Goal: Task Accomplishment & Management: Manage account settings

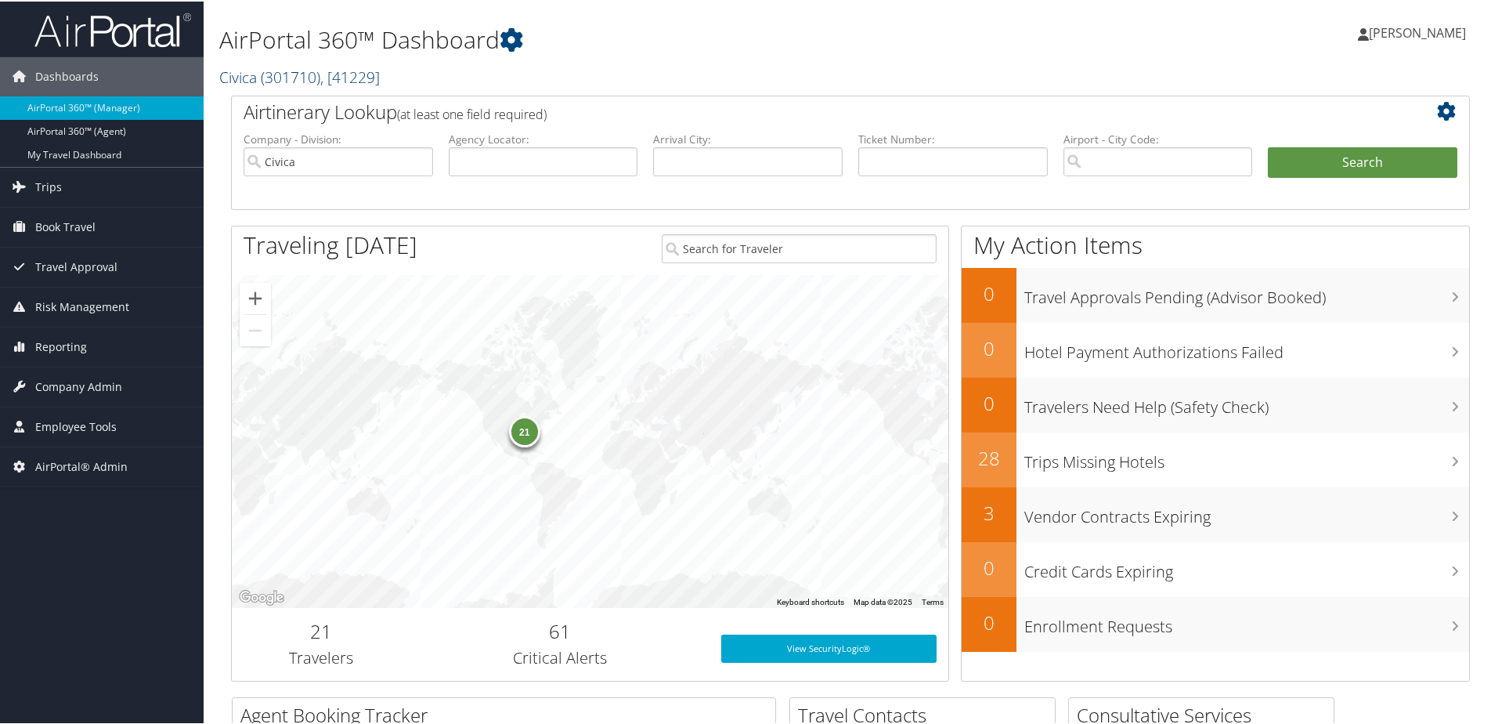
click at [264, 78] on span "( 301710 )" at bounding box center [291, 75] width 60 height 21
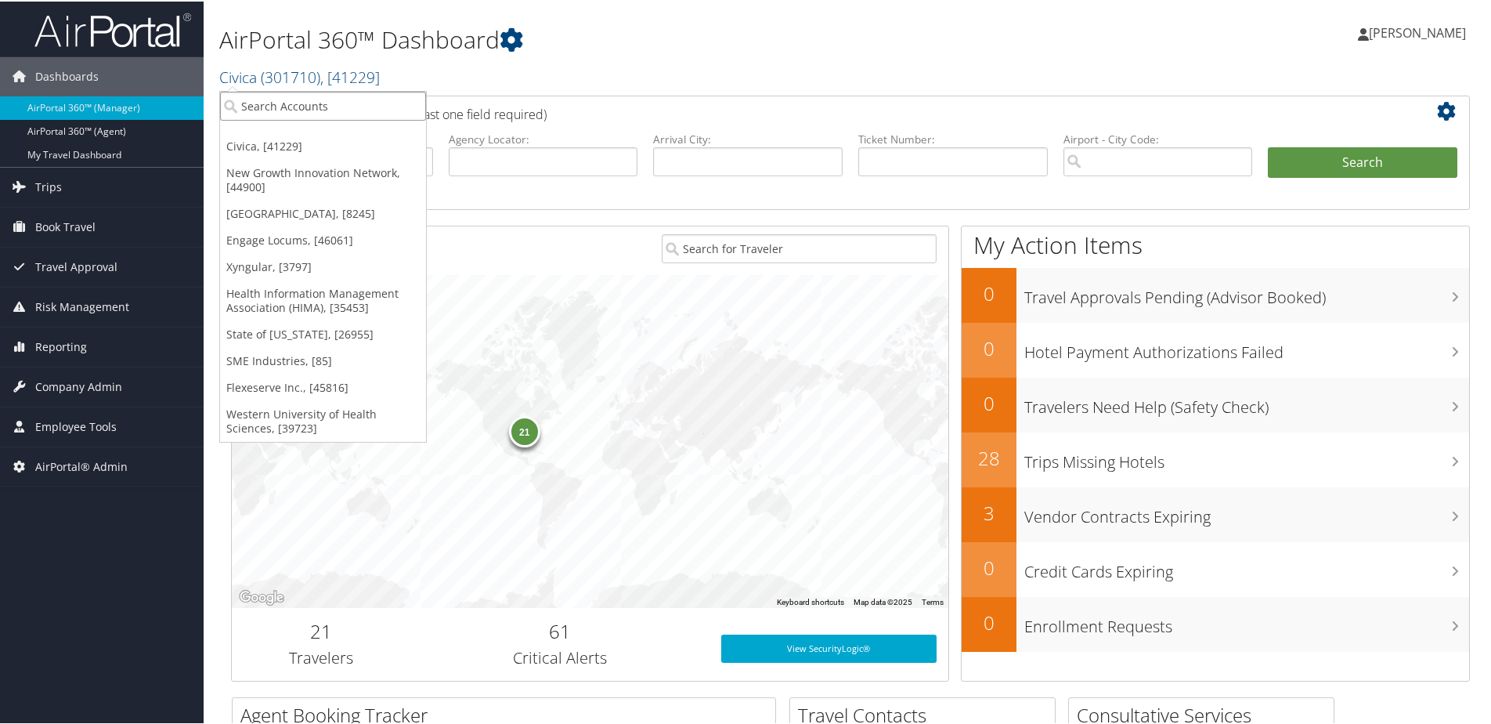
click at [269, 110] on input "search" at bounding box center [323, 104] width 206 height 29
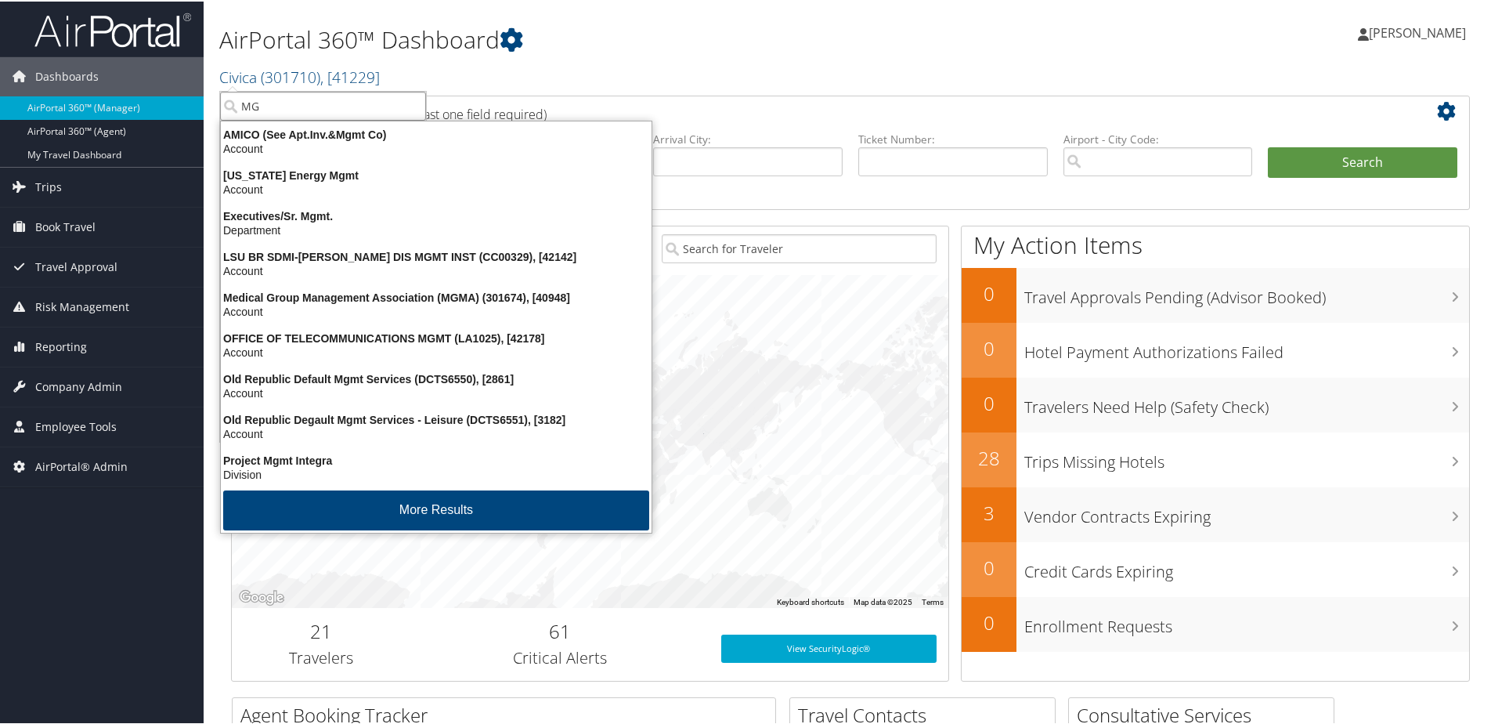
type input "M"
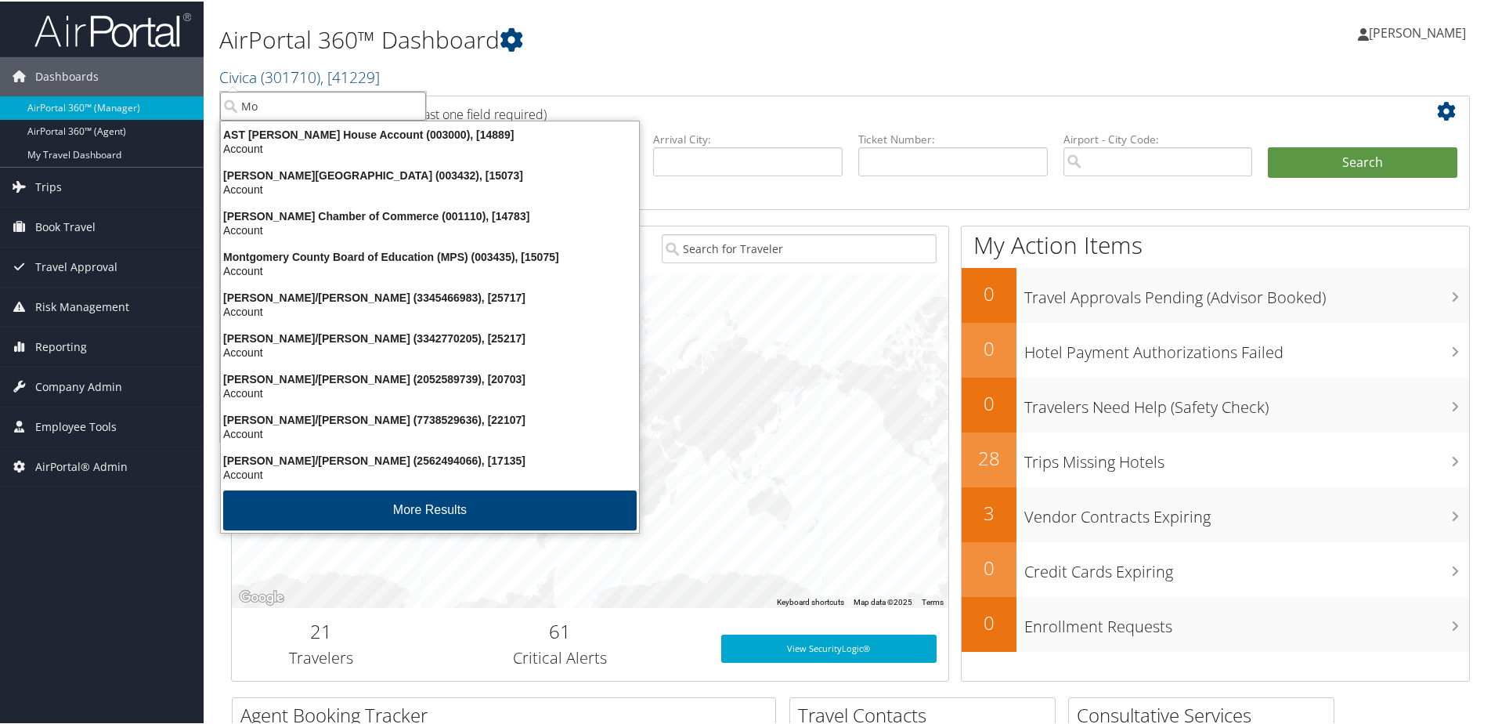
type input "M"
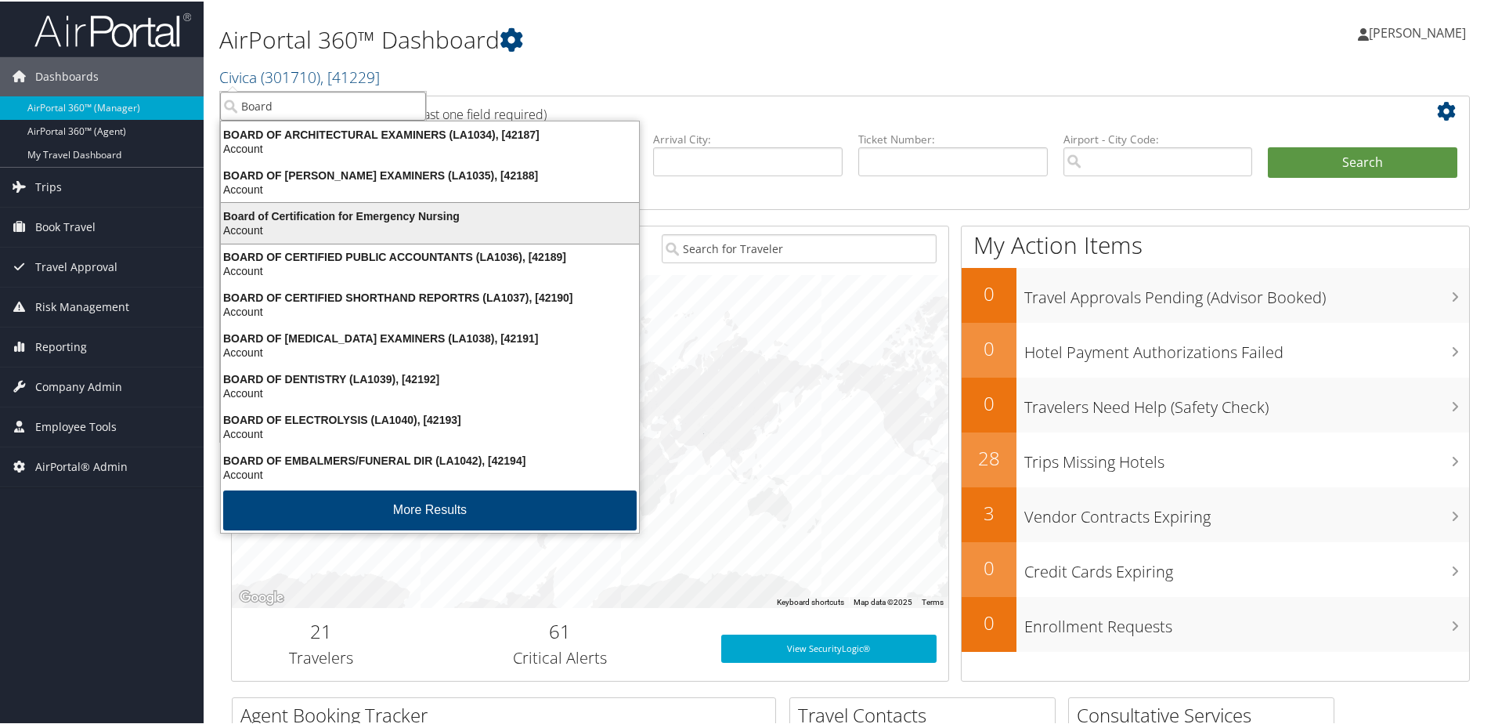
scroll to position [3, 0]
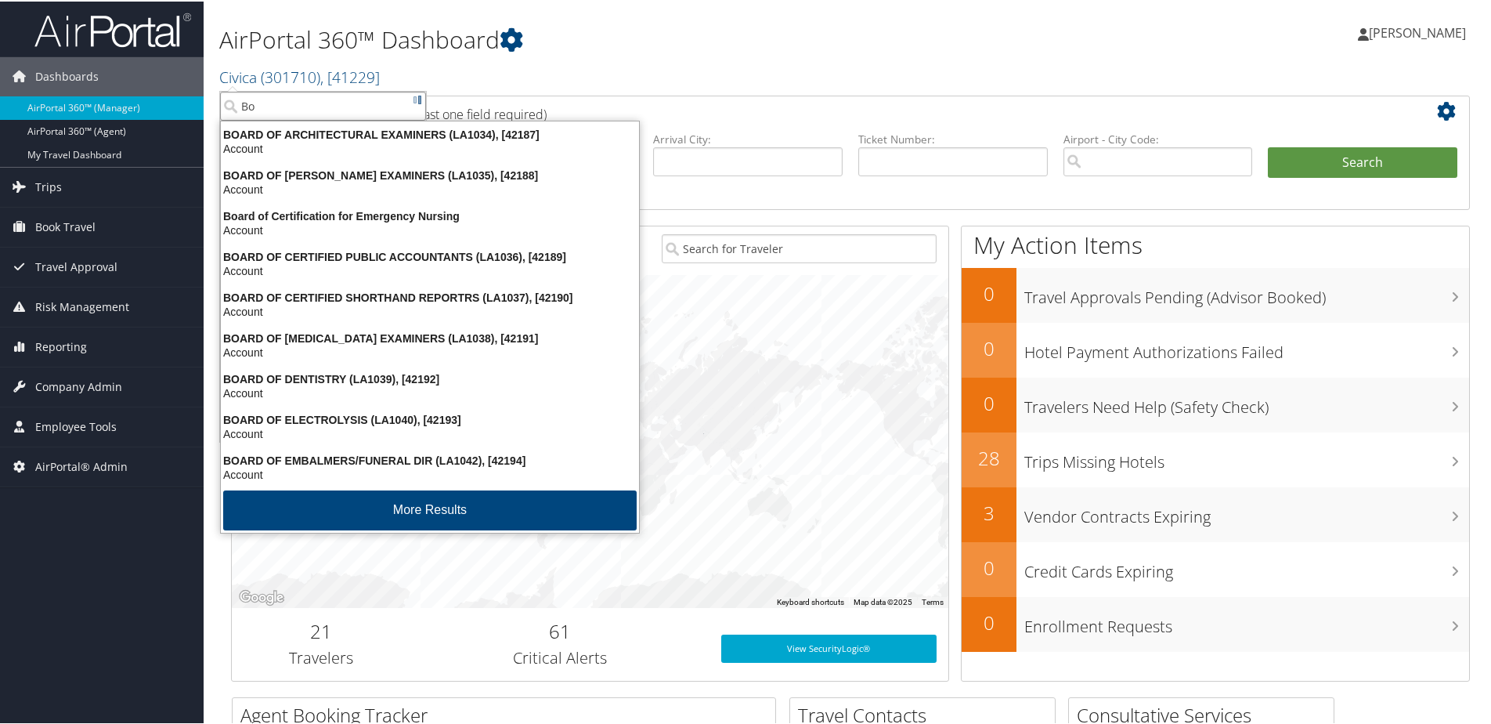
type input "B"
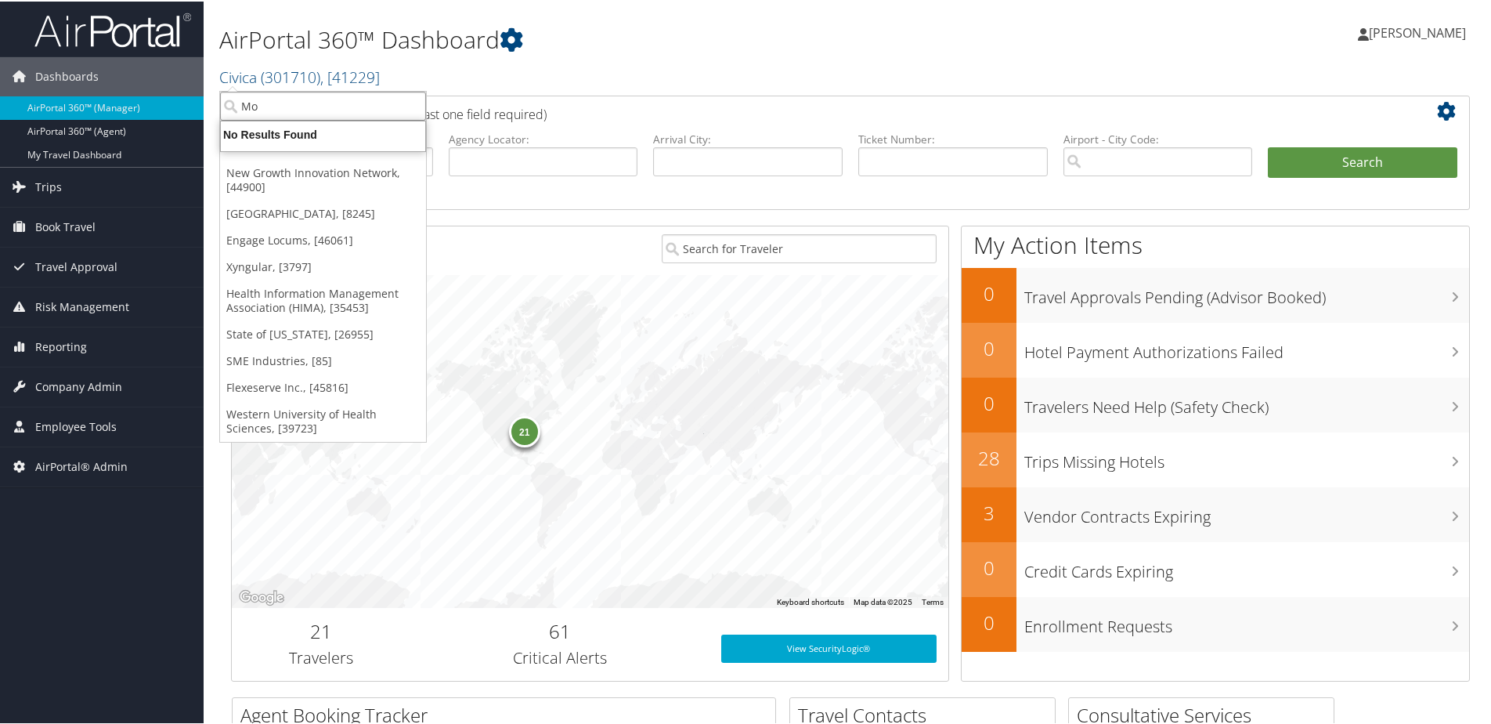
type input "M"
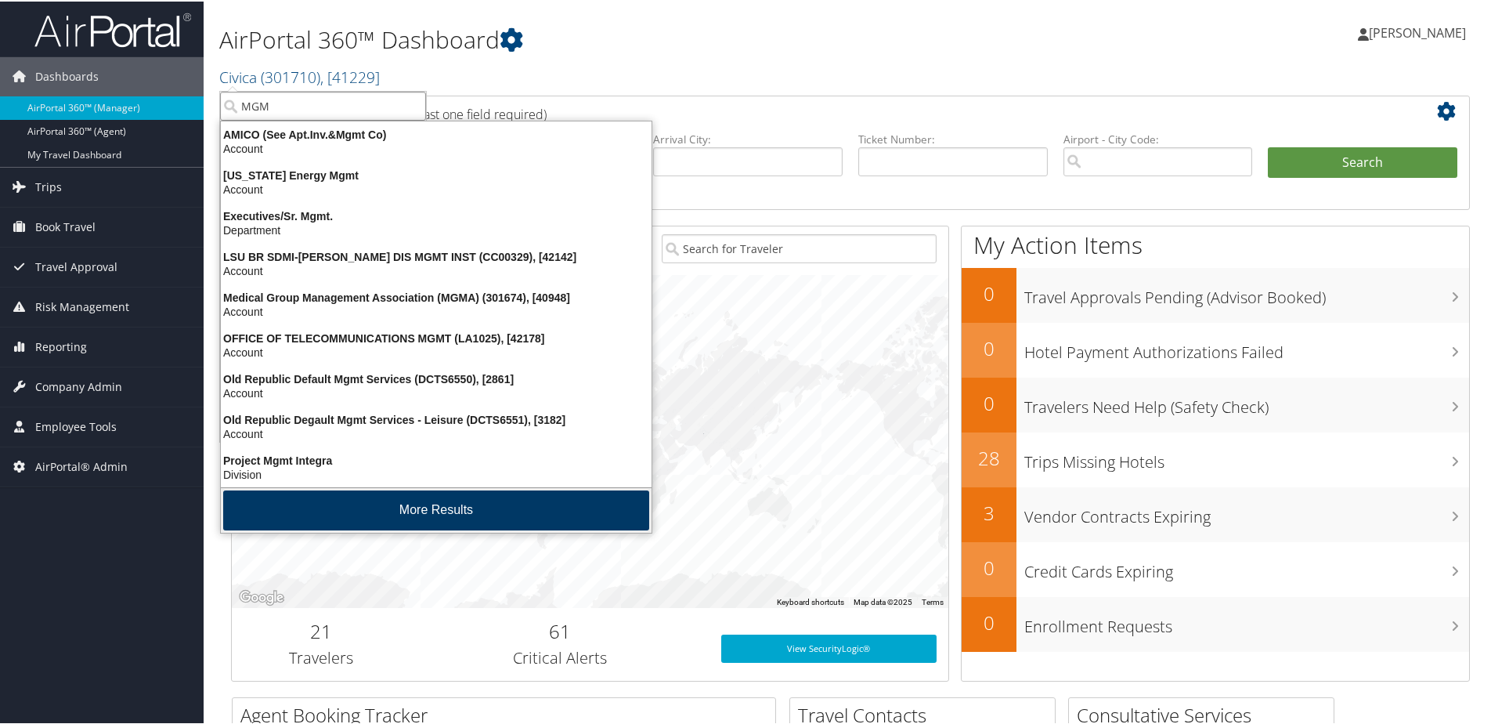
click at [356, 523] on button "More Results" at bounding box center [436, 509] width 426 height 40
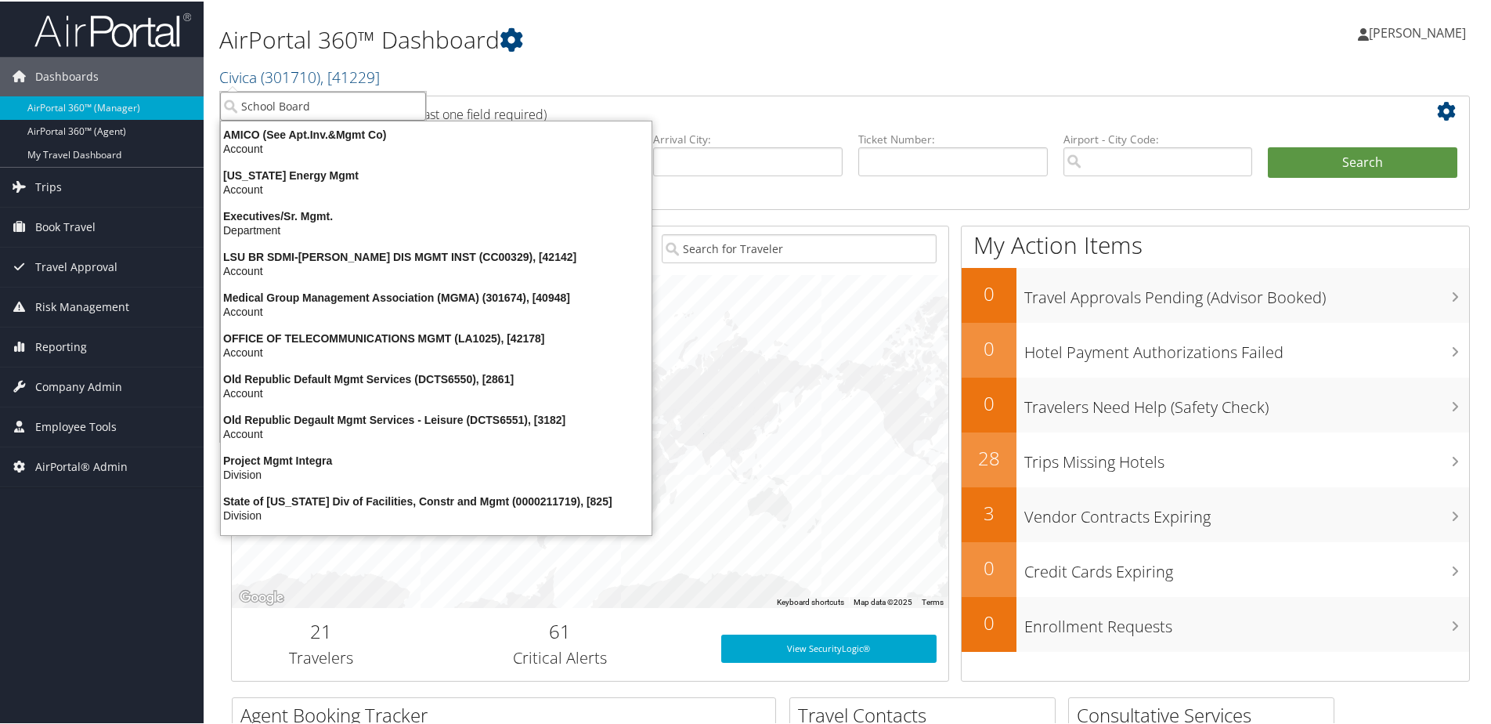
type input "School Board"
click at [414, 105] on input "School Board" at bounding box center [323, 104] width 206 height 29
type input "S"
type input "Montgomery School Board"
click at [414, 106] on input "Montgomery School Board" at bounding box center [323, 104] width 206 height 29
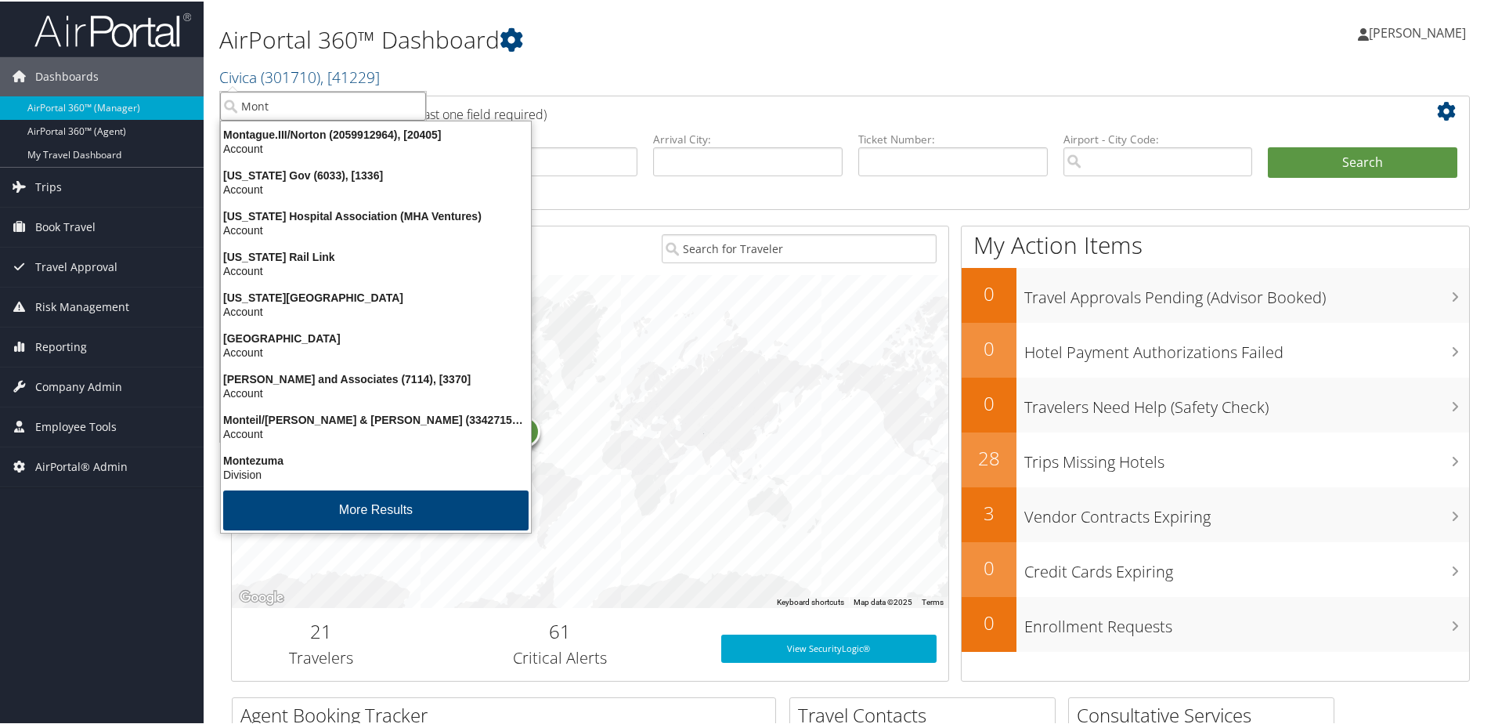
type input "Mont"
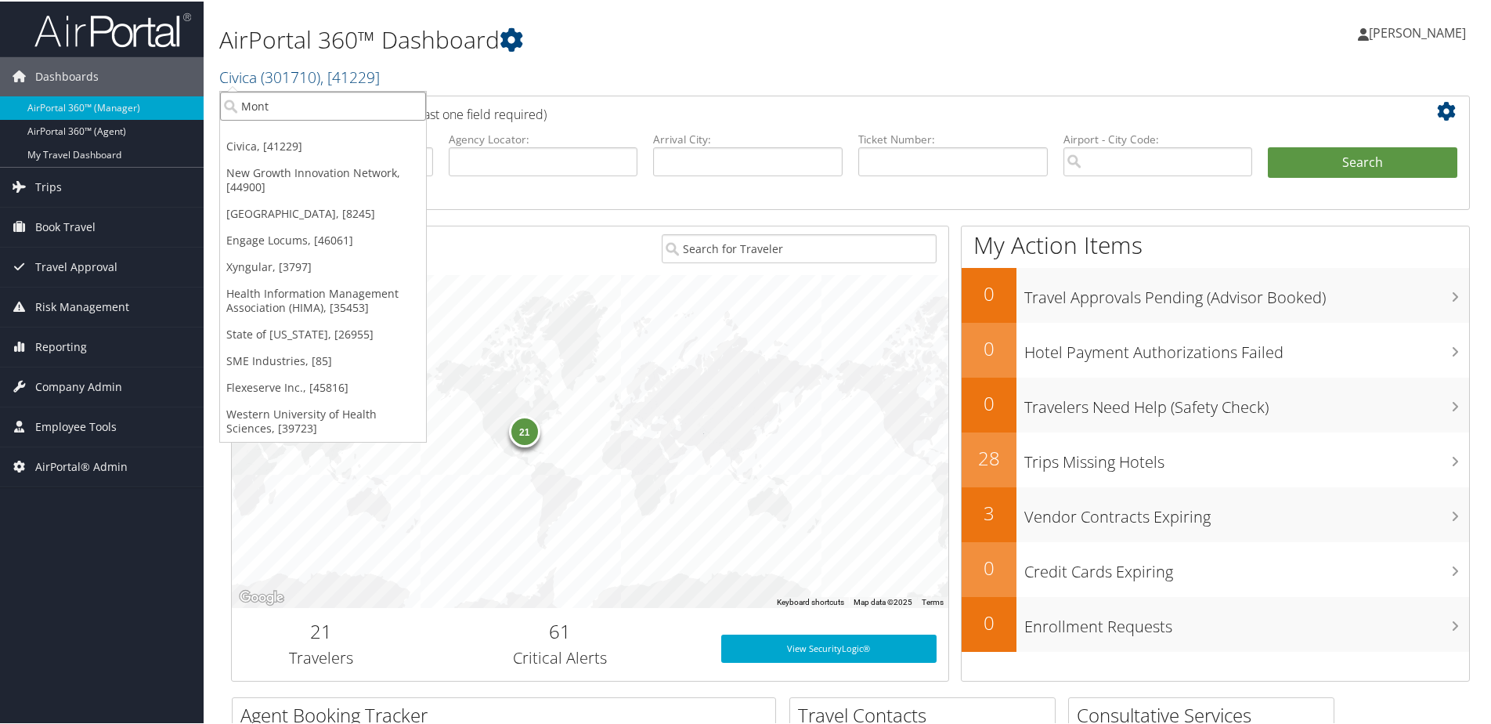
click at [288, 110] on input "Mont" at bounding box center [323, 104] width 206 height 29
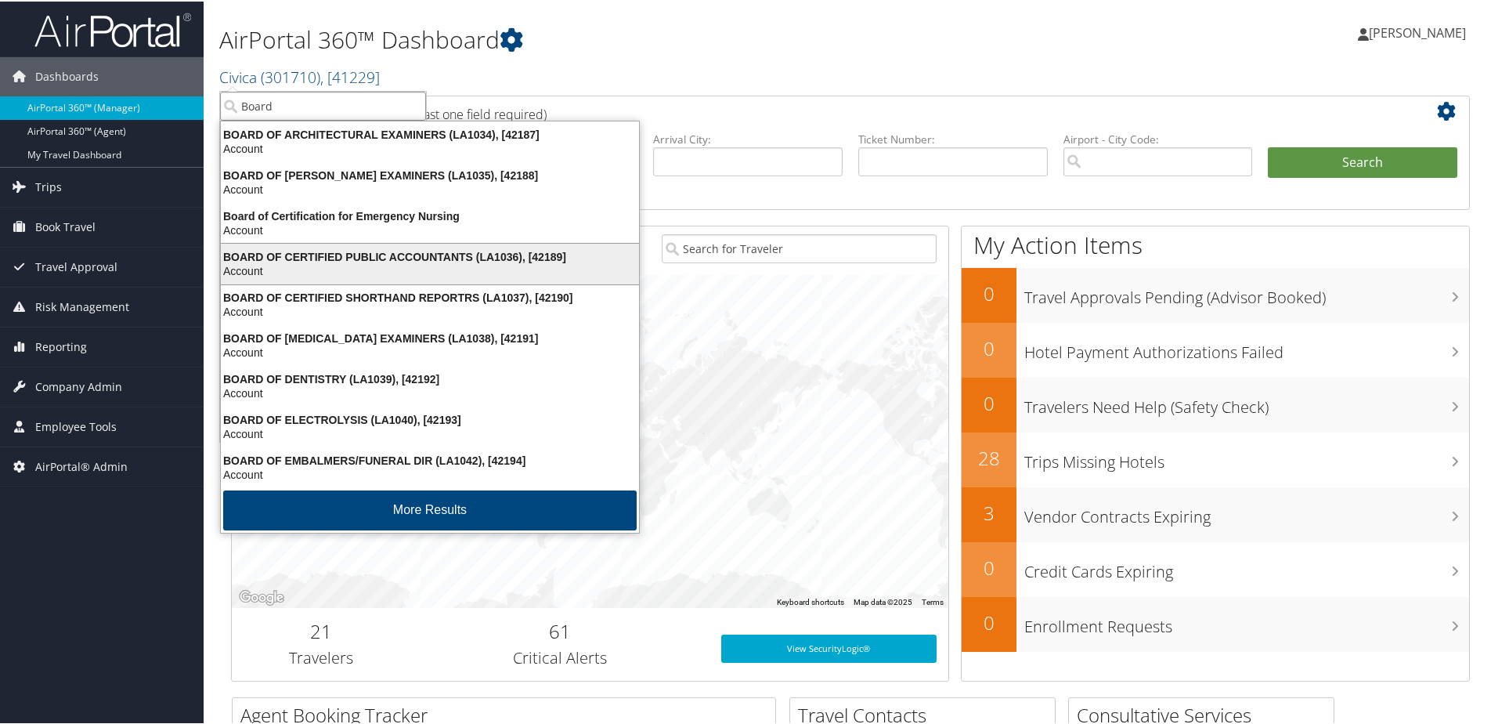
scroll to position [3, 0]
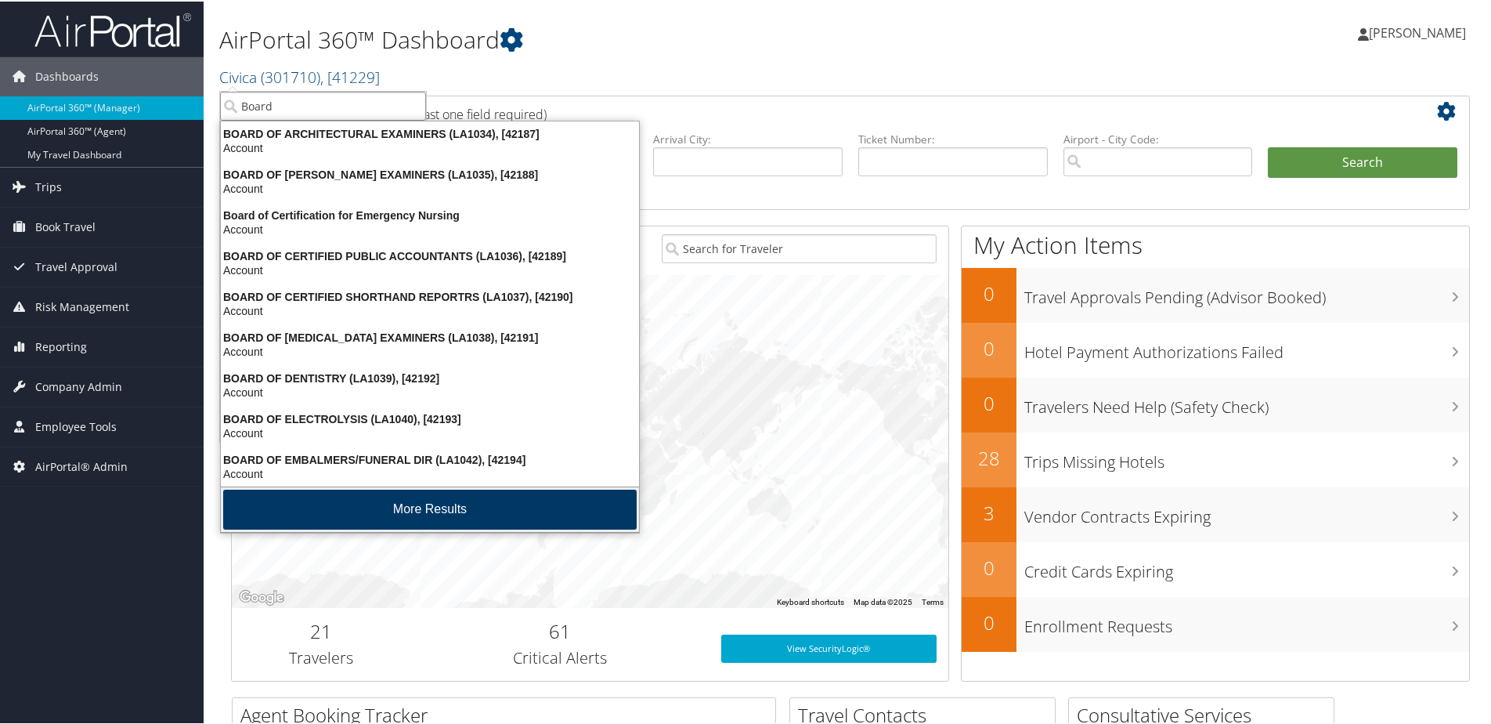
click at [370, 515] on button "More Results" at bounding box center [430, 508] width 414 height 40
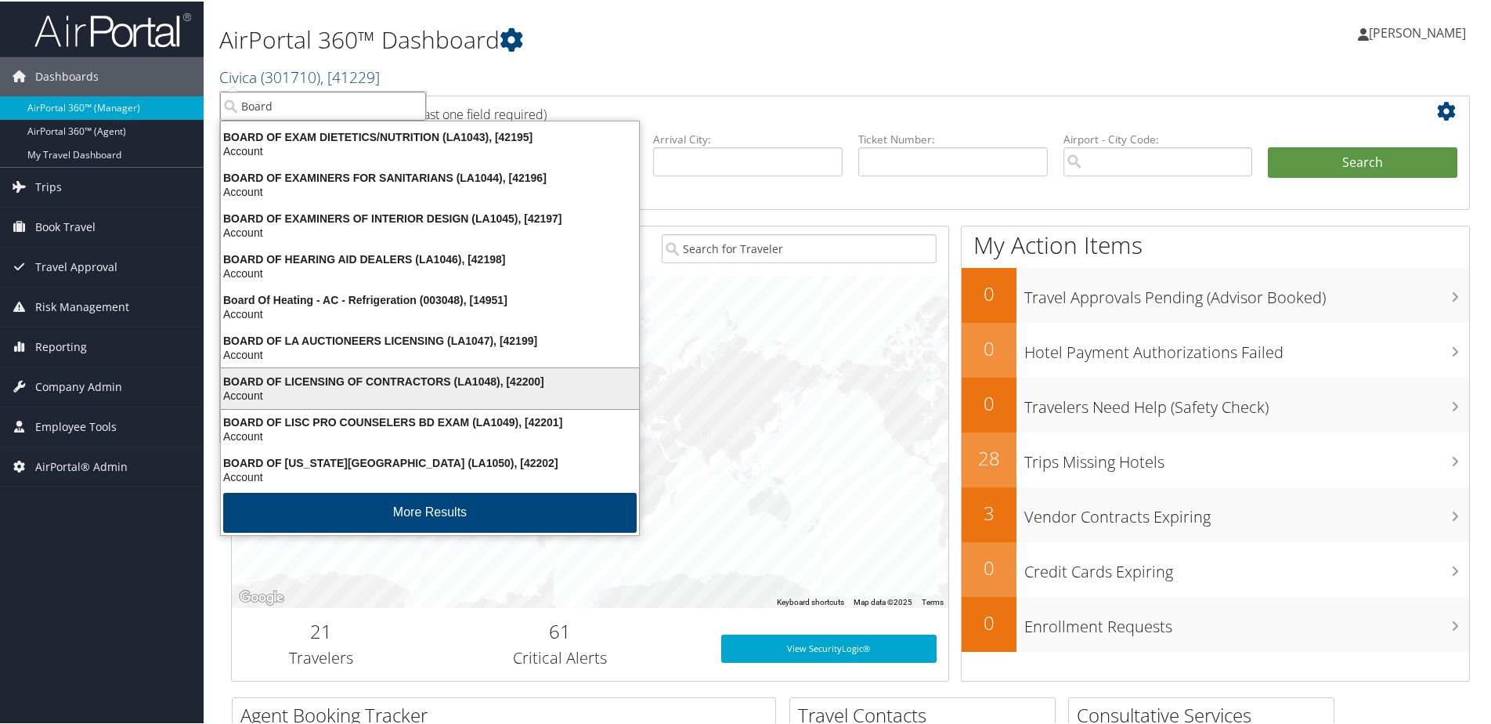
scroll to position [370, 0]
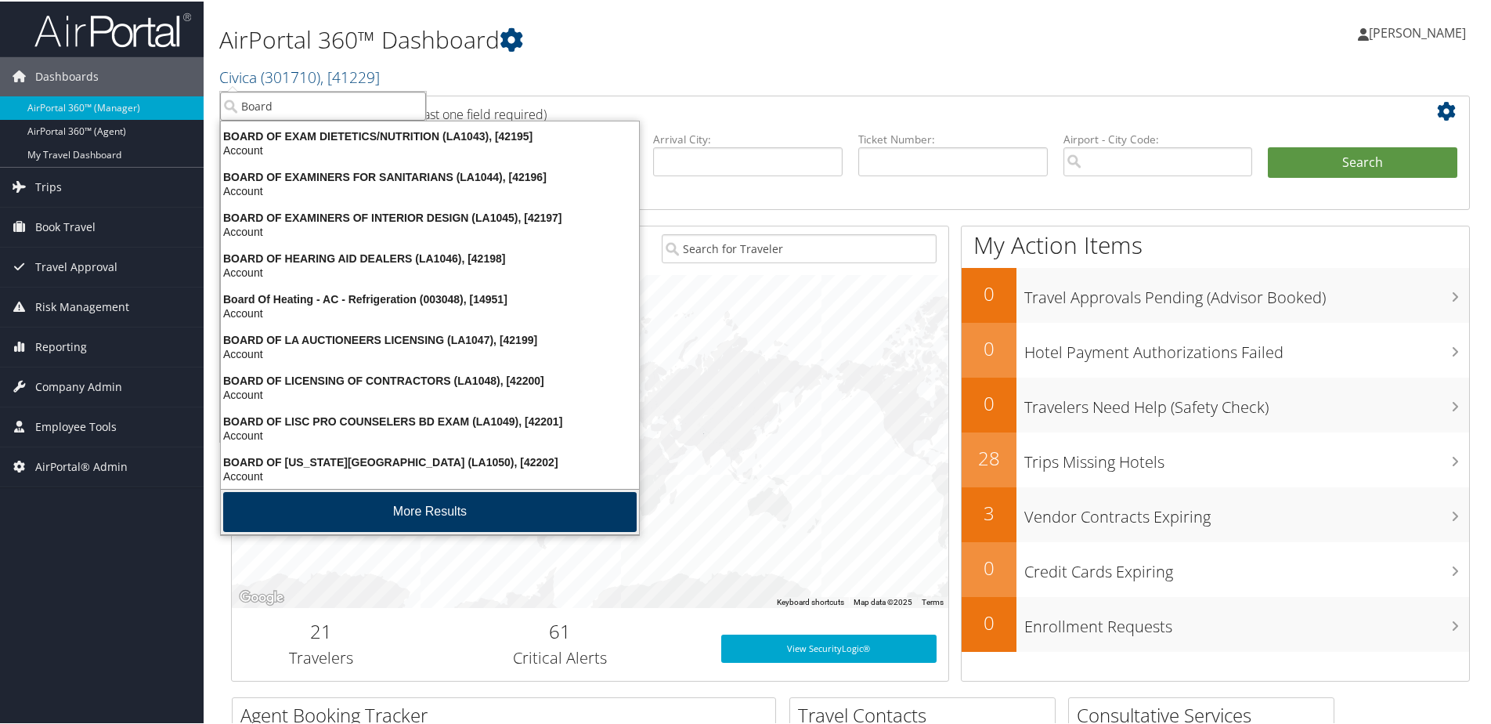
click at [410, 509] on button "More Results" at bounding box center [430, 510] width 414 height 40
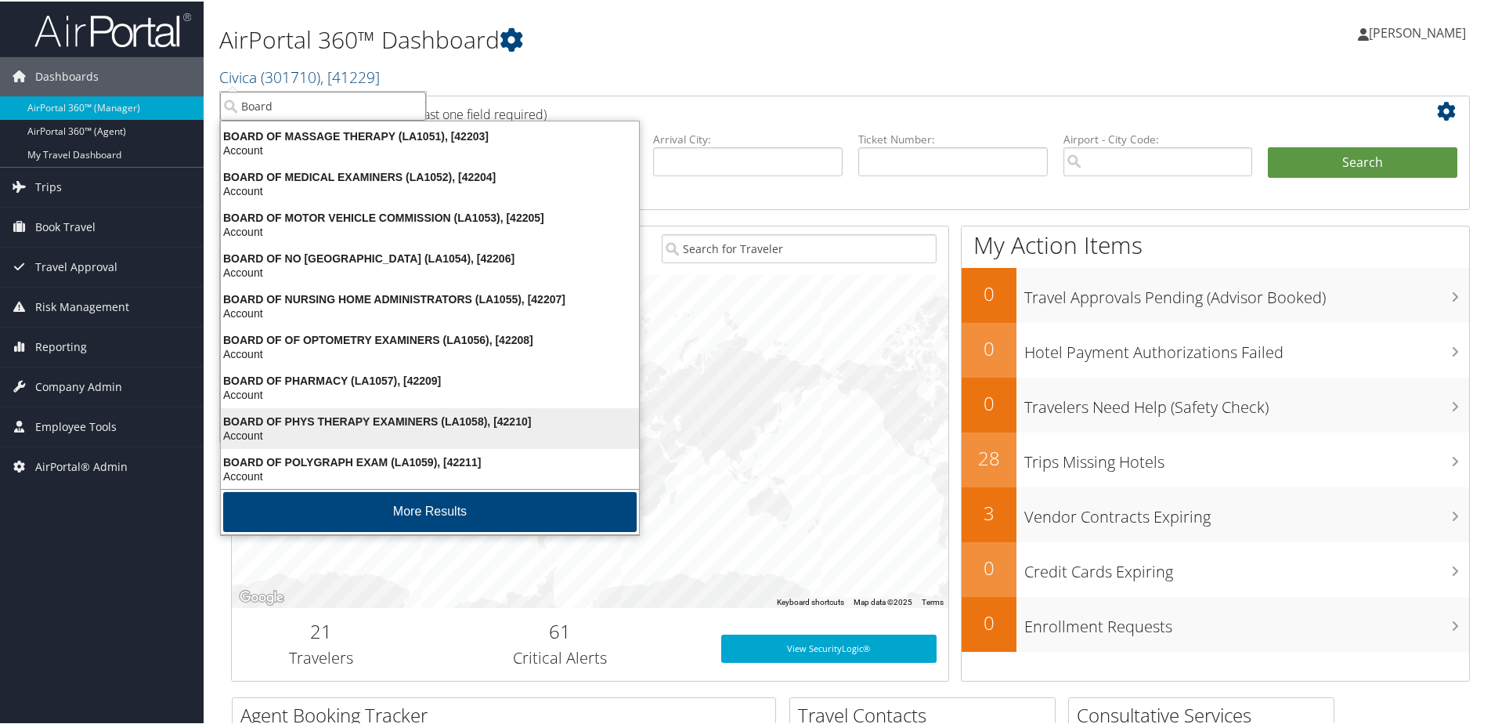
scroll to position [736, 0]
click at [409, 501] on button "More Results" at bounding box center [430, 510] width 414 height 40
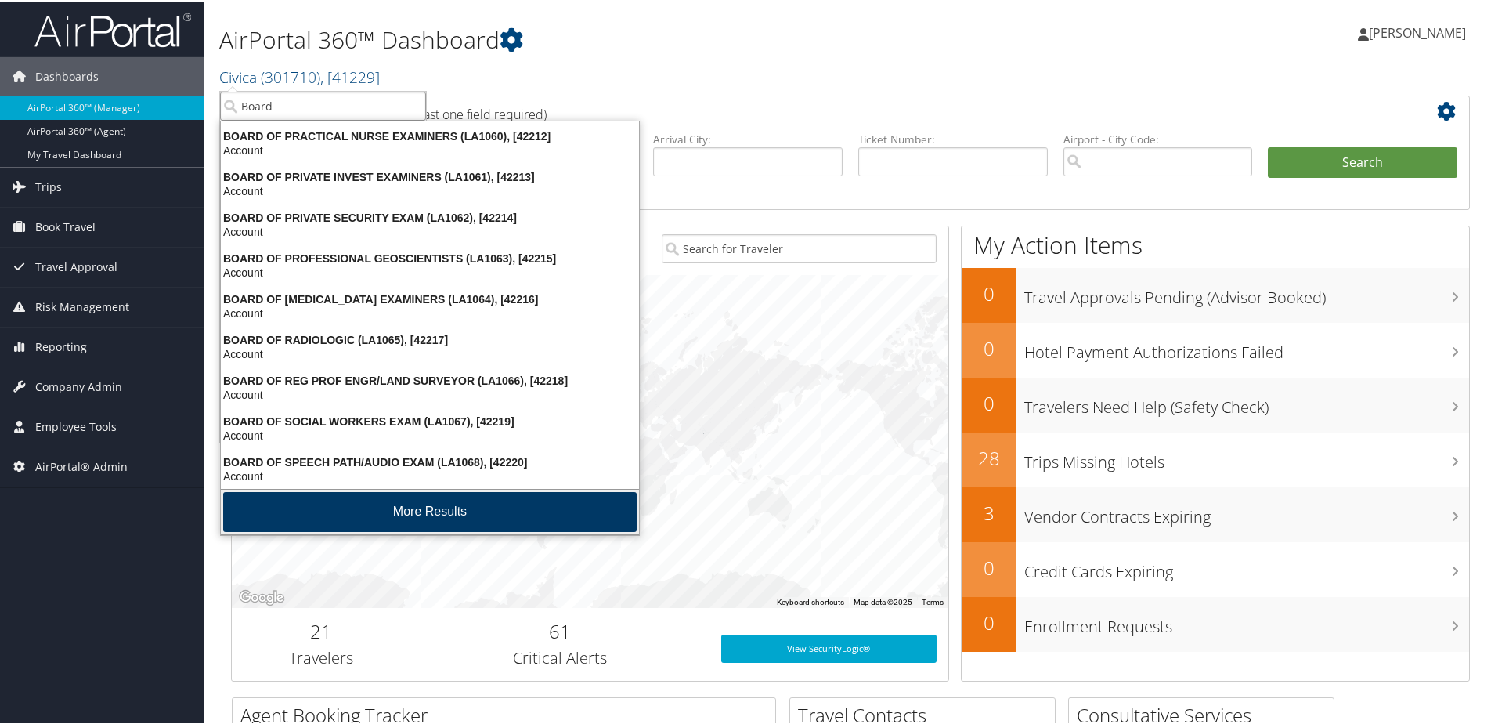
click at [409, 509] on button "More Results" at bounding box center [430, 510] width 414 height 40
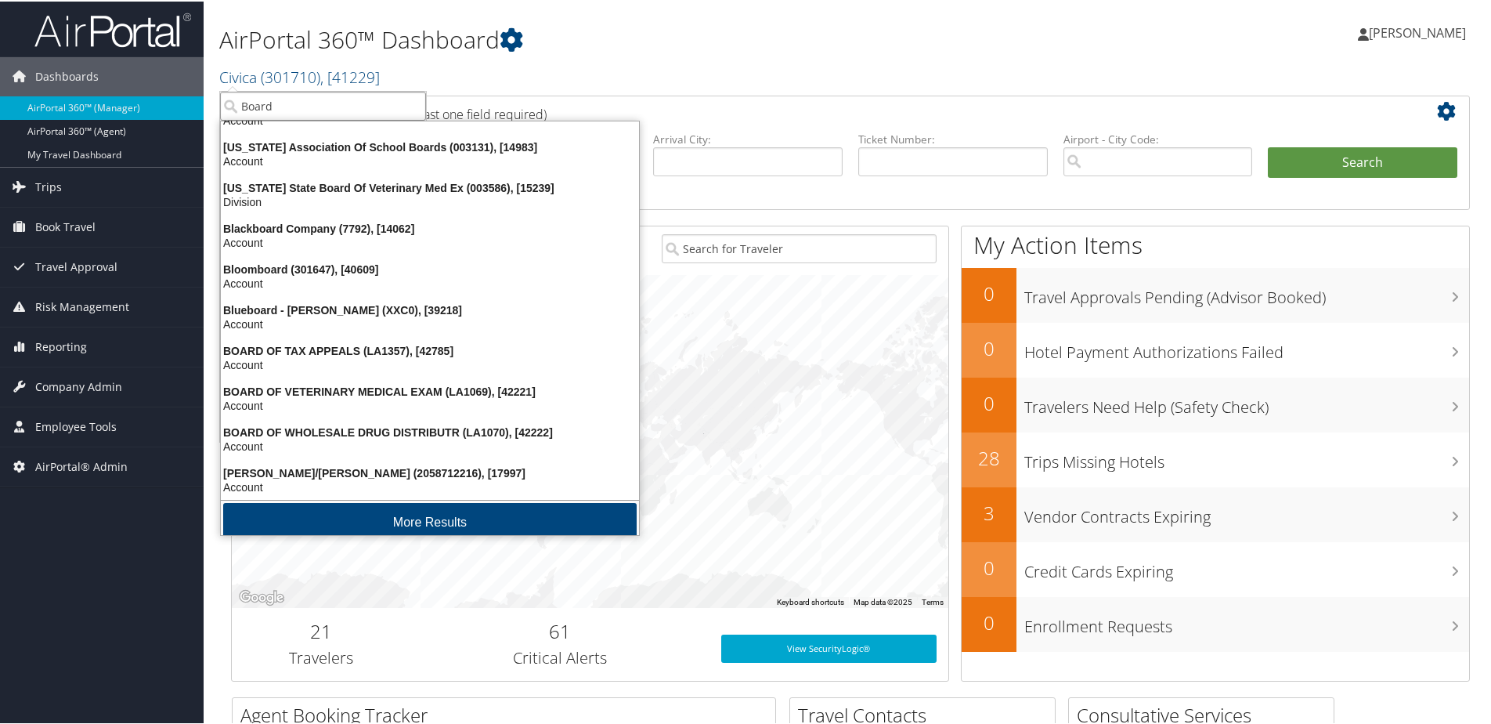
scroll to position [1470, 0]
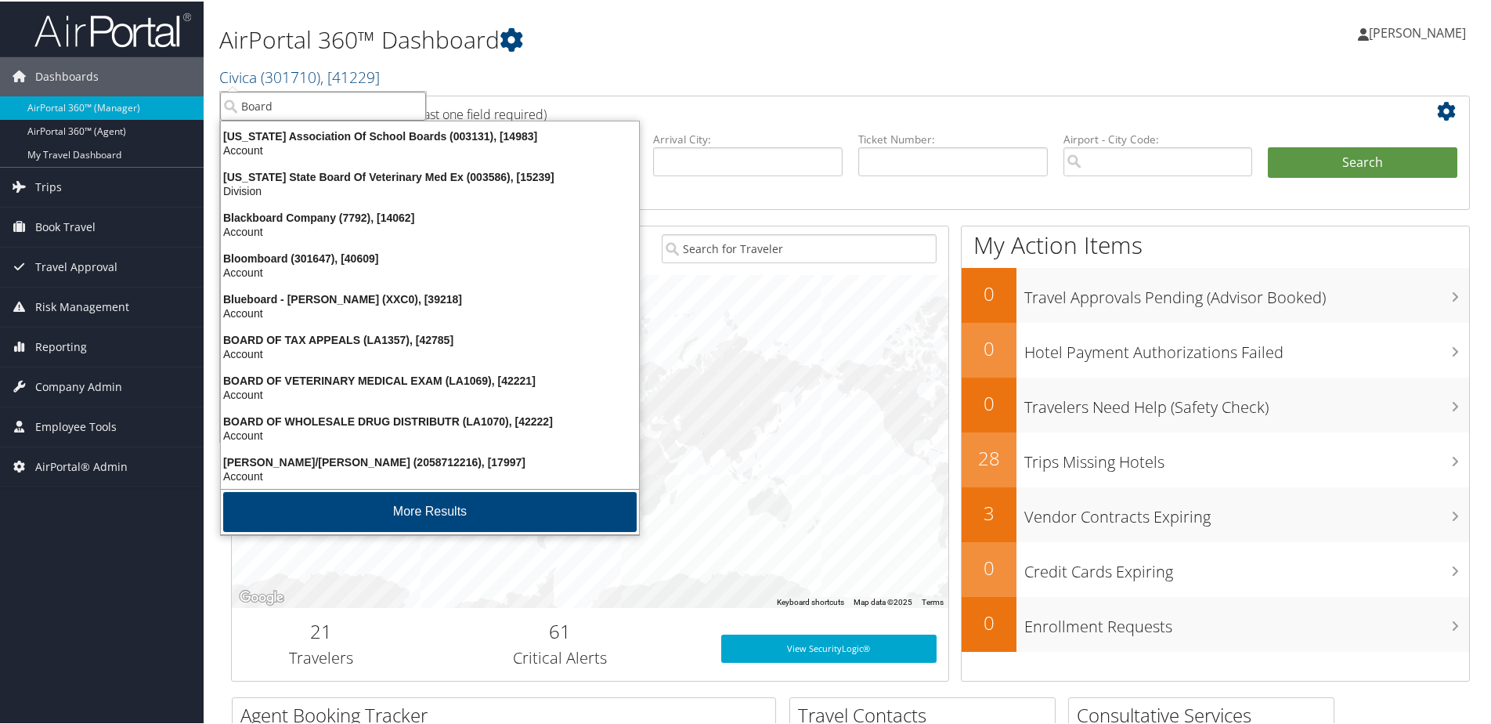
click at [409, 509] on button "More Results" at bounding box center [430, 510] width 414 height 40
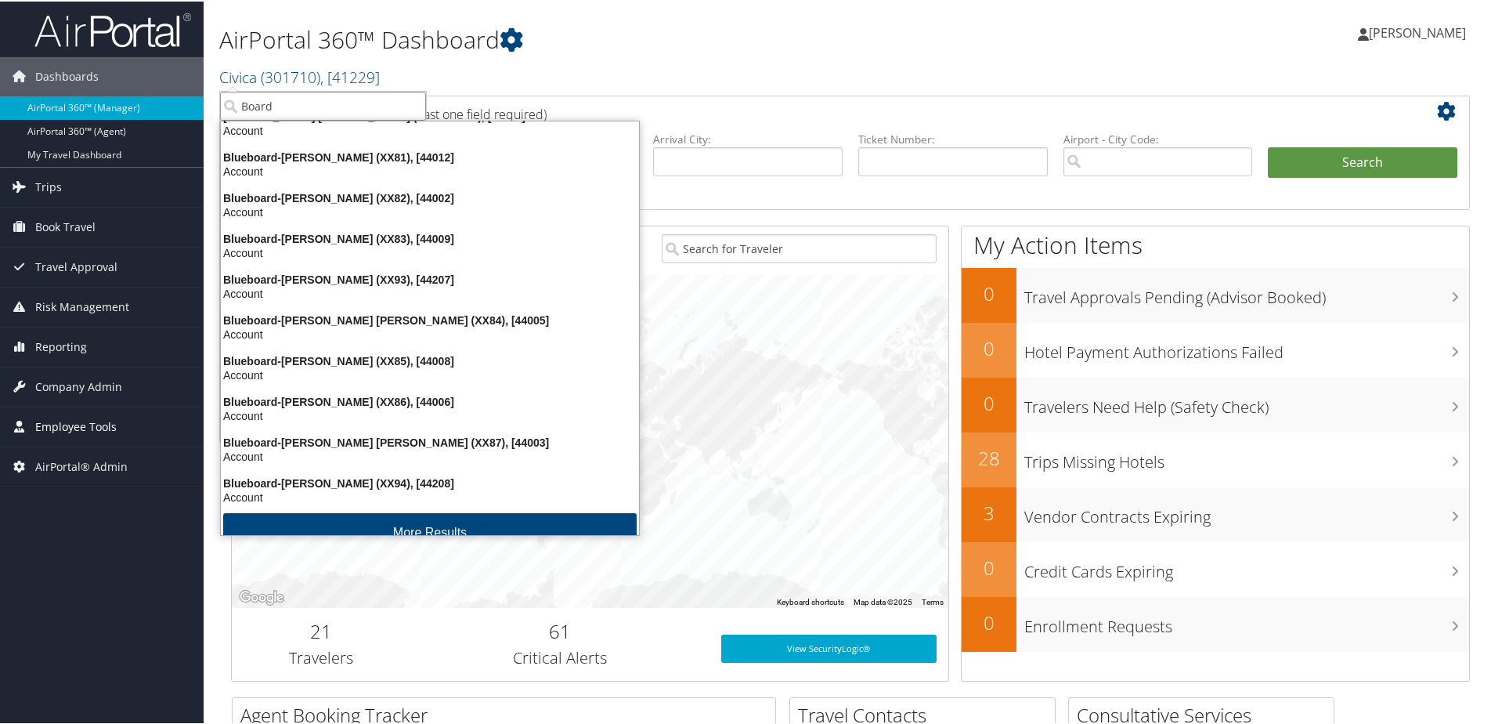
scroll to position [1836, 0]
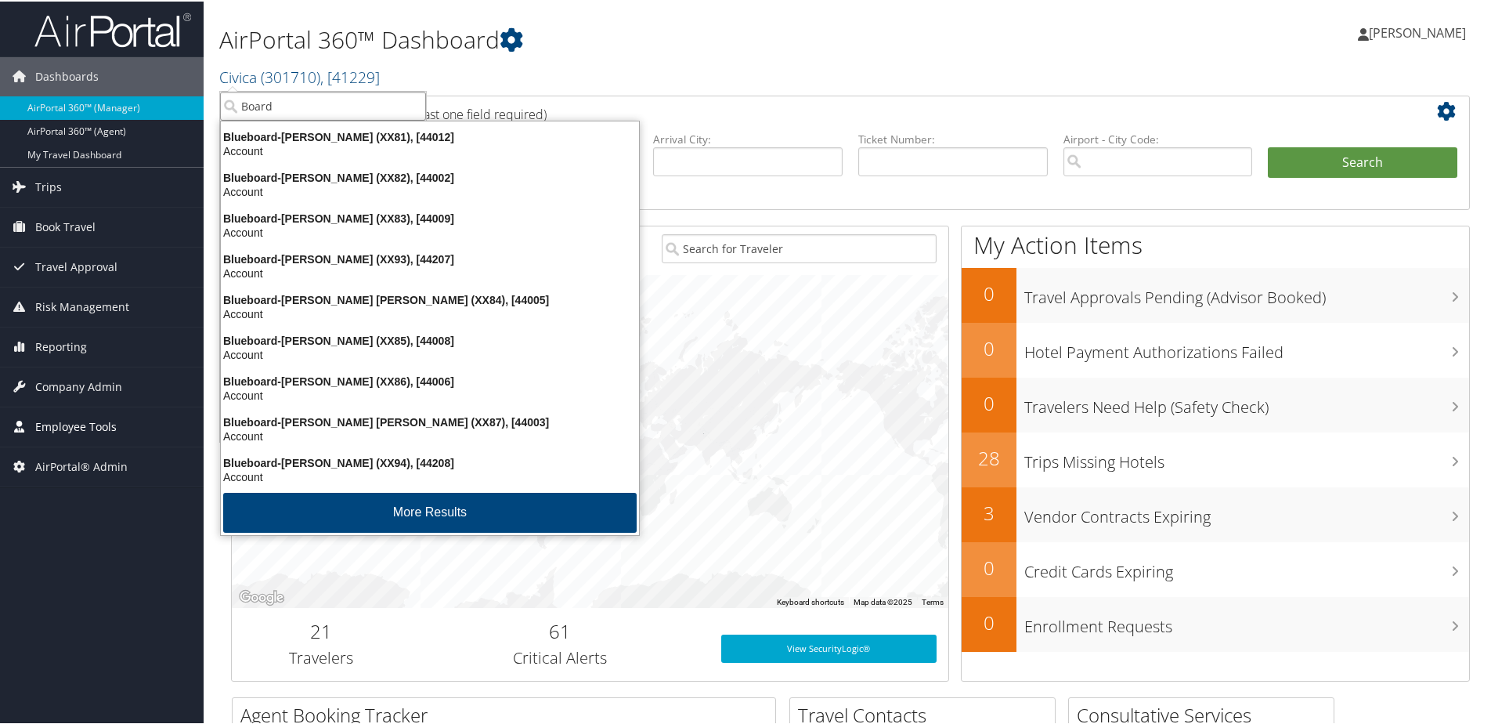
type input "Board"
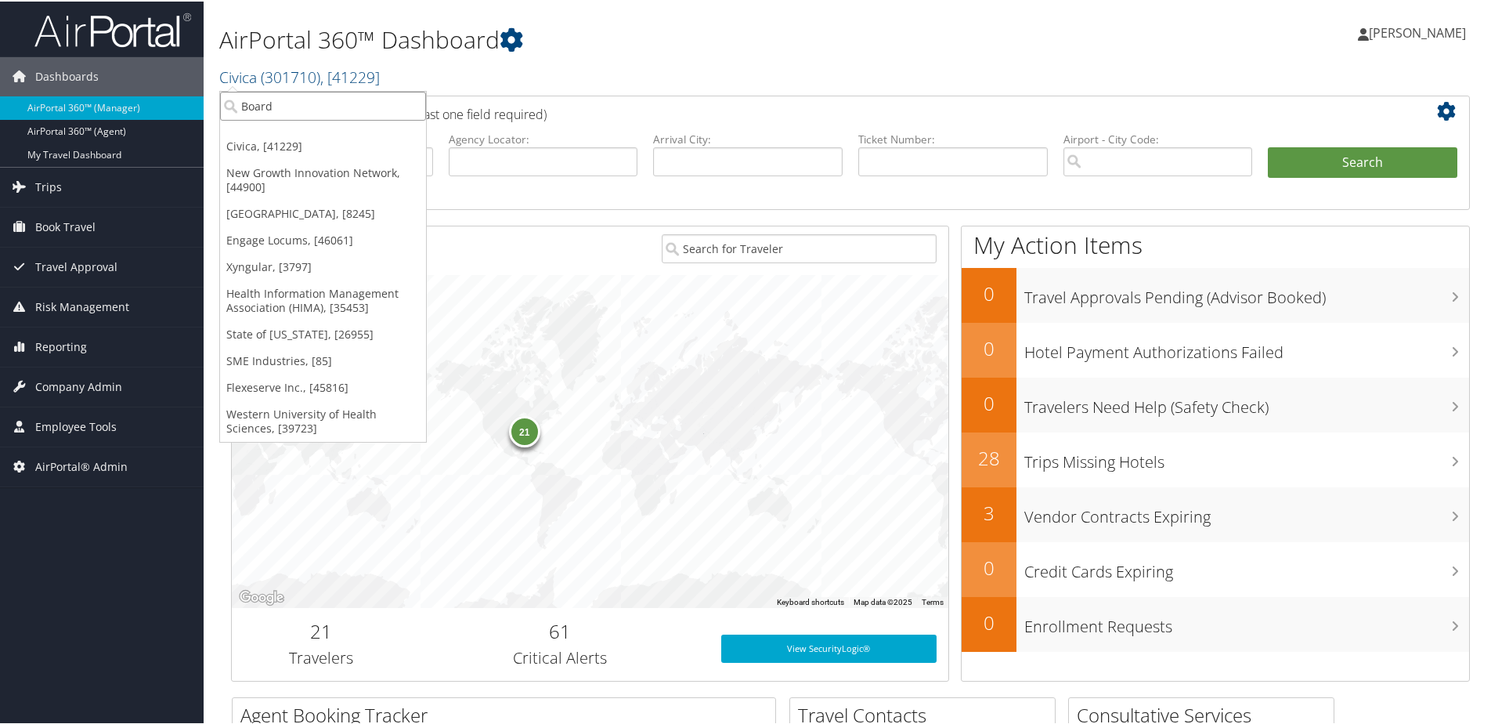
drag, startPoint x: 291, startPoint y: 106, endPoint x: 209, endPoint y: 104, distance: 82.3
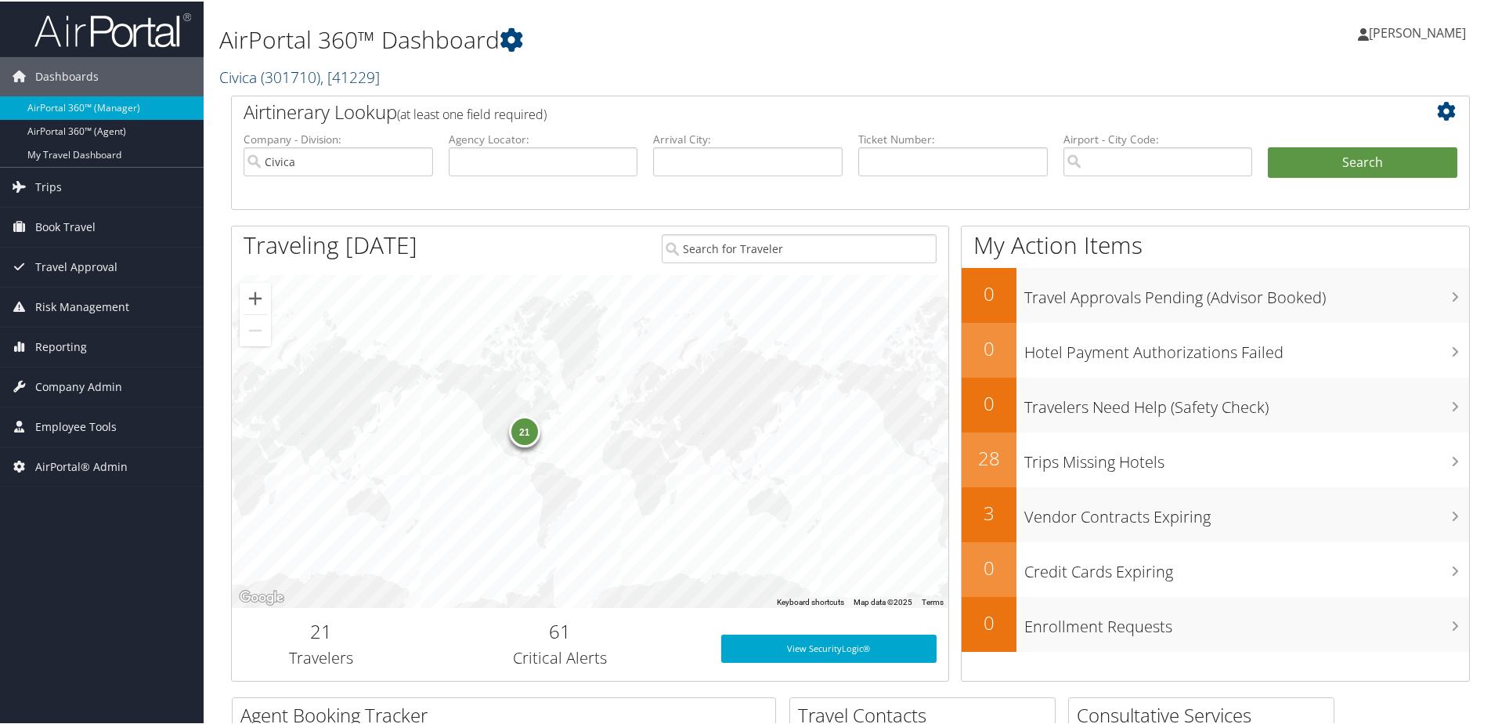
click at [257, 76] on link "Civica ( 301710 ) , [ 41229 ]" at bounding box center [299, 75] width 161 height 21
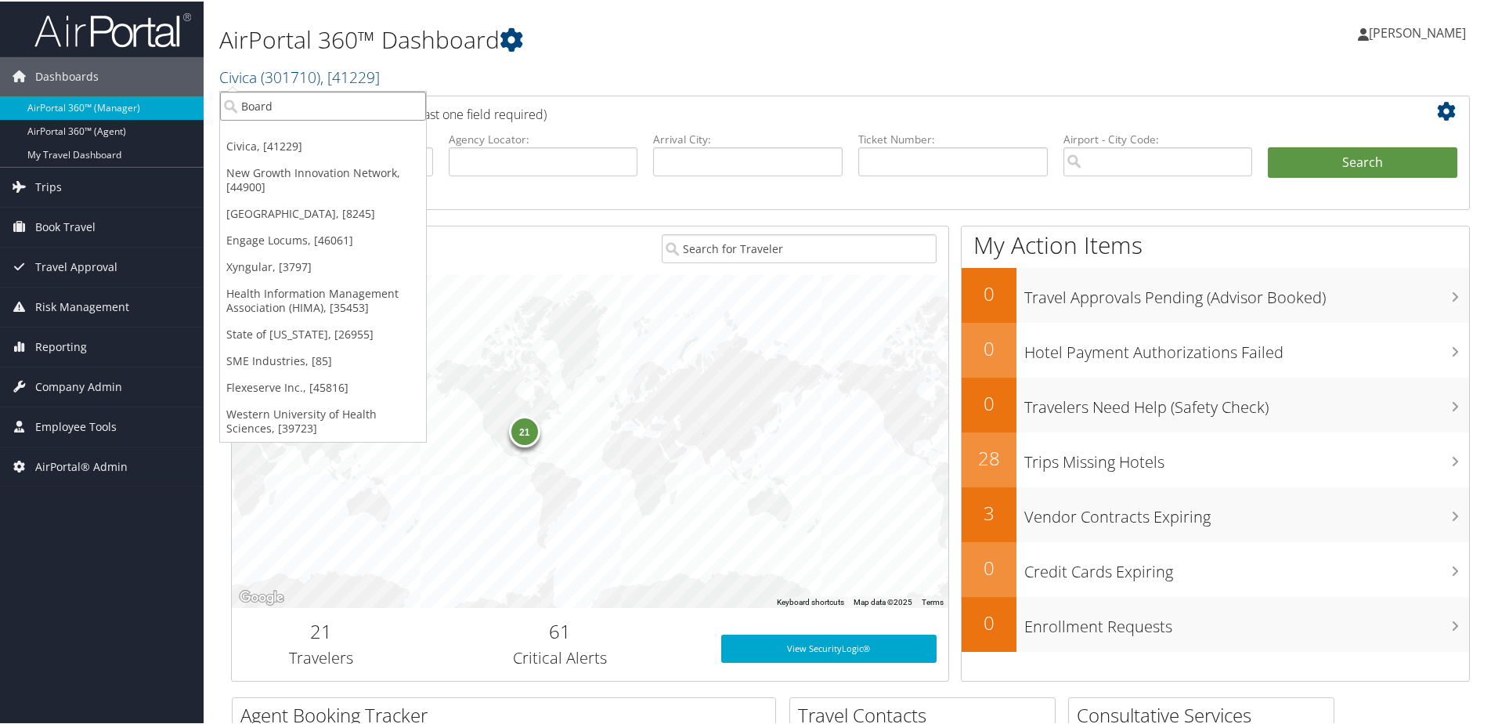
click at [258, 100] on input "Board" at bounding box center [323, 104] width 206 height 29
type input "MGM"
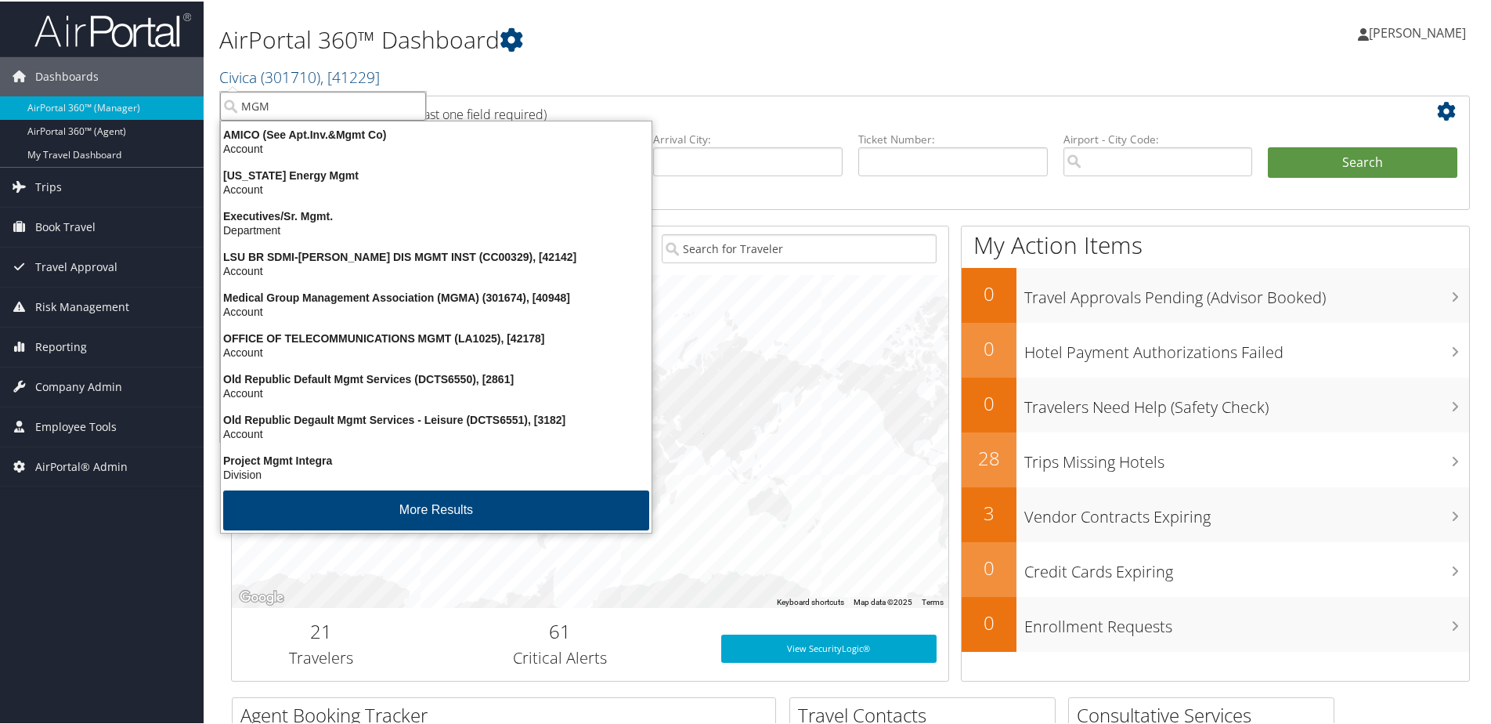
scroll to position [3, 0]
drag, startPoint x: 310, startPoint y: 107, endPoint x: 218, endPoint y: 114, distance: 92.6
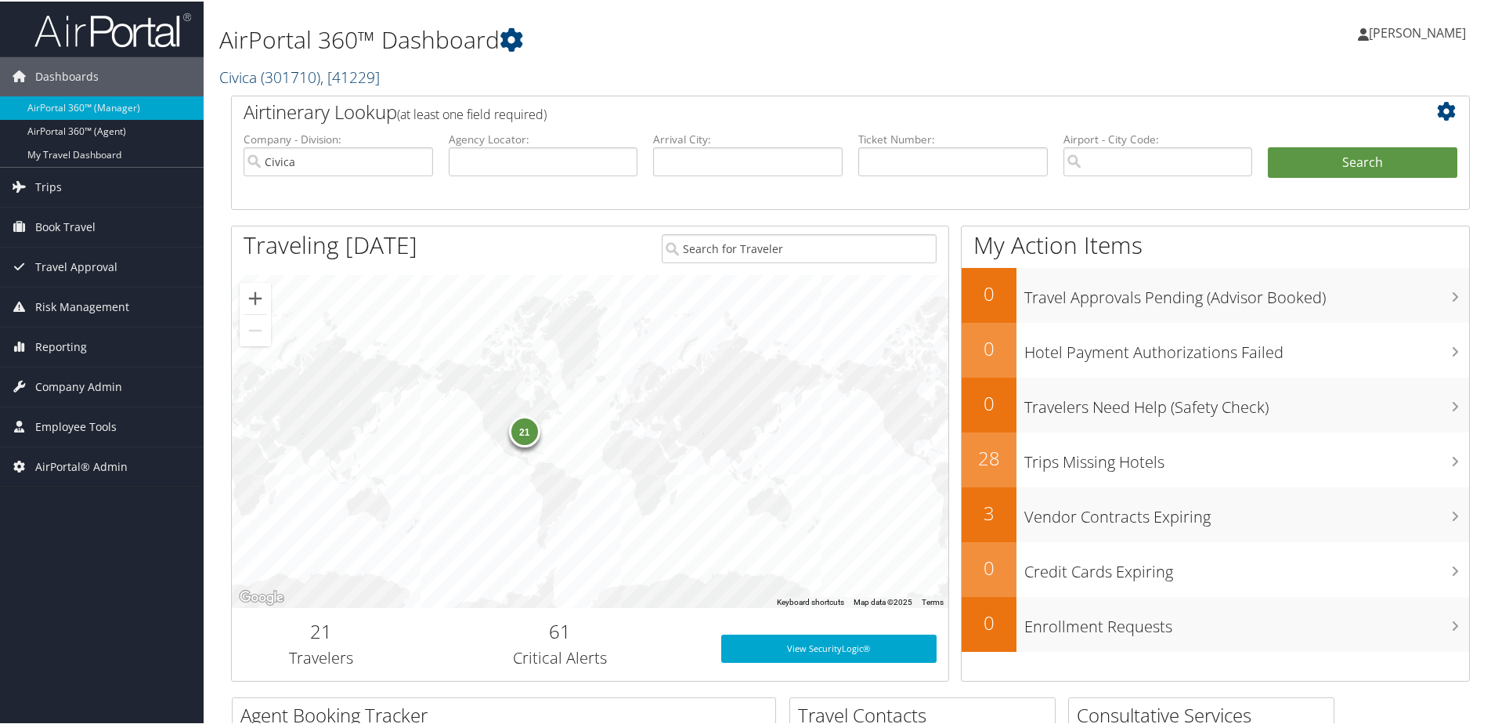
click at [266, 82] on span "( 301710 )" at bounding box center [291, 75] width 60 height 21
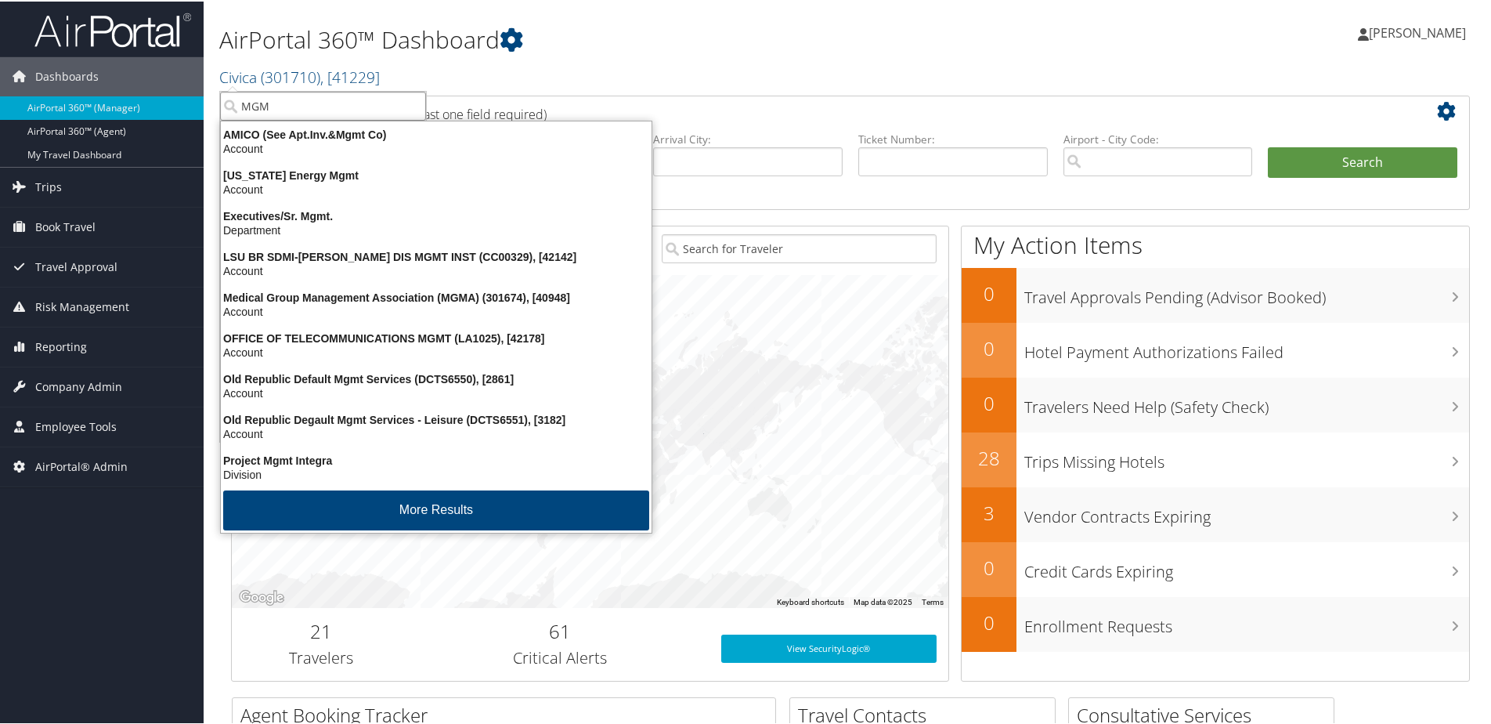
click at [410, 105] on input "MGM" at bounding box center [323, 104] width 206 height 29
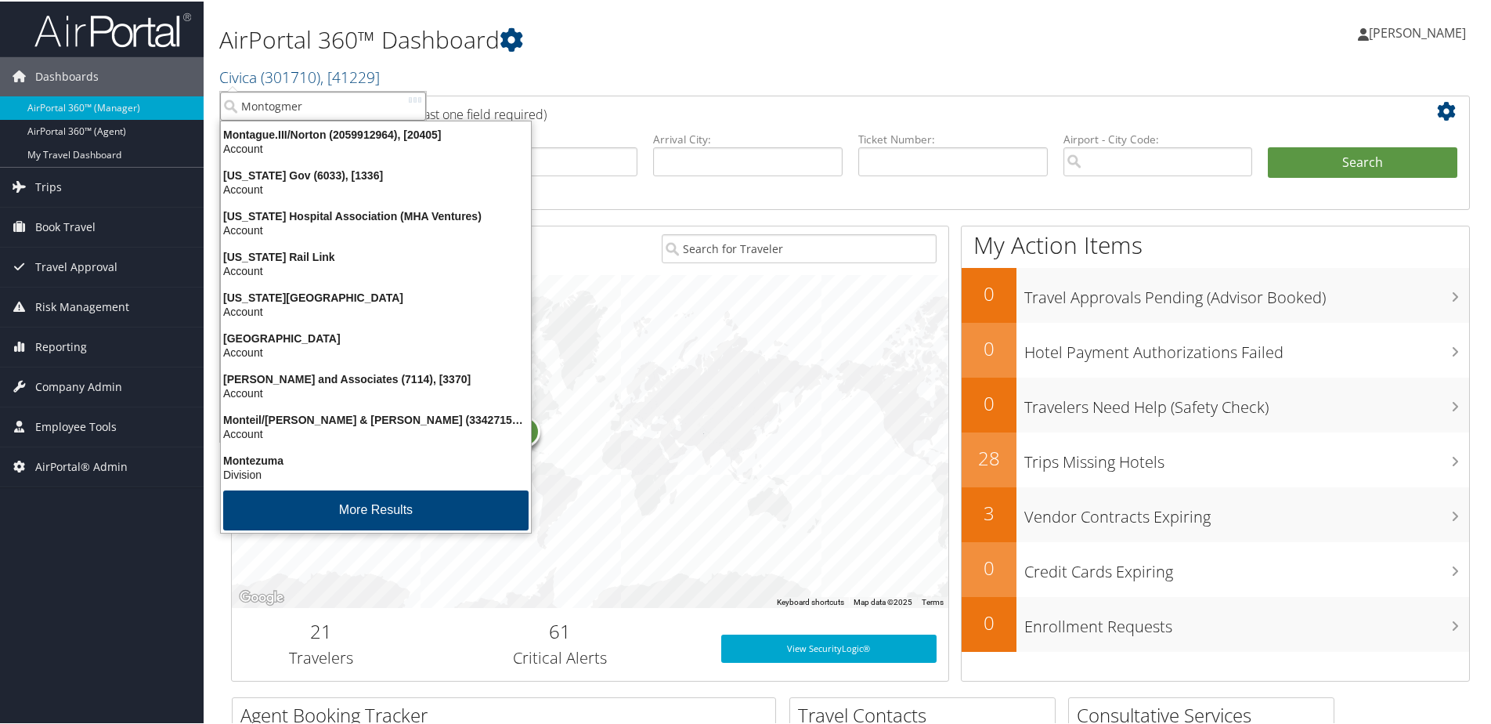
scroll to position [0, 0]
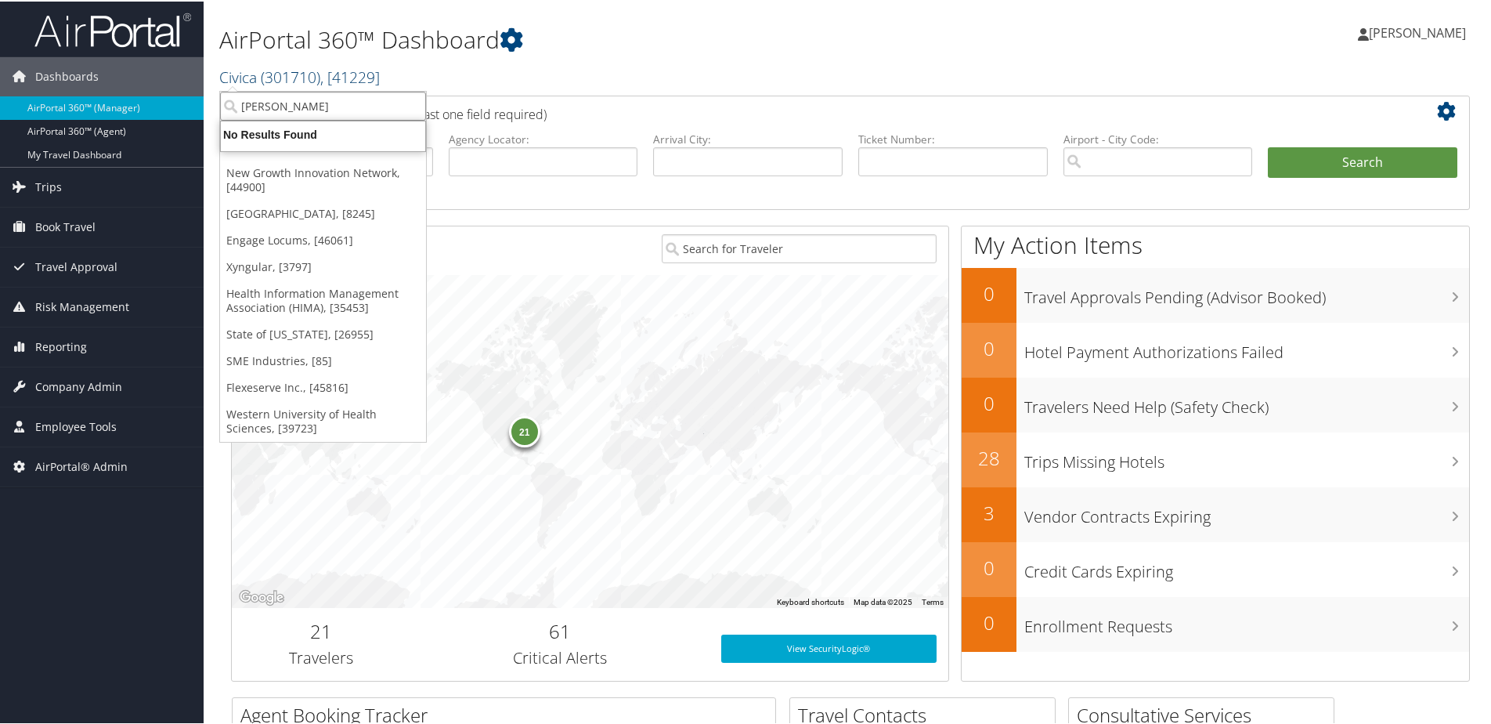
type input "Montgomery"
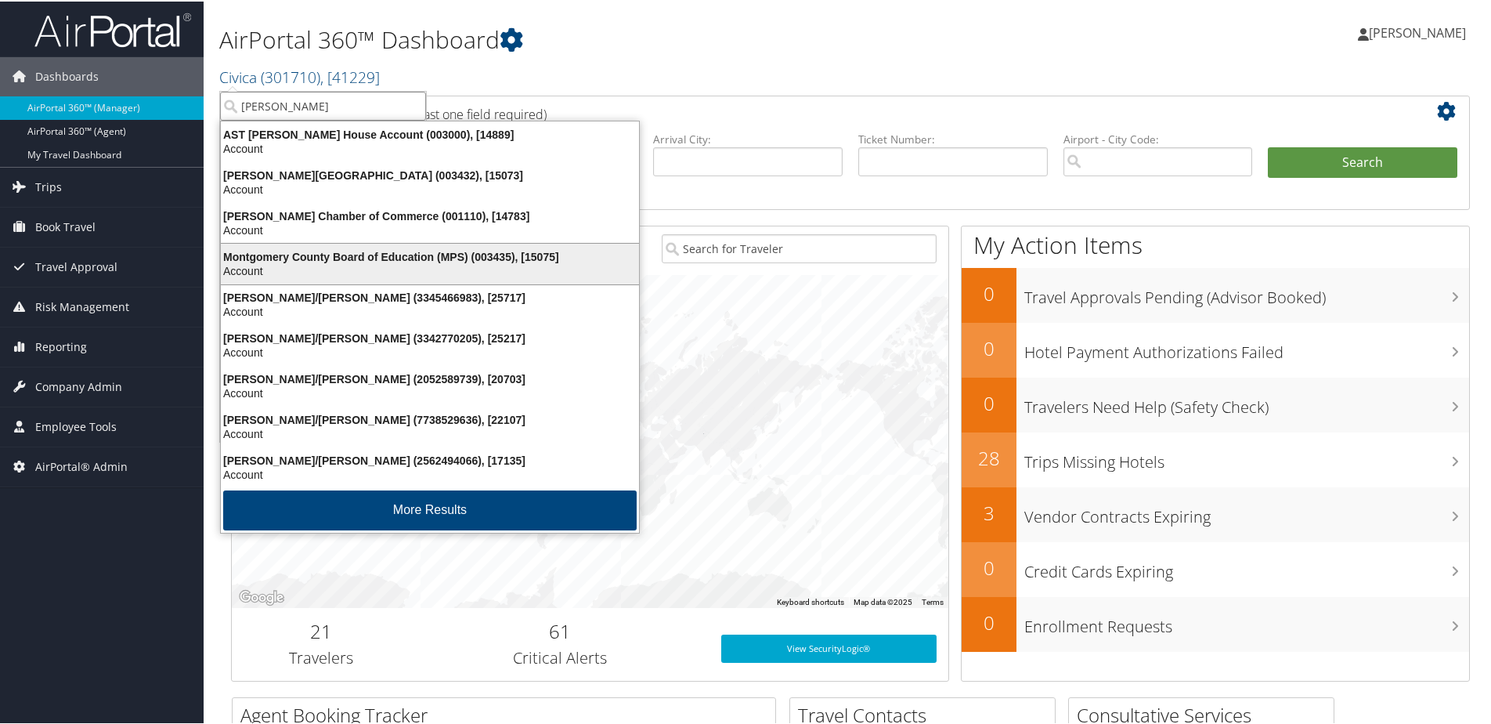
click at [362, 254] on div "Montgomery County Board of Education (MPS) (003435), [15075]" at bounding box center [430, 255] width 437 height 14
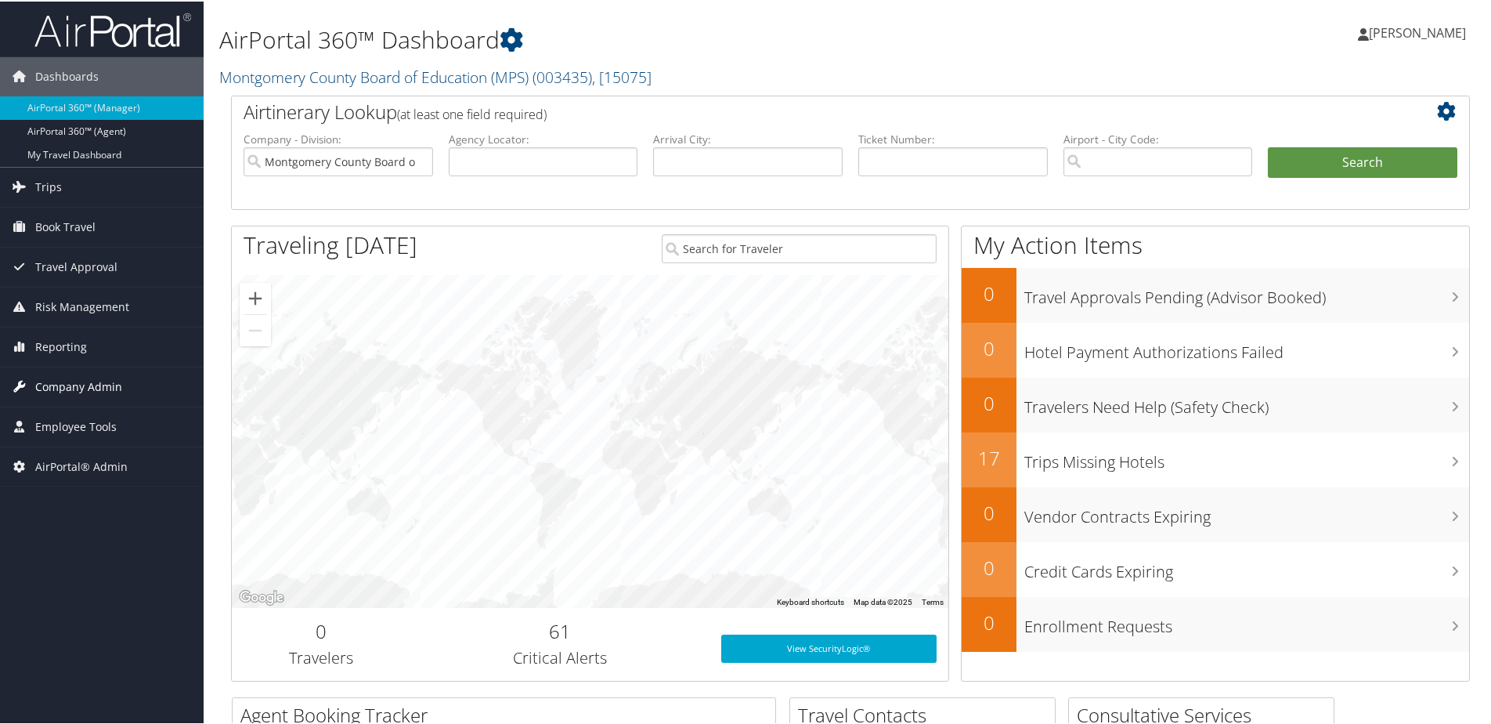
click at [63, 378] on span "Company Admin" at bounding box center [78, 385] width 87 height 39
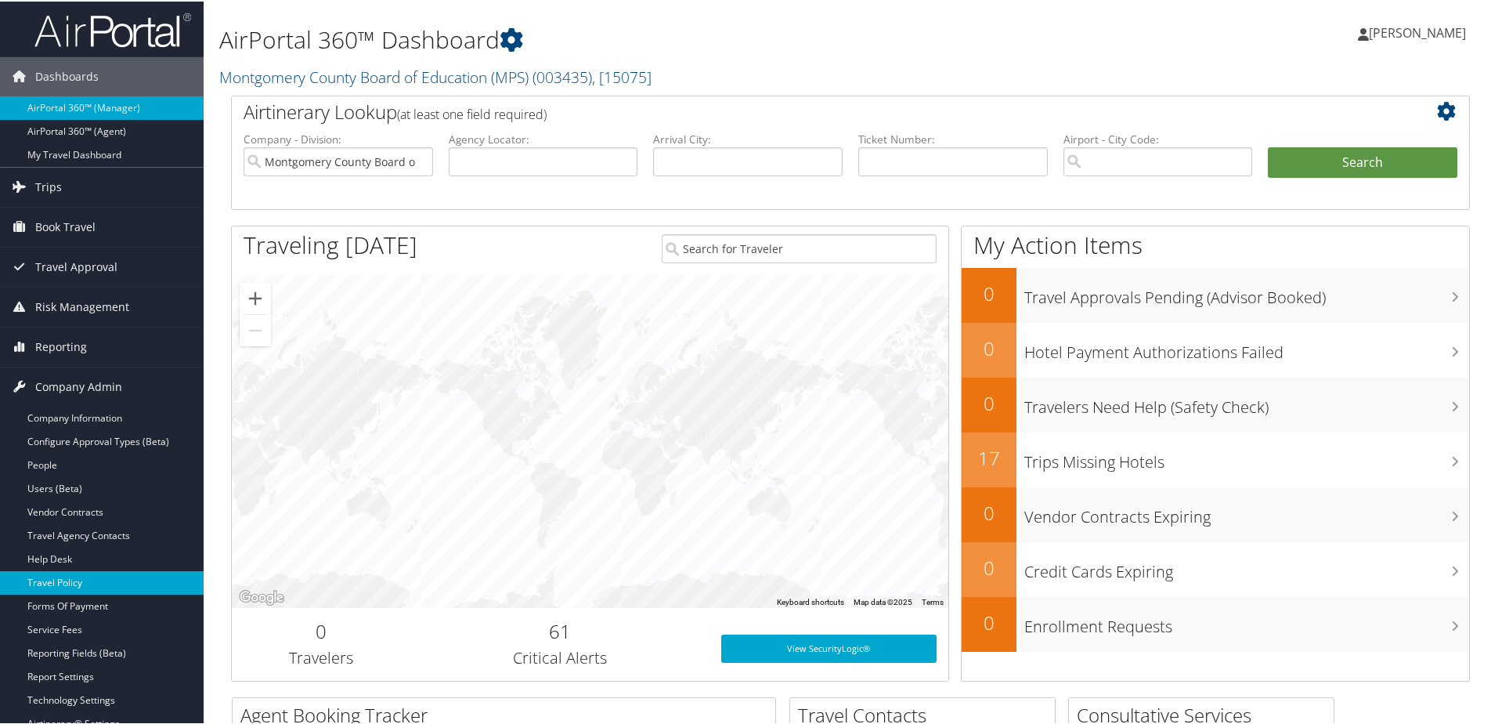
click at [79, 580] on link "Travel Policy" at bounding box center [102, 581] width 204 height 24
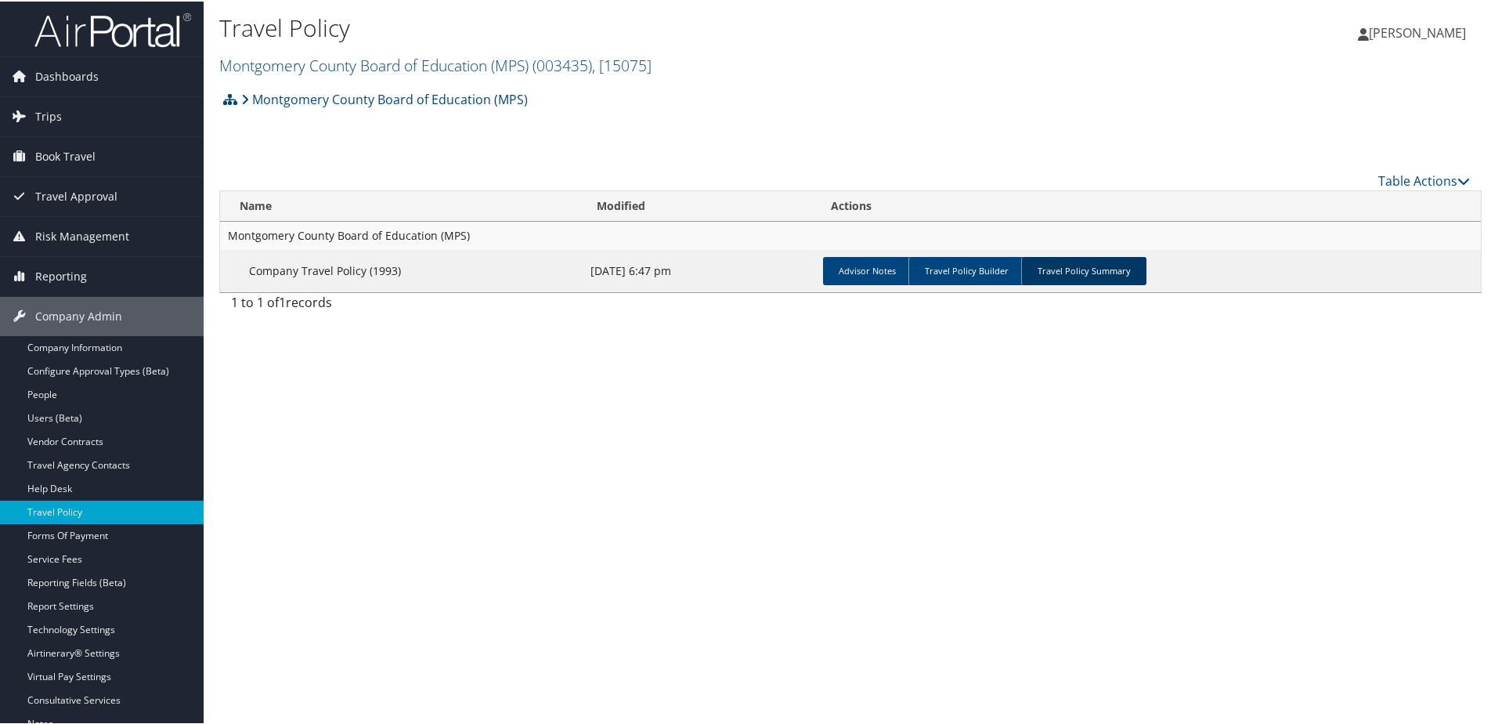
click at [1060, 280] on link "Travel Policy Summary" at bounding box center [1083, 269] width 125 height 28
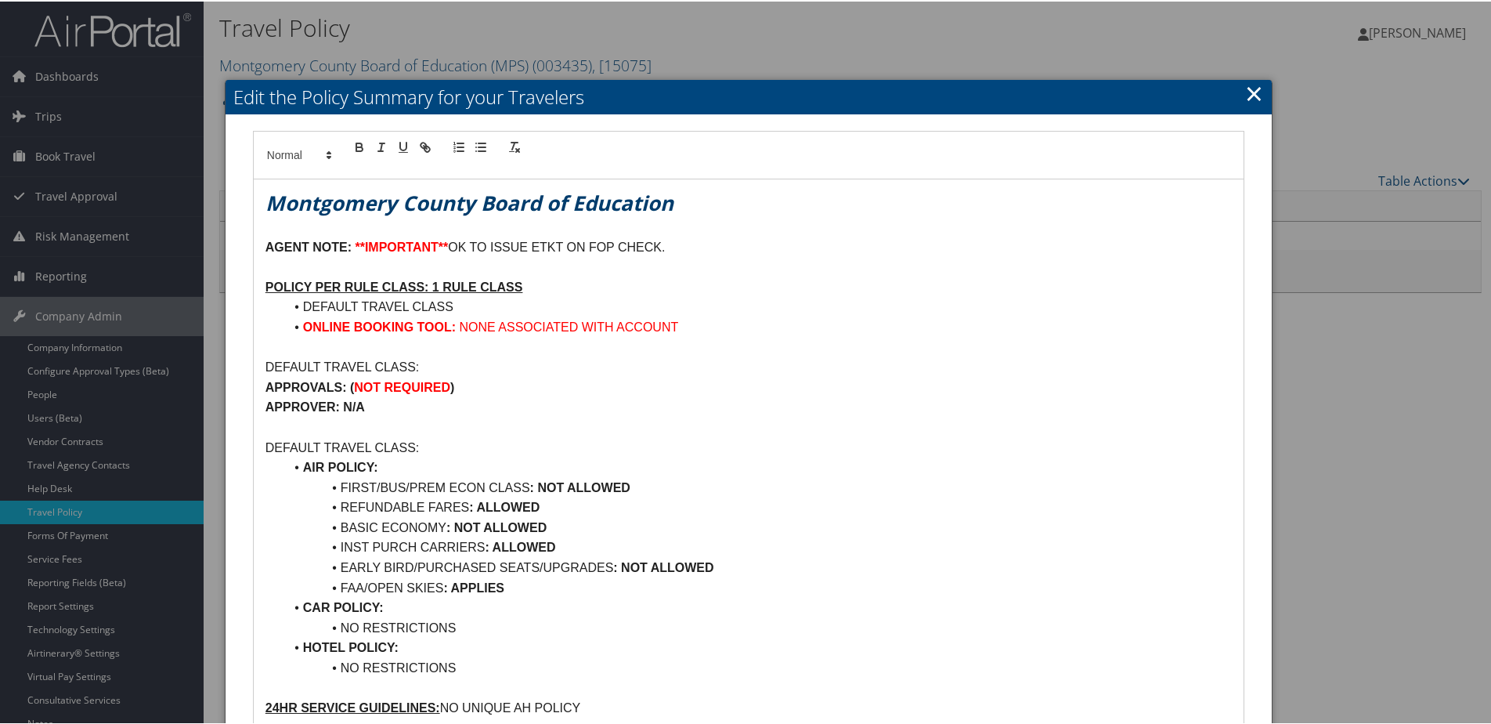
scroll to position [78, 0]
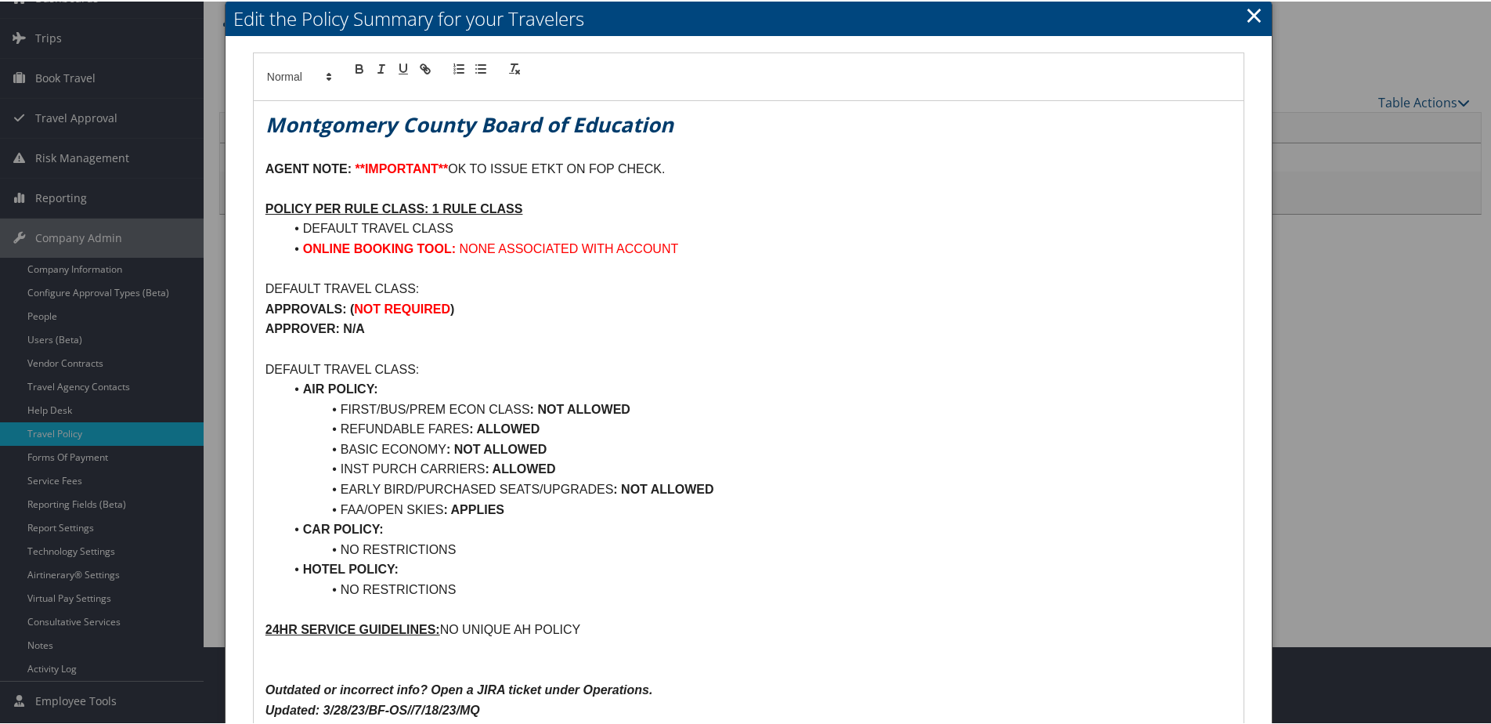
click at [1252, 11] on link "×" at bounding box center [1255, 13] width 18 height 31
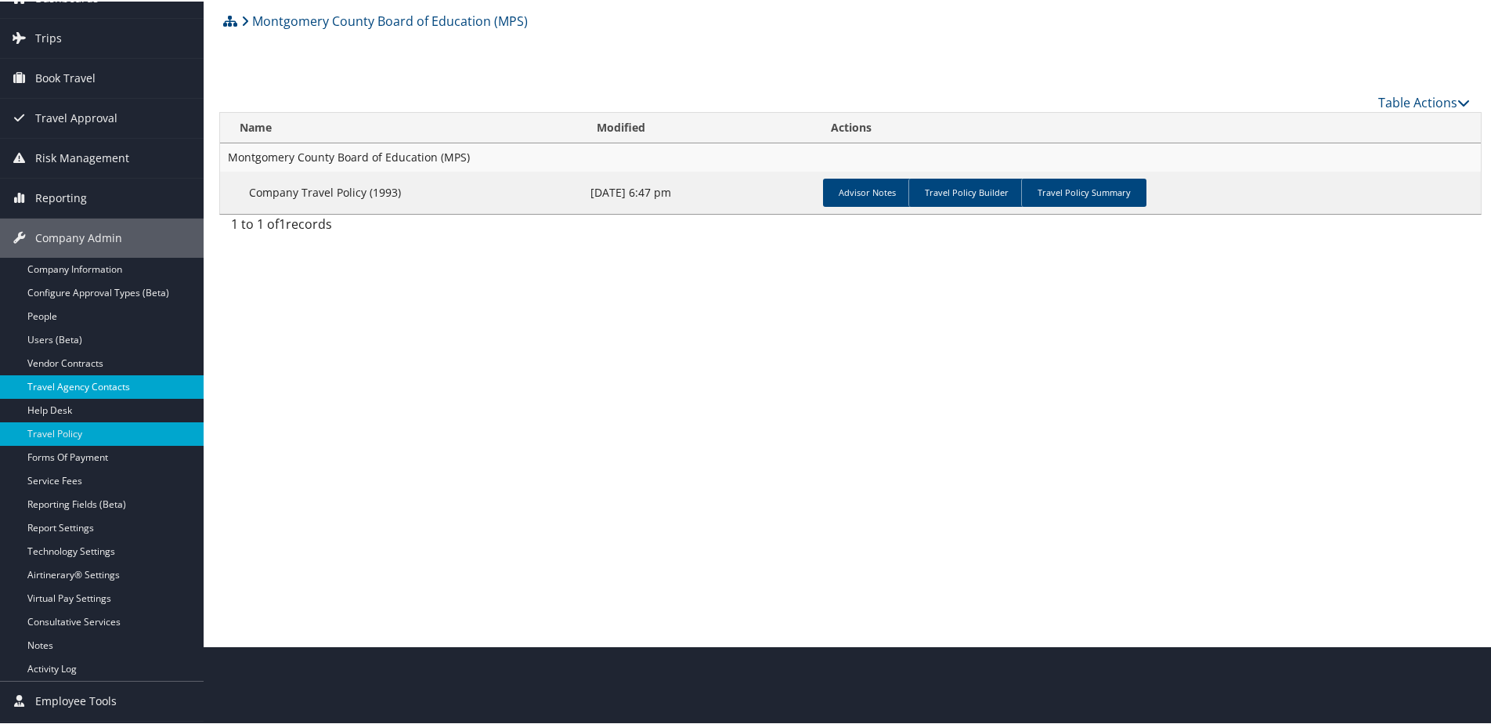
click at [92, 381] on link "Travel Agency Contacts" at bounding box center [102, 386] width 204 height 24
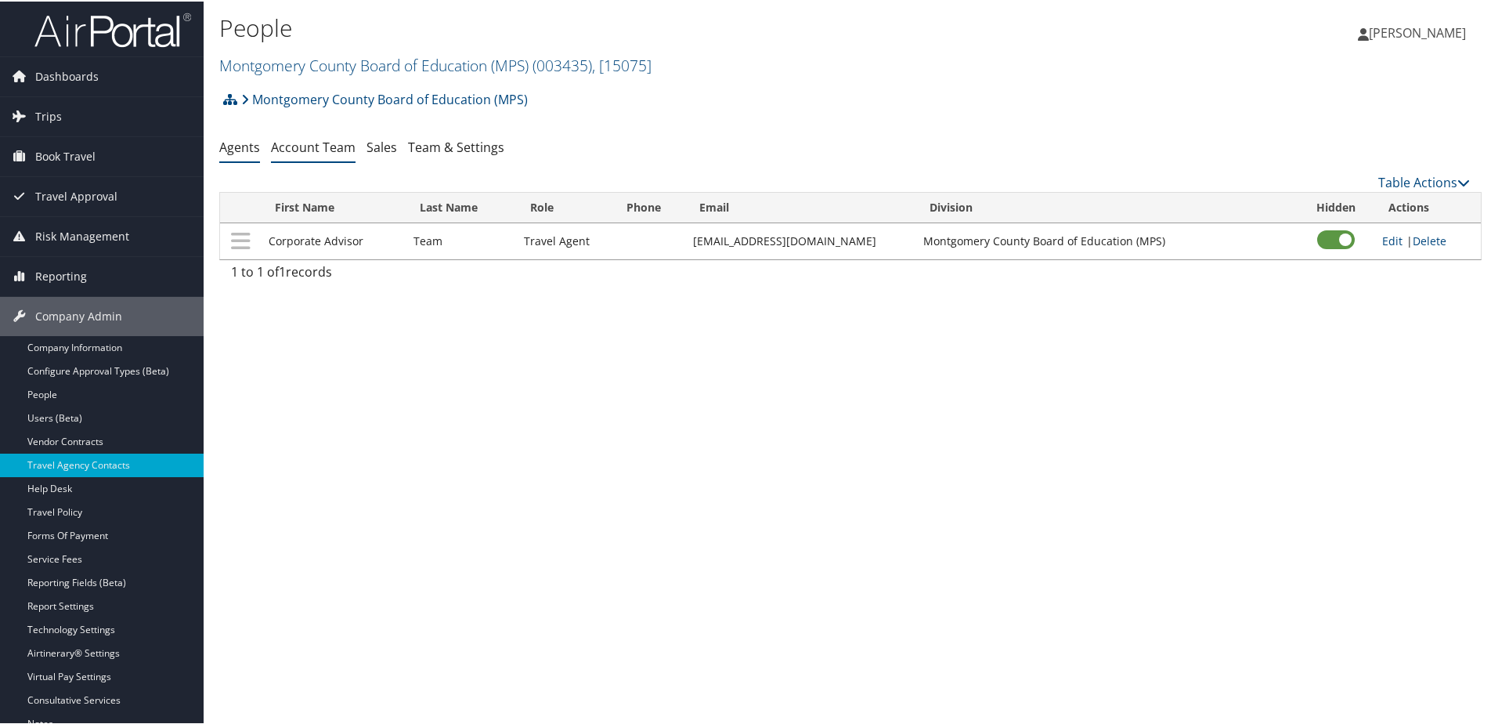
click at [320, 143] on link "Account Team" at bounding box center [313, 145] width 85 height 17
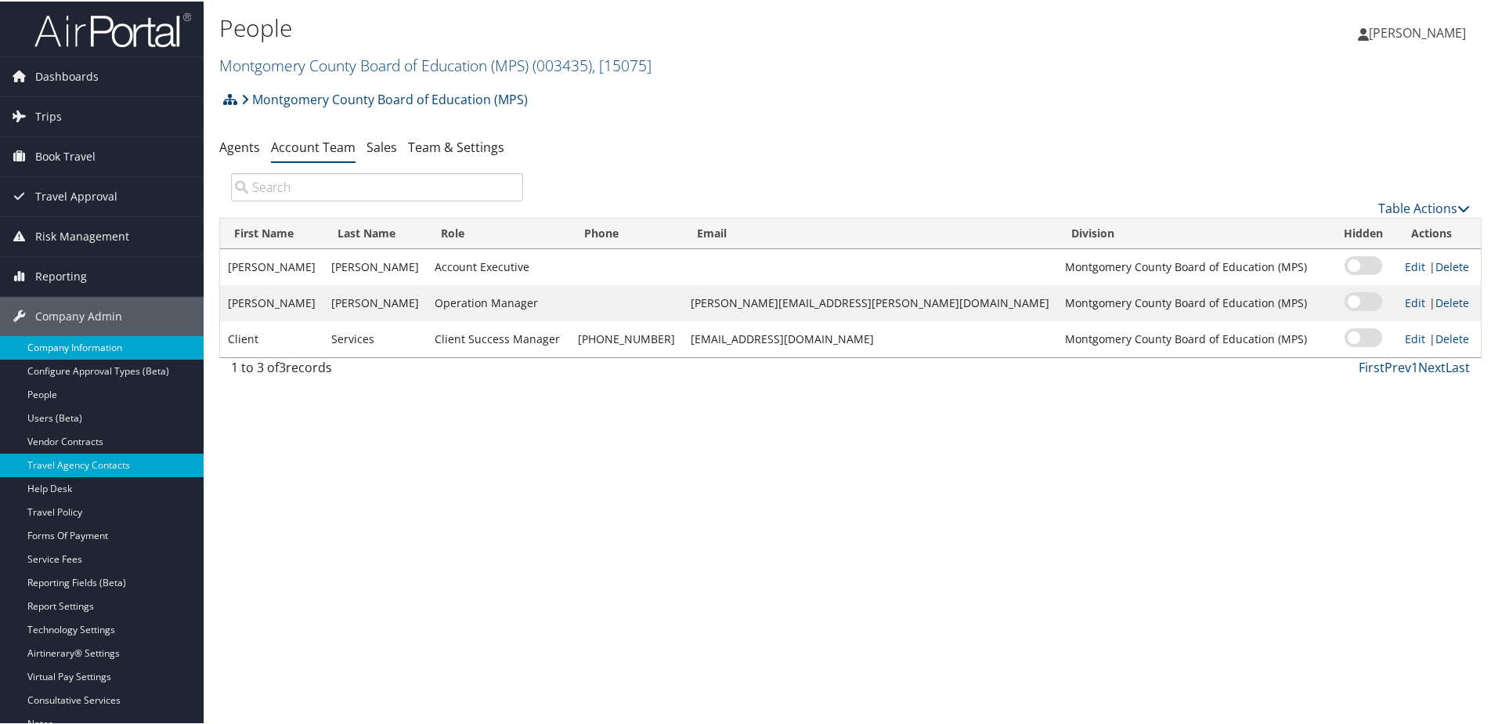
click at [81, 342] on link "Company Information" at bounding box center [102, 346] width 204 height 24
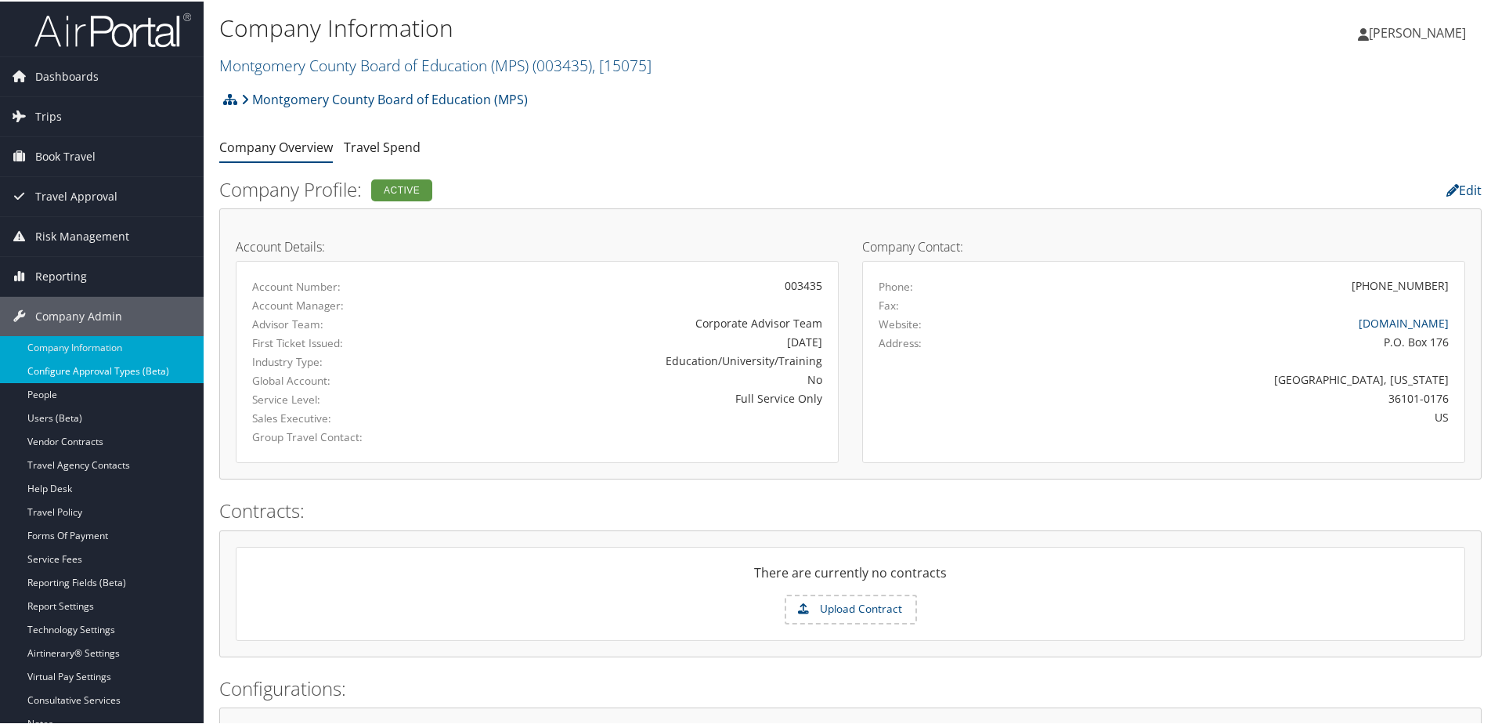
click at [45, 367] on link "Configure Approval Types (Beta)" at bounding box center [102, 370] width 204 height 24
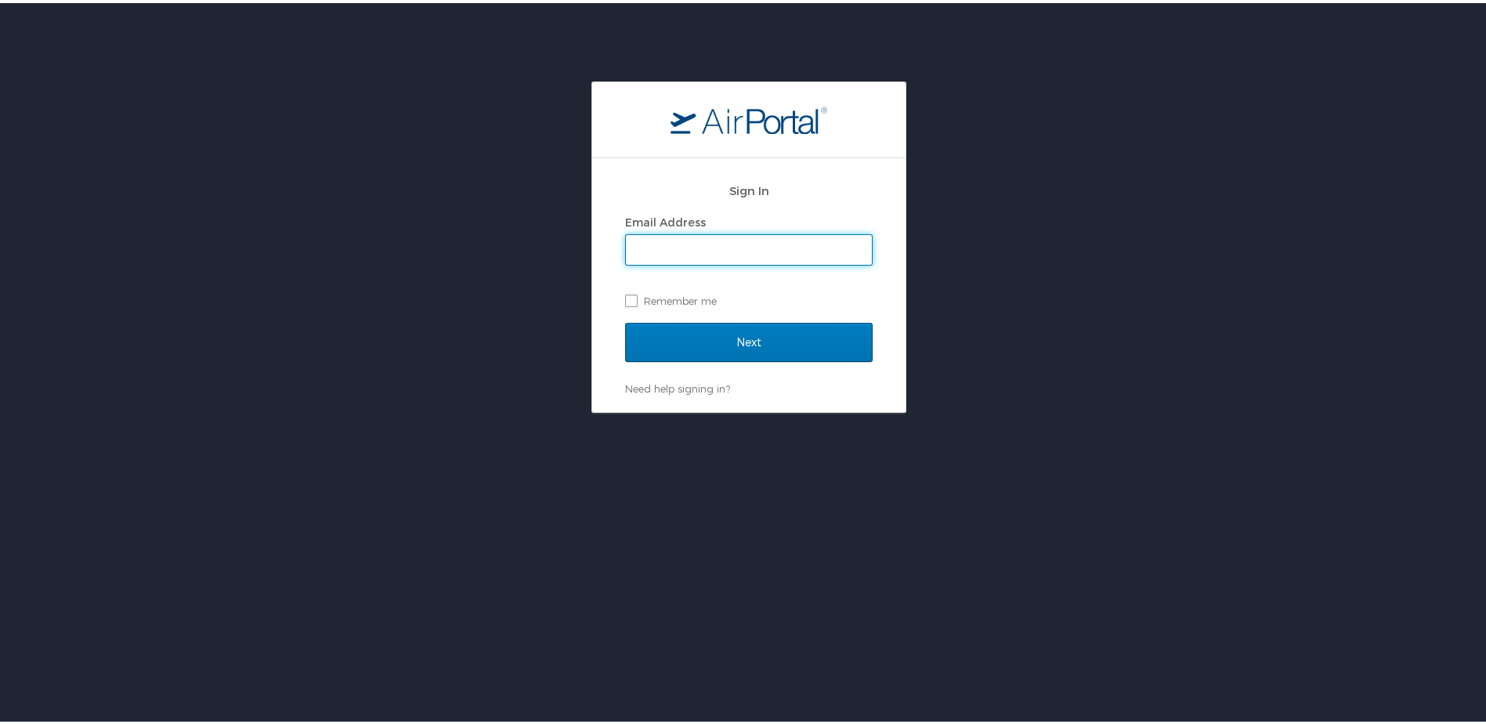
click at [680, 252] on input "Email Address" at bounding box center [749, 247] width 246 height 30
type input "[PERSON_NAME][EMAIL_ADDRESS][PERSON_NAME][DOMAIN_NAME]"
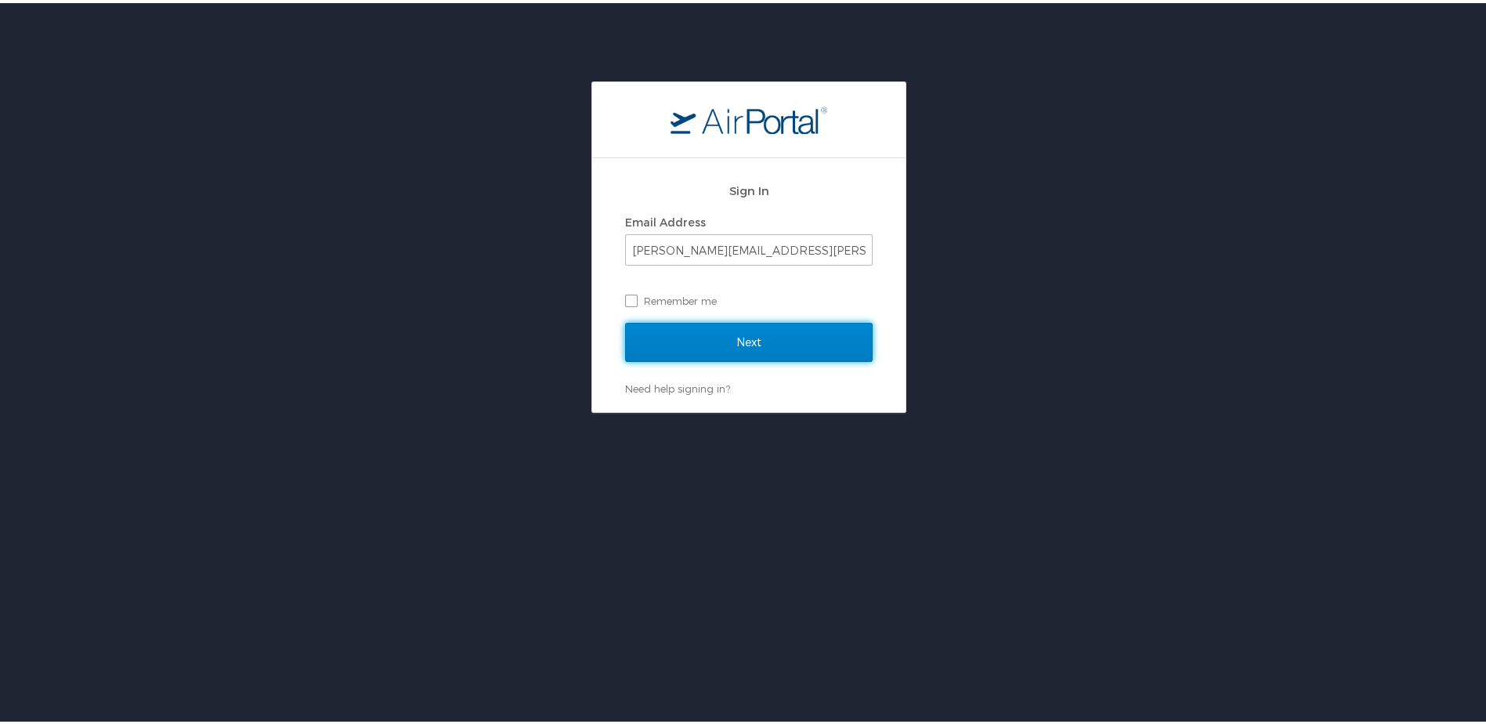
click at [710, 328] on input "Next" at bounding box center [749, 339] width 248 height 39
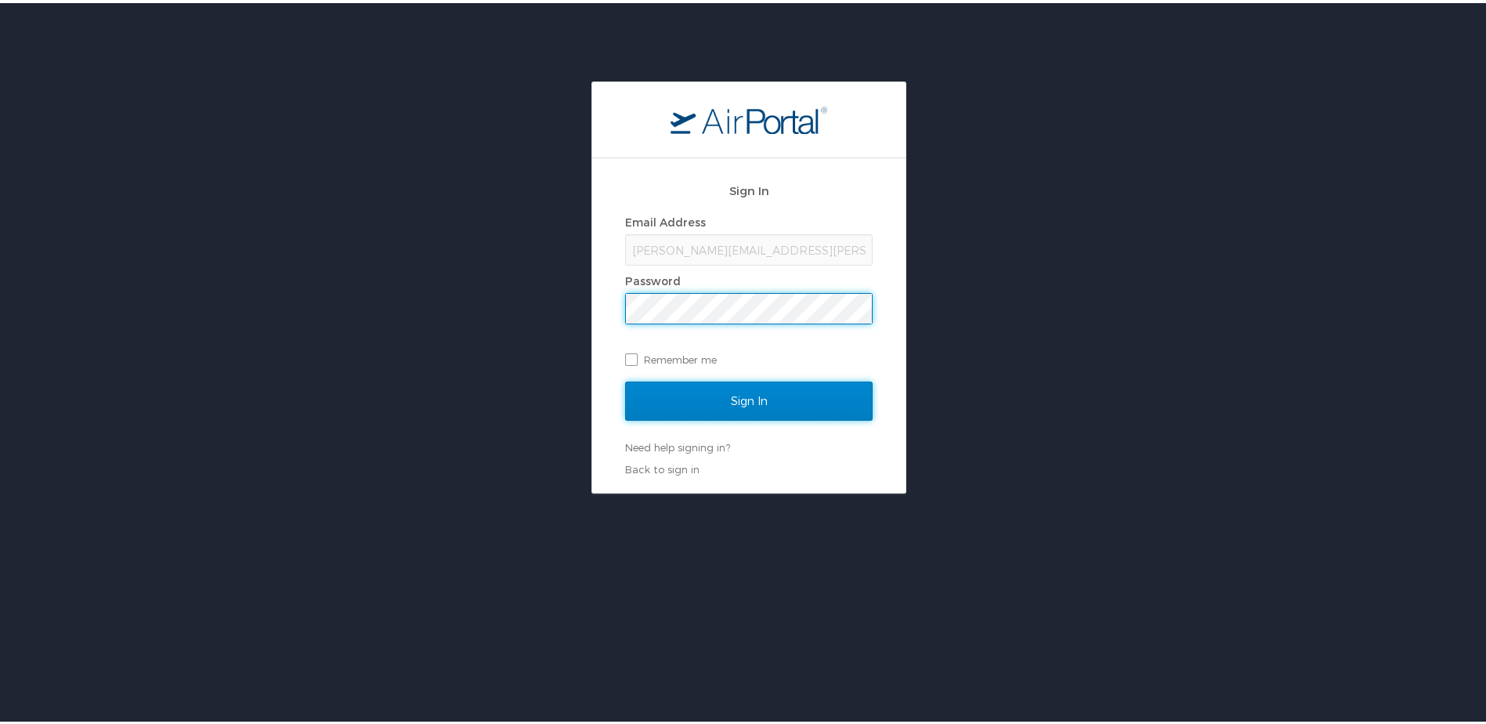
click at [699, 396] on input "Sign In" at bounding box center [749, 397] width 248 height 39
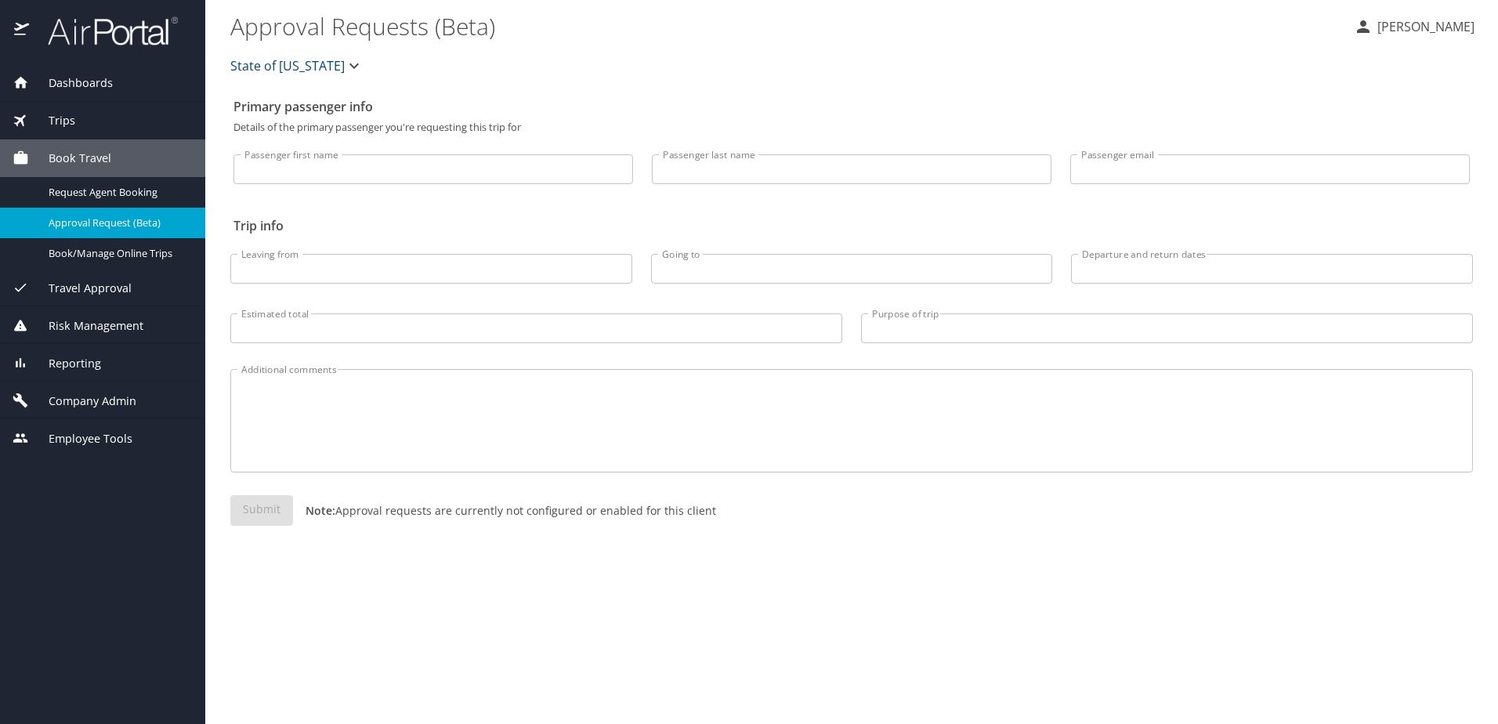
click at [78, 396] on span "Company Admin" at bounding box center [82, 400] width 107 height 17
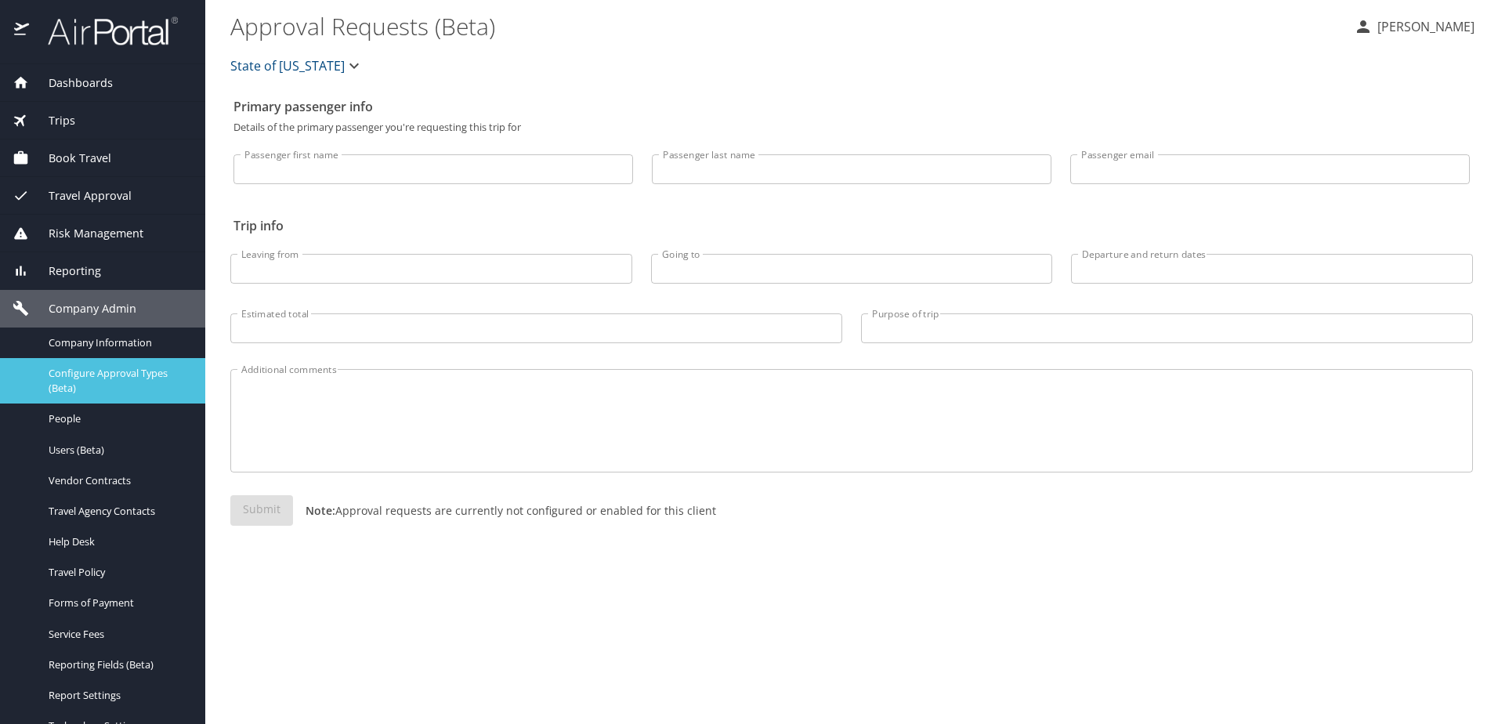
click at [73, 379] on span "Configure Approval Types (Beta)" at bounding box center [118, 381] width 138 height 30
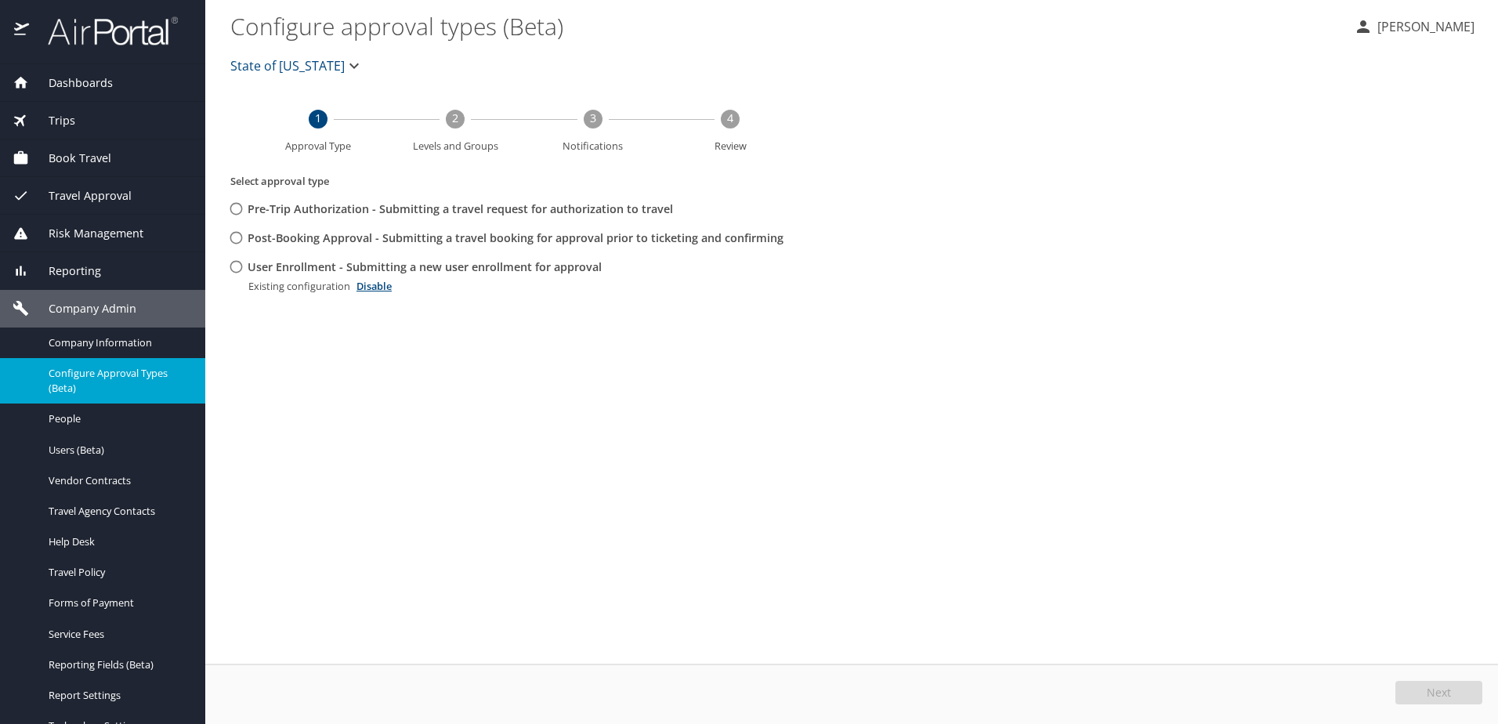
click at [240, 264] on input "User Enrollment - Submitting a new user enrollment for approval" at bounding box center [236, 266] width 29 height 29
radio input "true"
click at [1429, 692] on button "Edit" at bounding box center [1440, 693] width 83 height 24
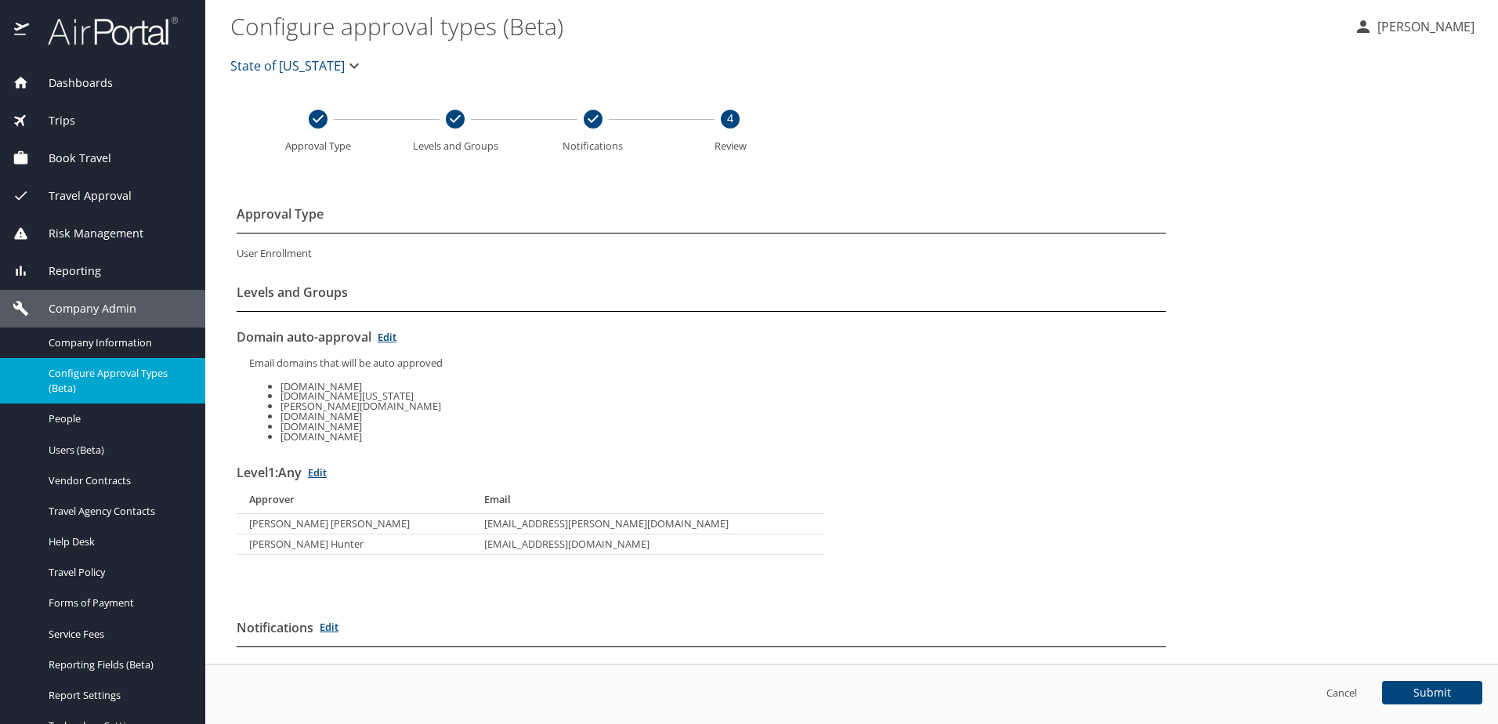
click at [269, 70] on span "State of [US_STATE]" at bounding box center [287, 66] width 114 height 22
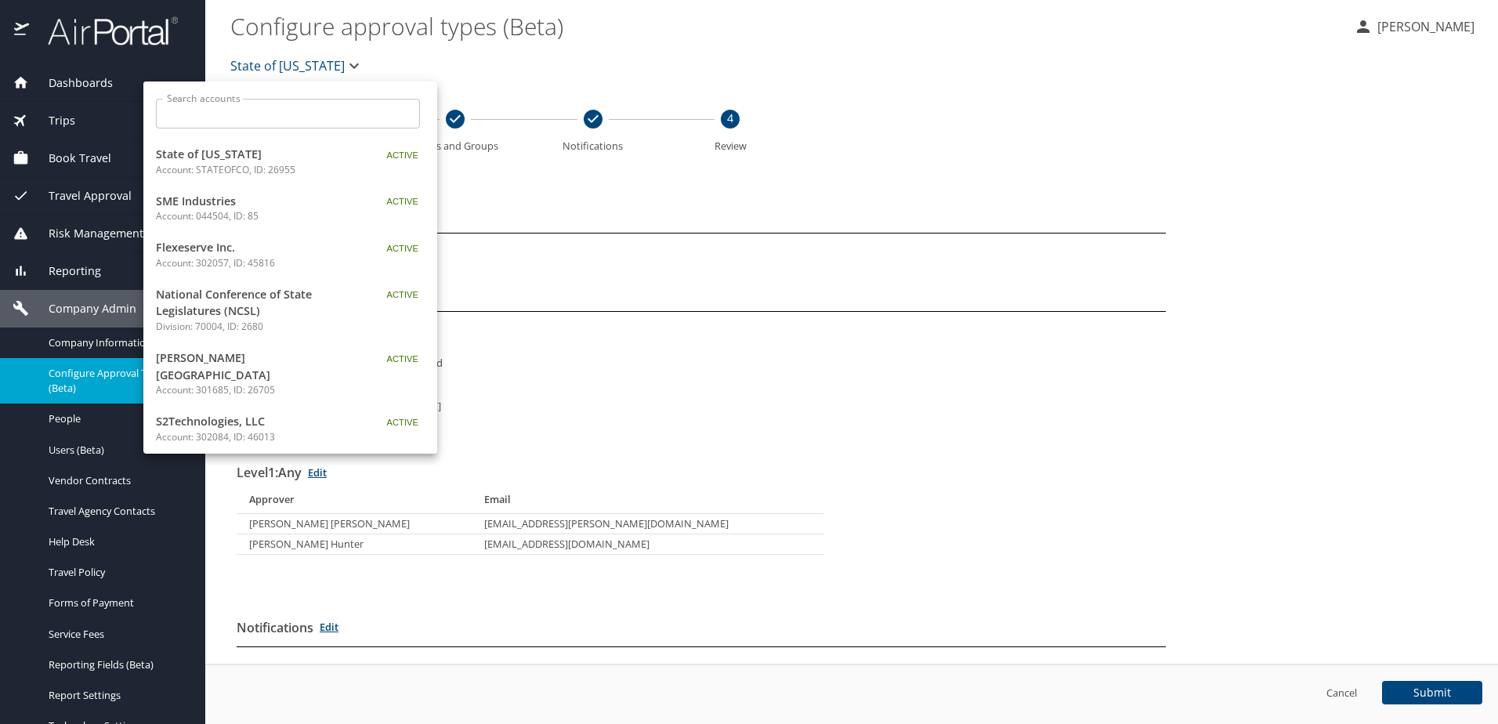
click at [264, 118] on input "Search accounts" at bounding box center [293, 114] width 254 height 30
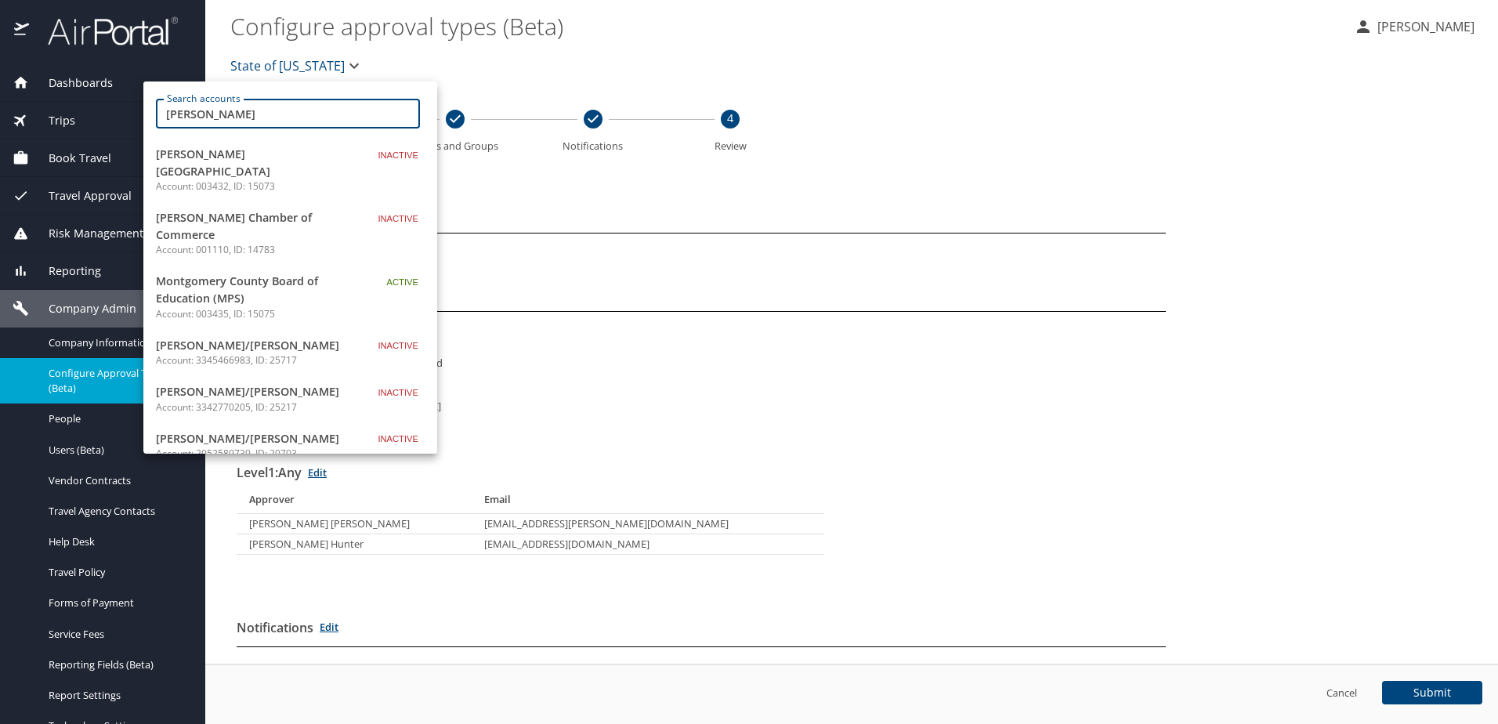
type input "[PERSON_NAME]"
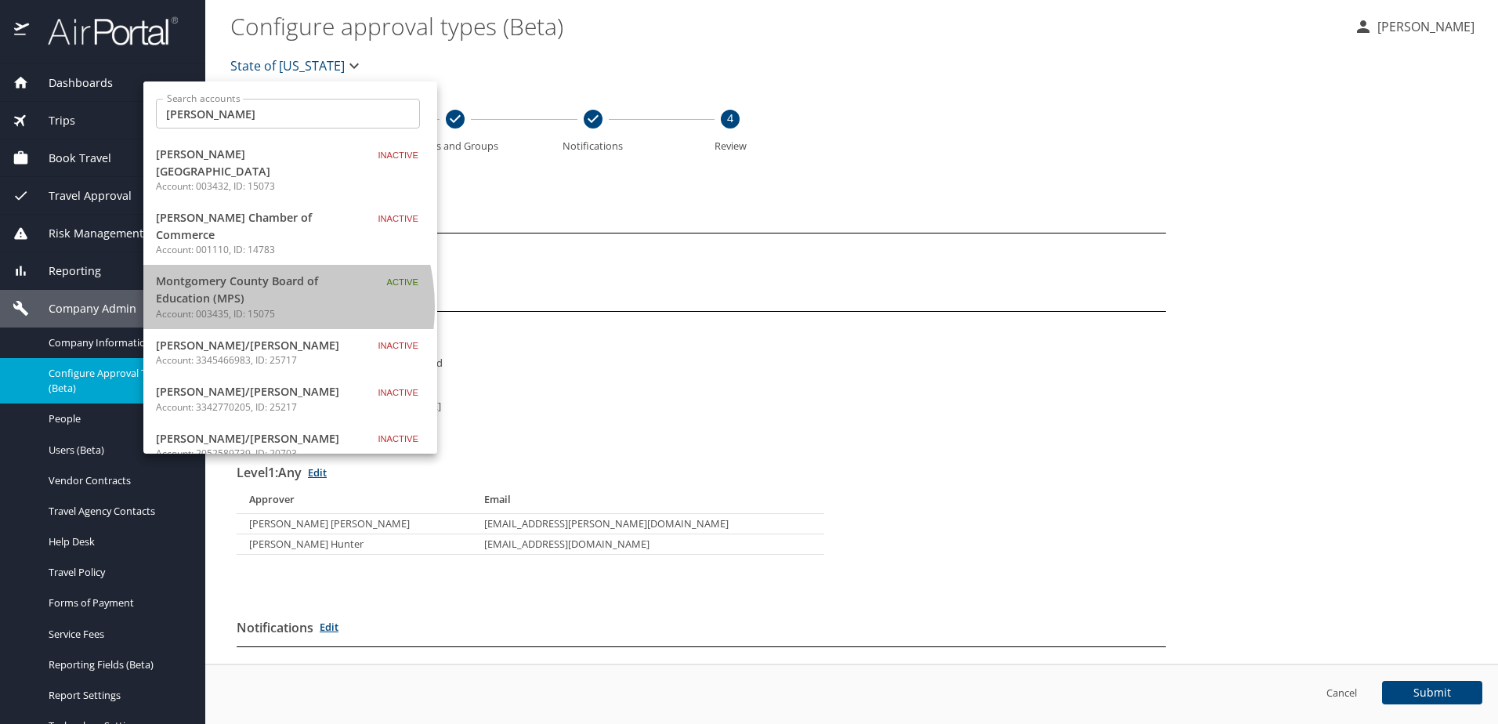
click at [237, 307] on p "Account: 003435, ID: 15075" at bounding box center [254, 314] width 196 height 14
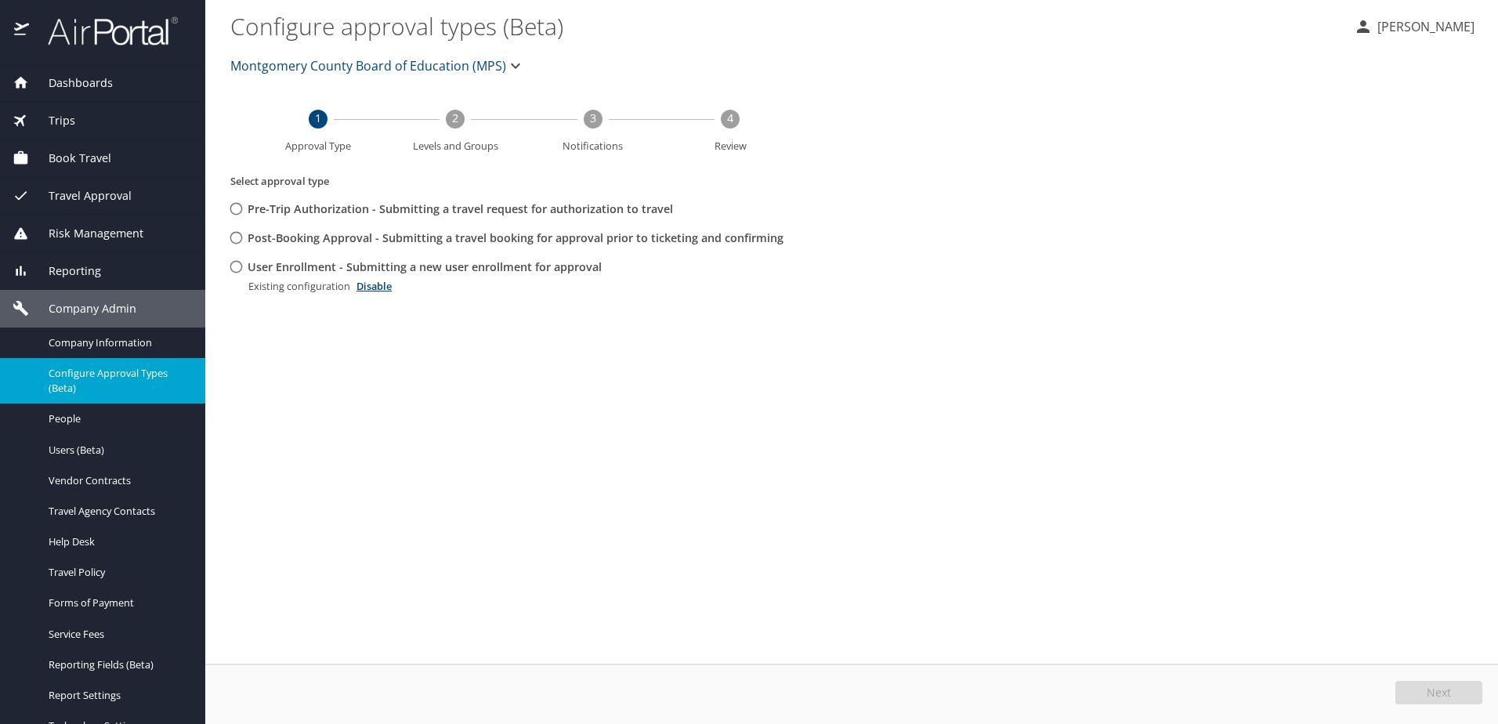
click at [239, 265] on input "User Enrollment - Submitting a new user enrollment for approval" at bounding box center [236, 266] width 29 height 29
radio input "true"
click at [1457, 699] on button "Edit" at bounding box center [1440, 693] width 83 height 24
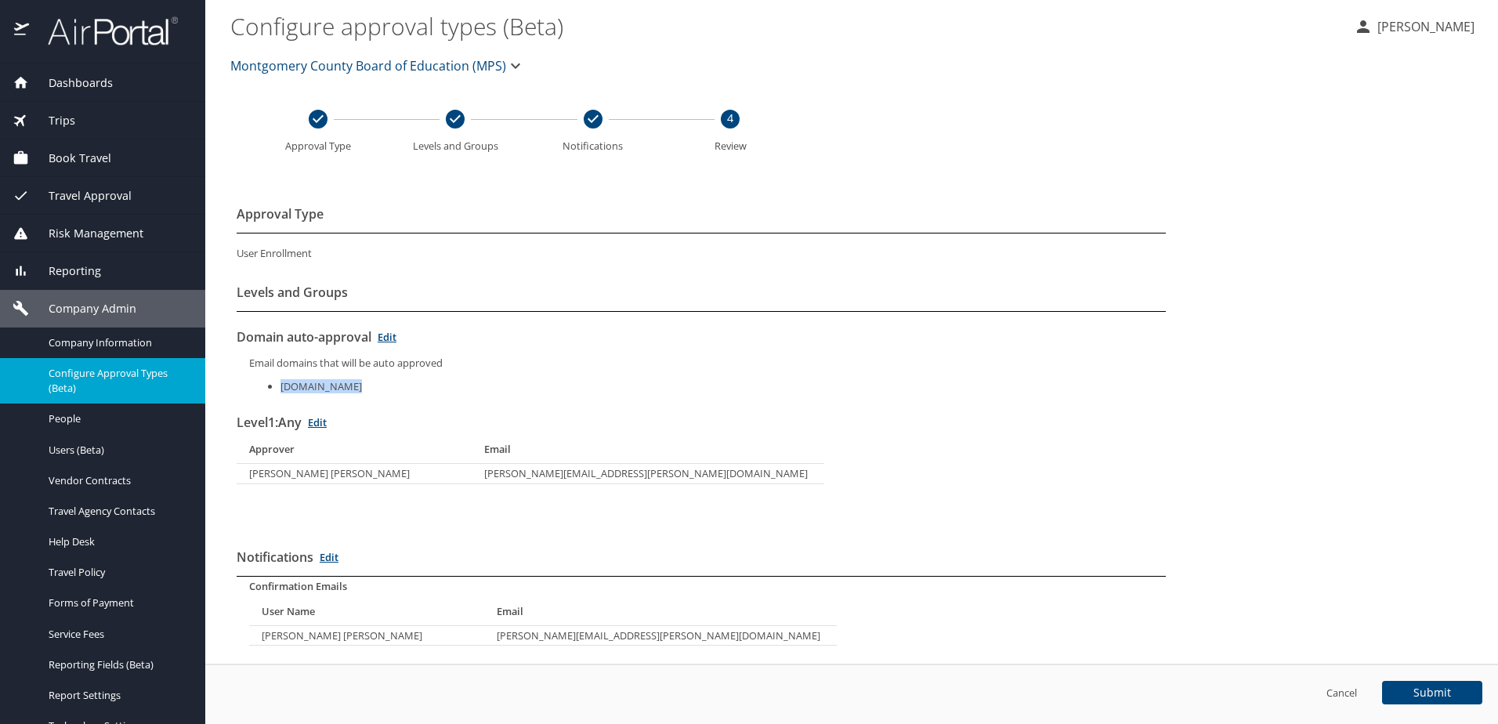
drag, startPoint x: 363, startPoint y: 385, endPoint x: 278, endPoint y: 383, distance: 84.6
click at [278, 383] on ul "MPS.K12.AL.US" at bounding box center [707, 386] width 917 height 10
copy li "MPS.K12.AL.US"
click at [72, 419] on span "People" at bounding box center [118, 418] width 138 height 15
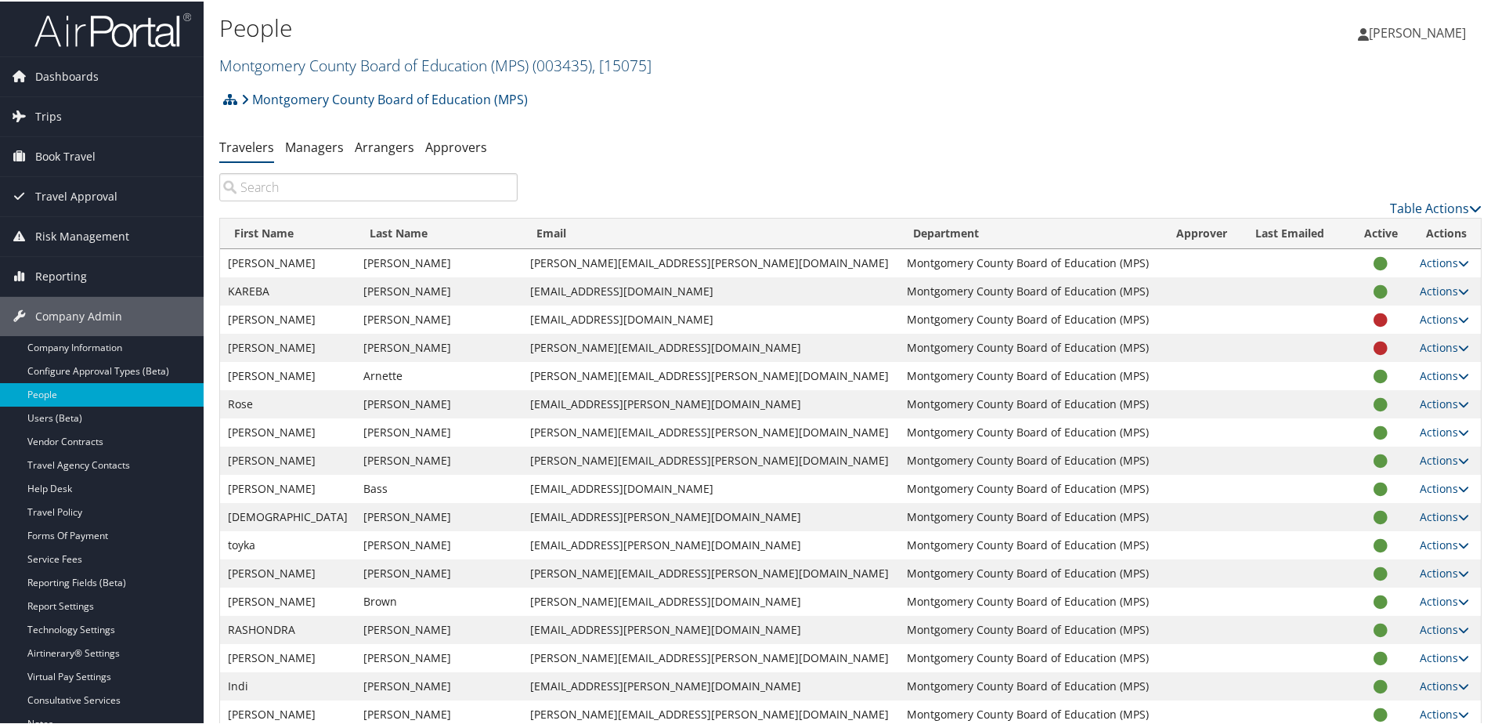
click at [287, 63] on link "Montgomery County Board of Education (MPS) ( 003435 ) , [ 15075 ]" at bounding box center [435, 63] width 432 height 21
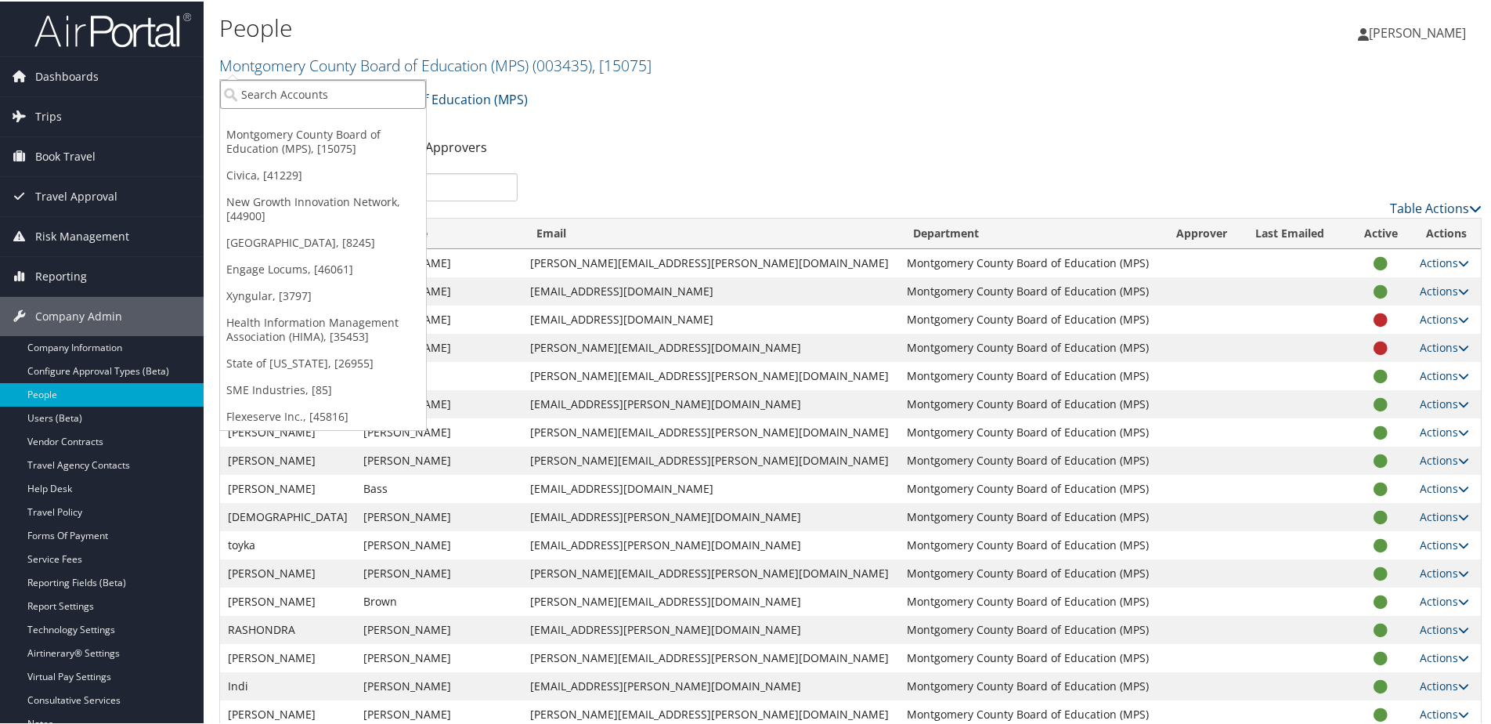
click at [280, 89] on input "search" at bounding box center [323, 92] width 206 height 29
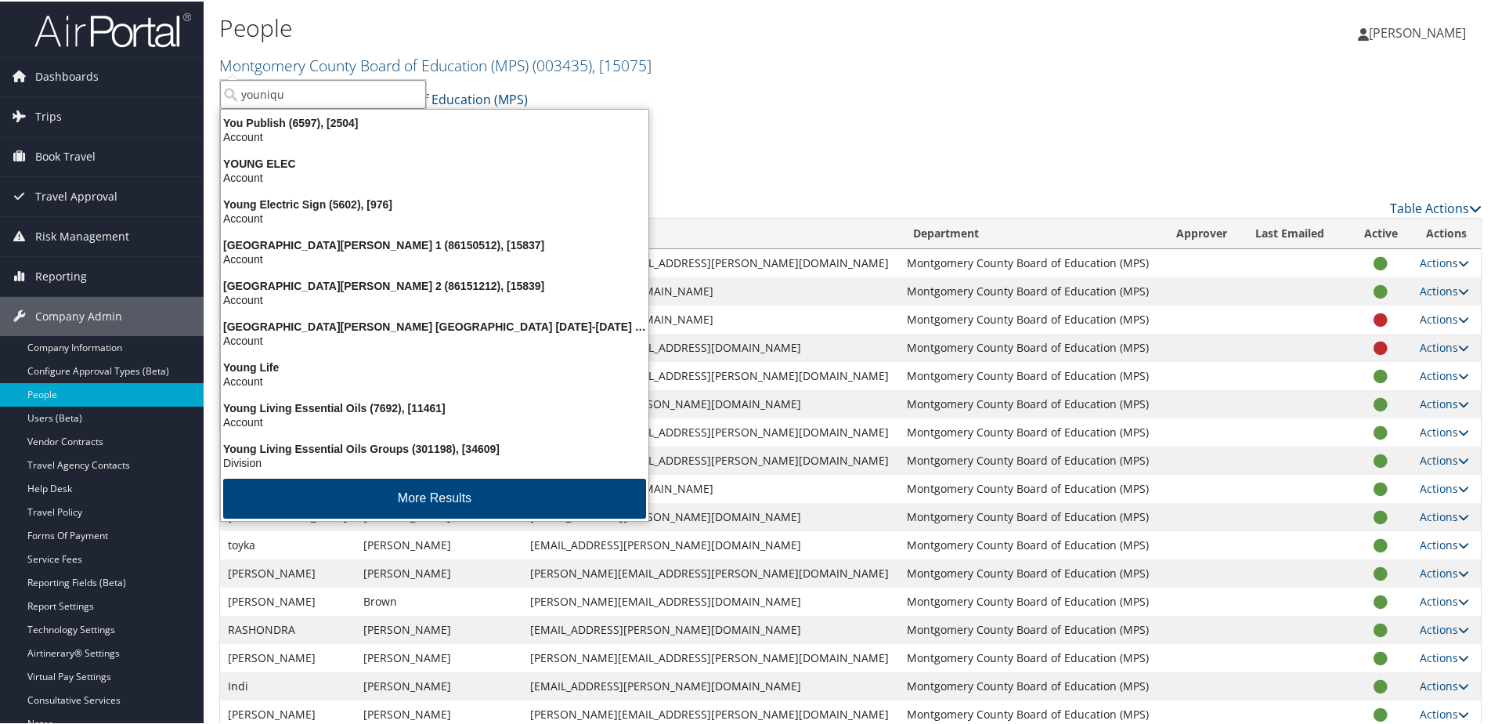
type input "younique"
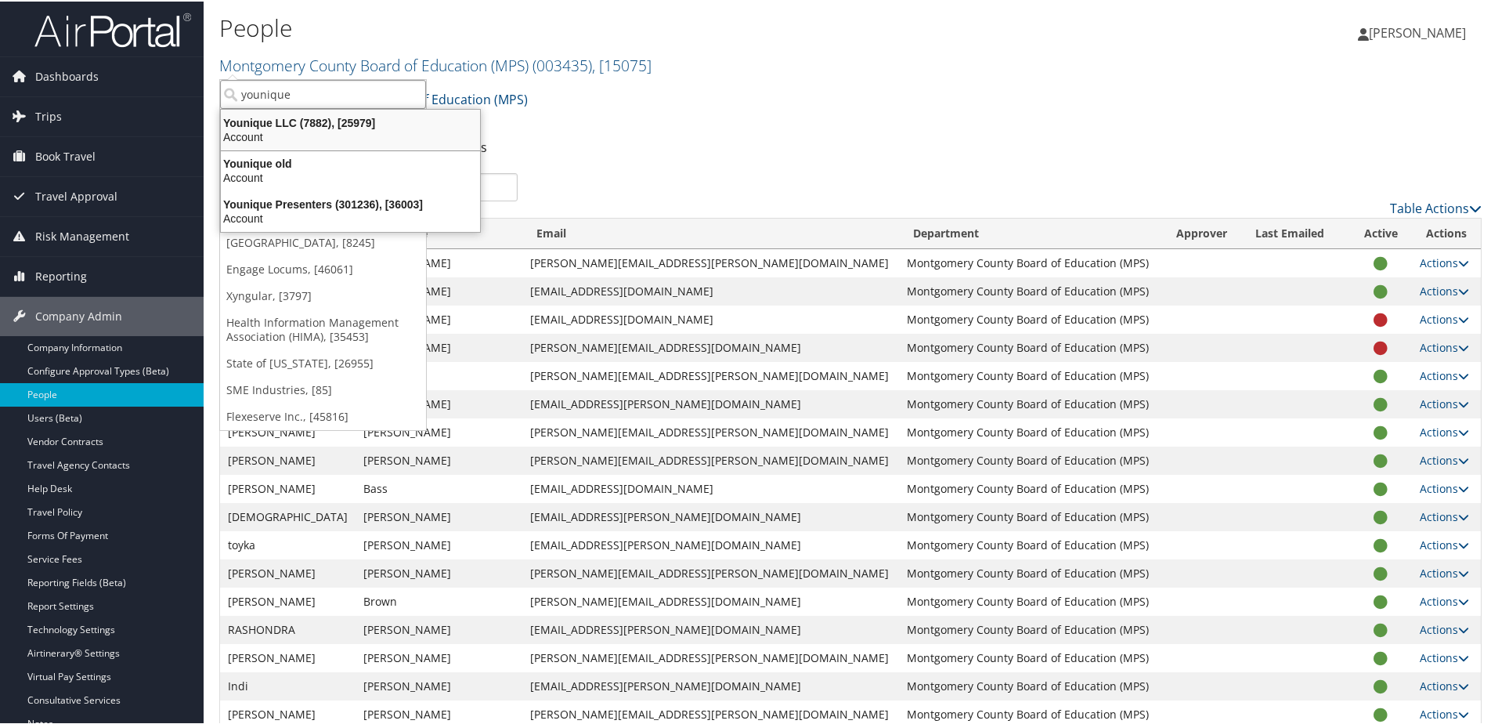
click at [279, 130] on div "Account" at bounding box center [351, 135] width 278 height 14
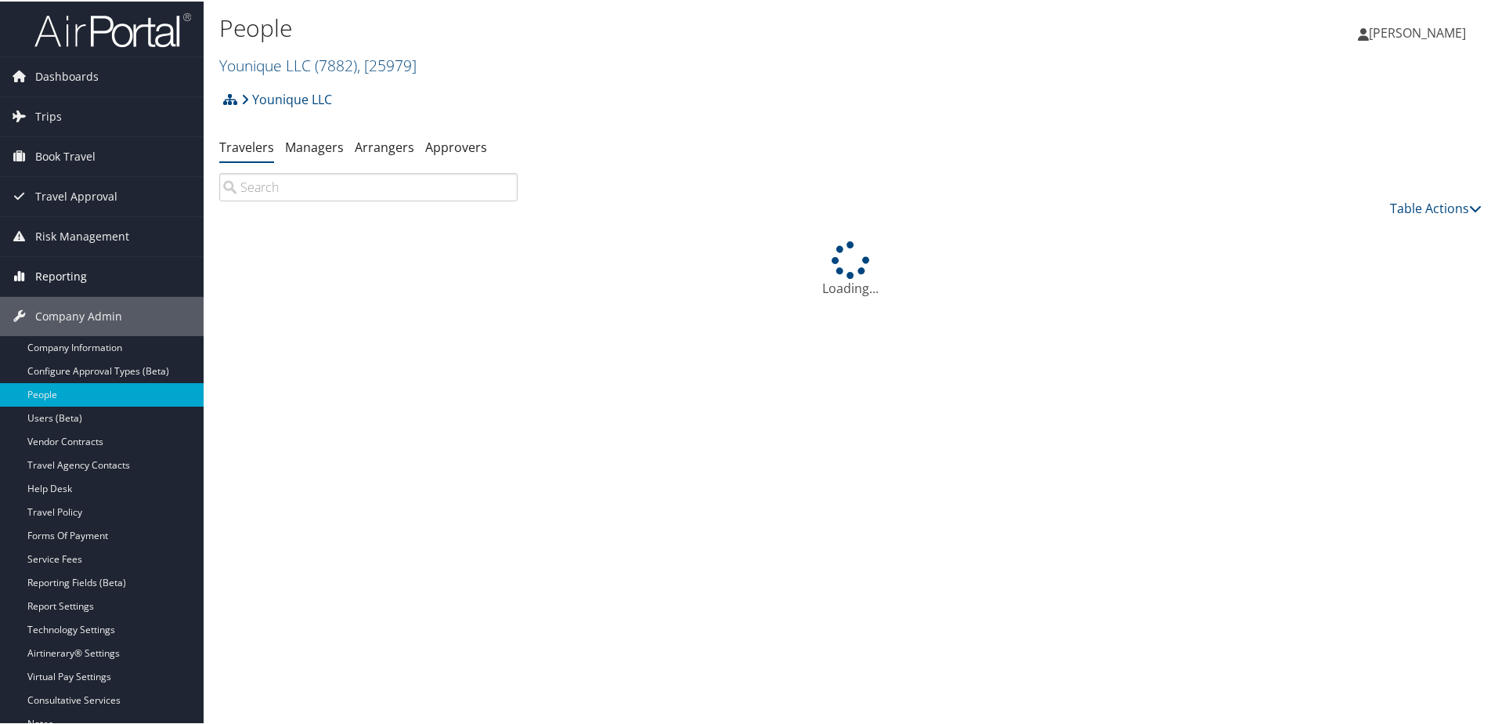
click at [56, 274] on span "Reporting" at bounding box center [61, 274] width 52 height 39
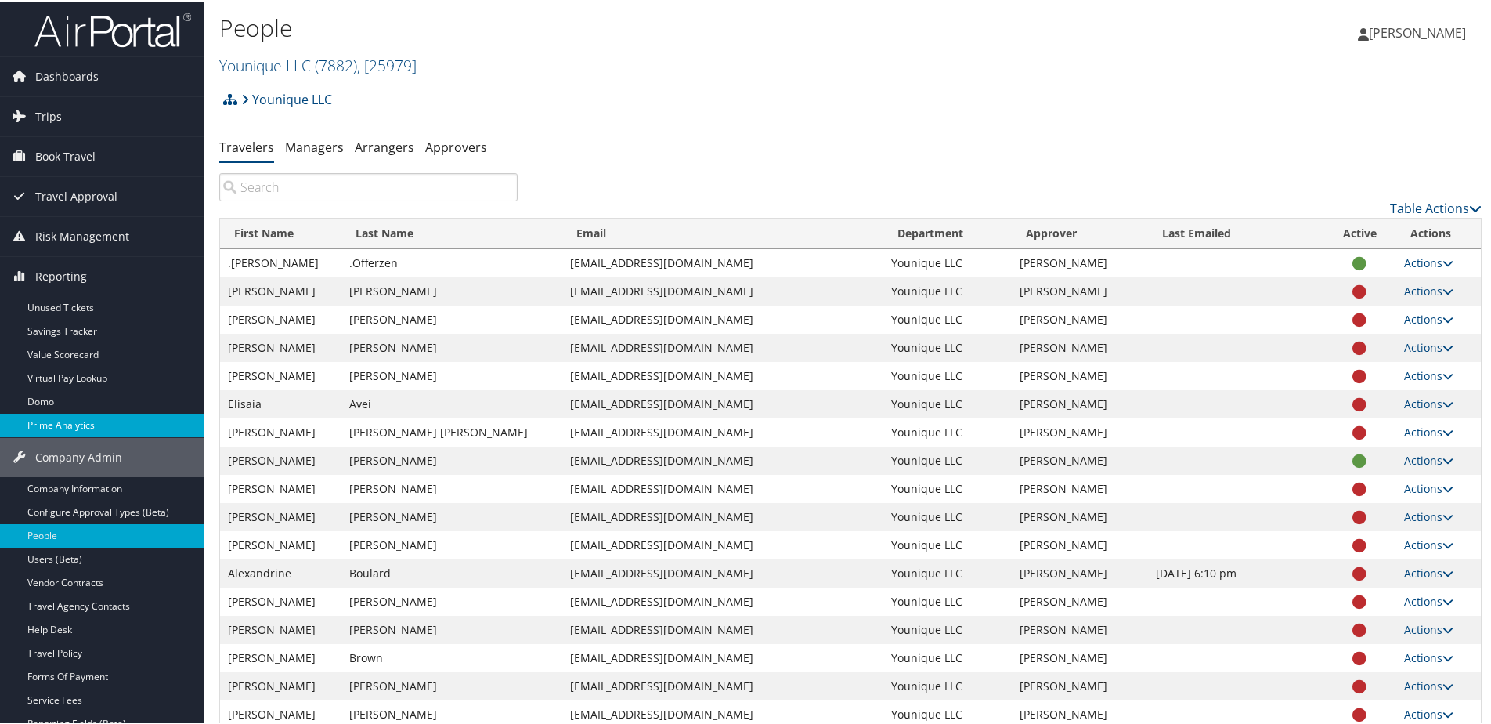
click at [50, 417] on link "Prime Analytics" at bounding box center [102, 424] width 204 height 24
click at [45, 113] on span "Trips" at bounding box center [48, 115] width 27 height 39
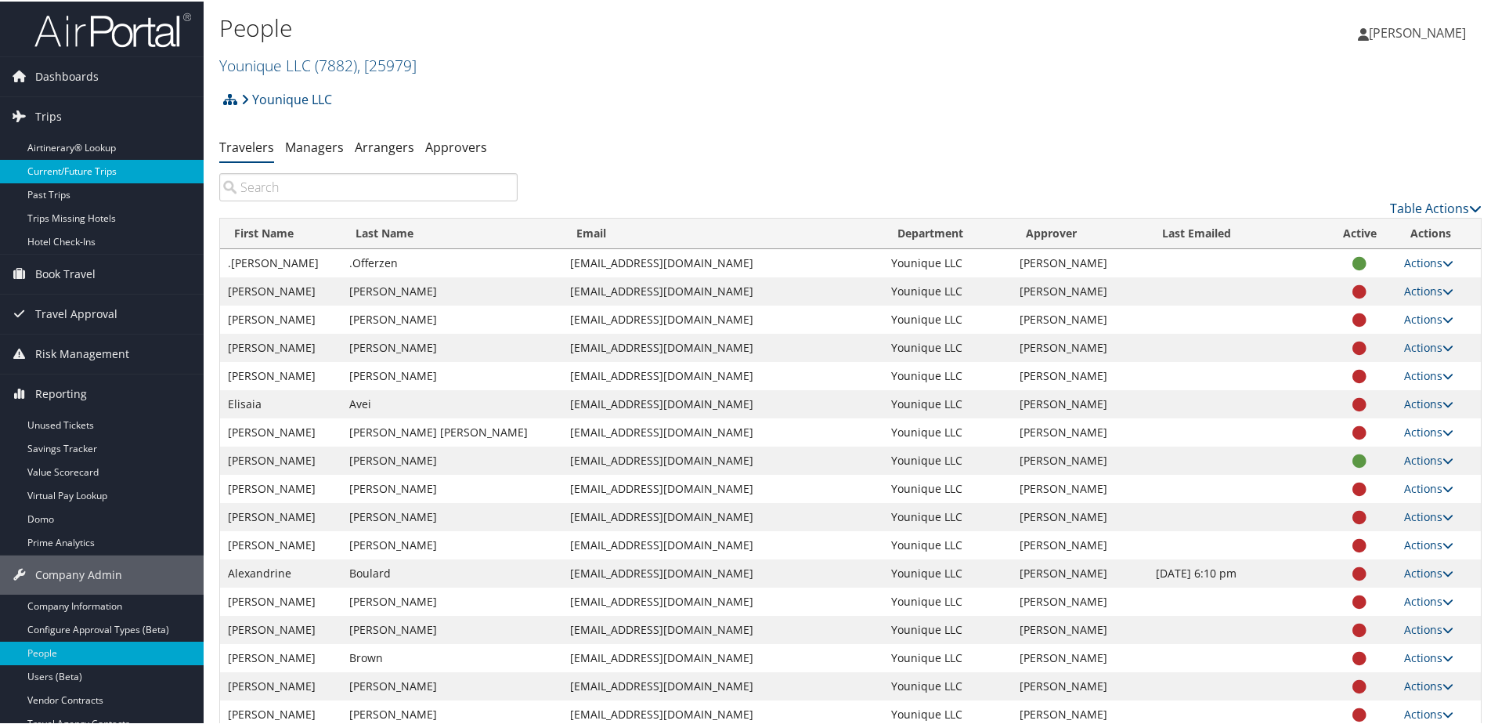
click at [47, 171] on link "Current/Future Trips" at bounding box center [102, 170] width 204 height 24
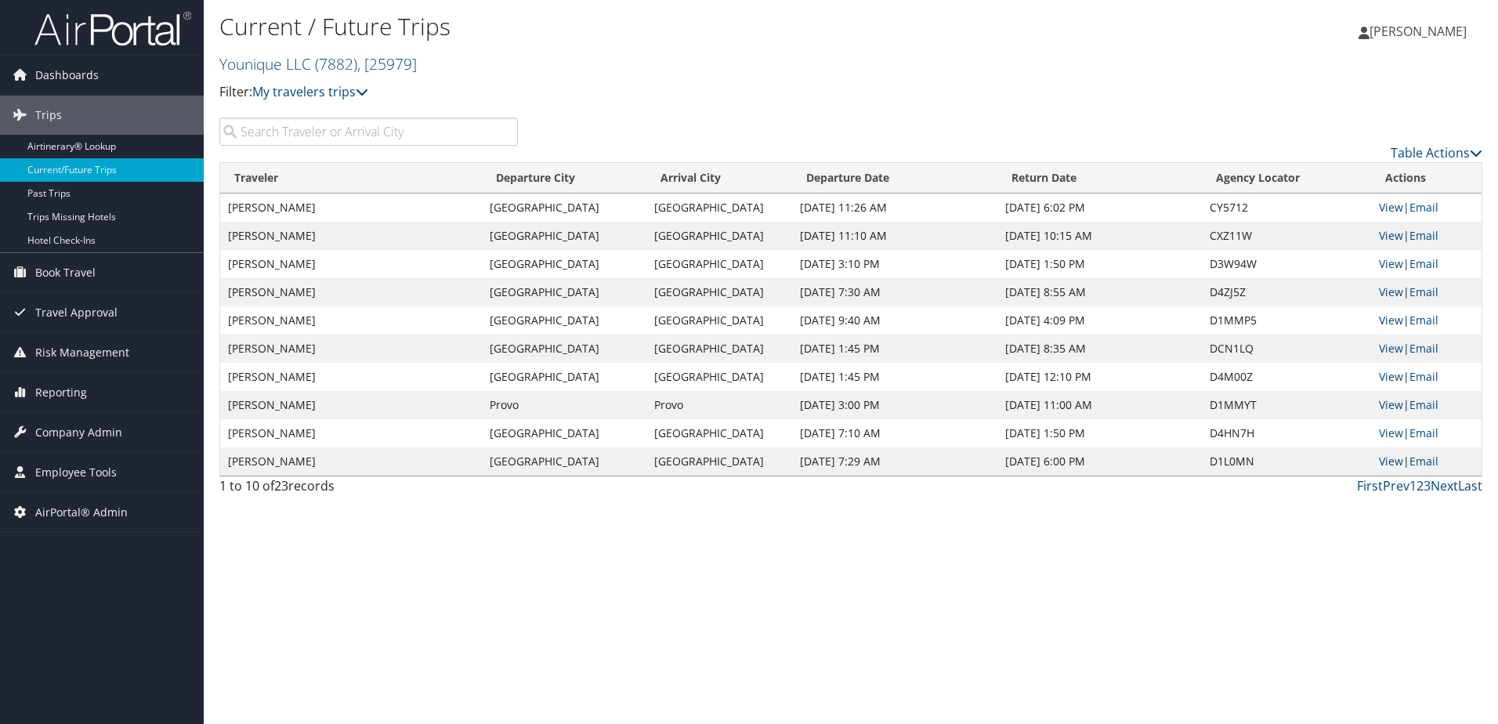
click at [71, 24] on img at bounding box center [112, 28] width 157 height 37
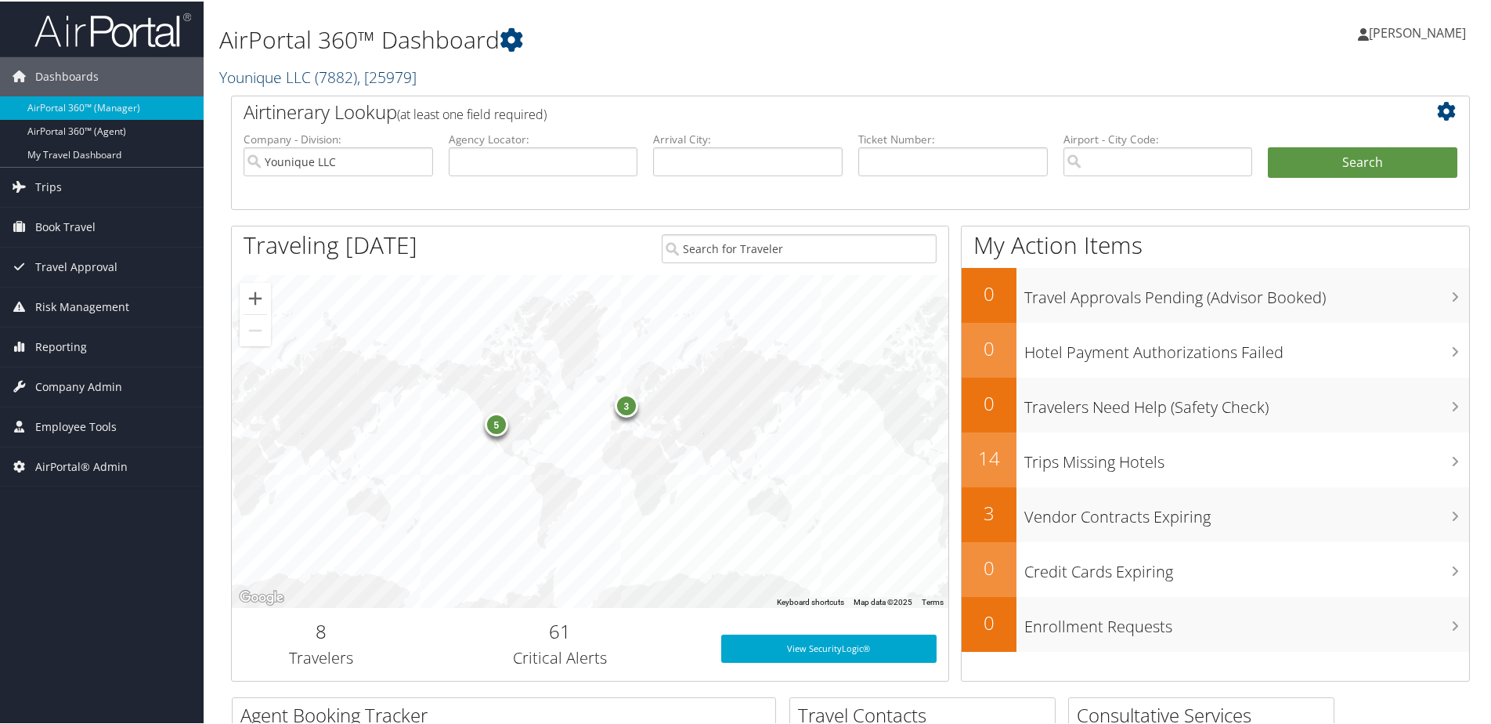
click at [280, 71] on link "Younique LLC ( 7882 ) , [ 25979 ]" at bounding box center [317, 75] width 197 height 21
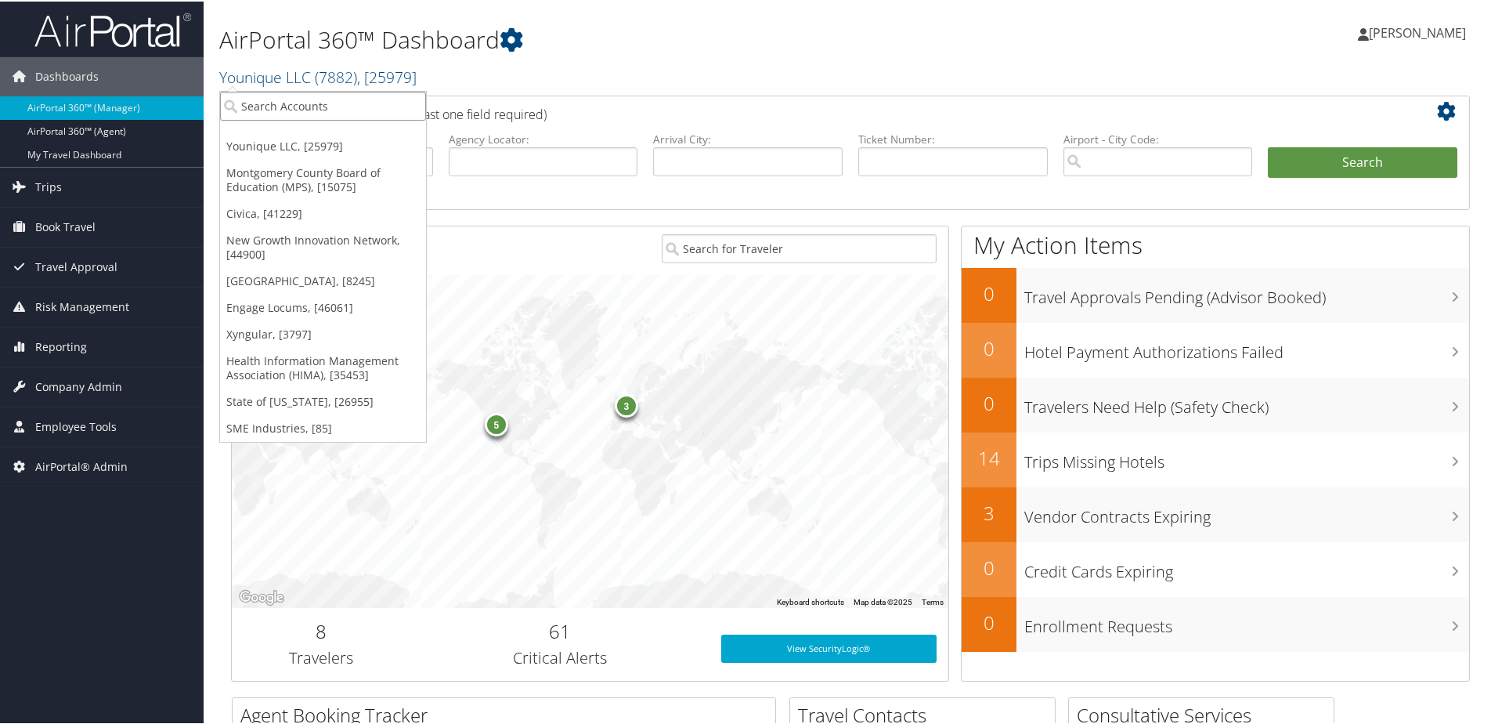
click at [287, 99] on input "search" at bounding box center [323, 104] width 206 height 29
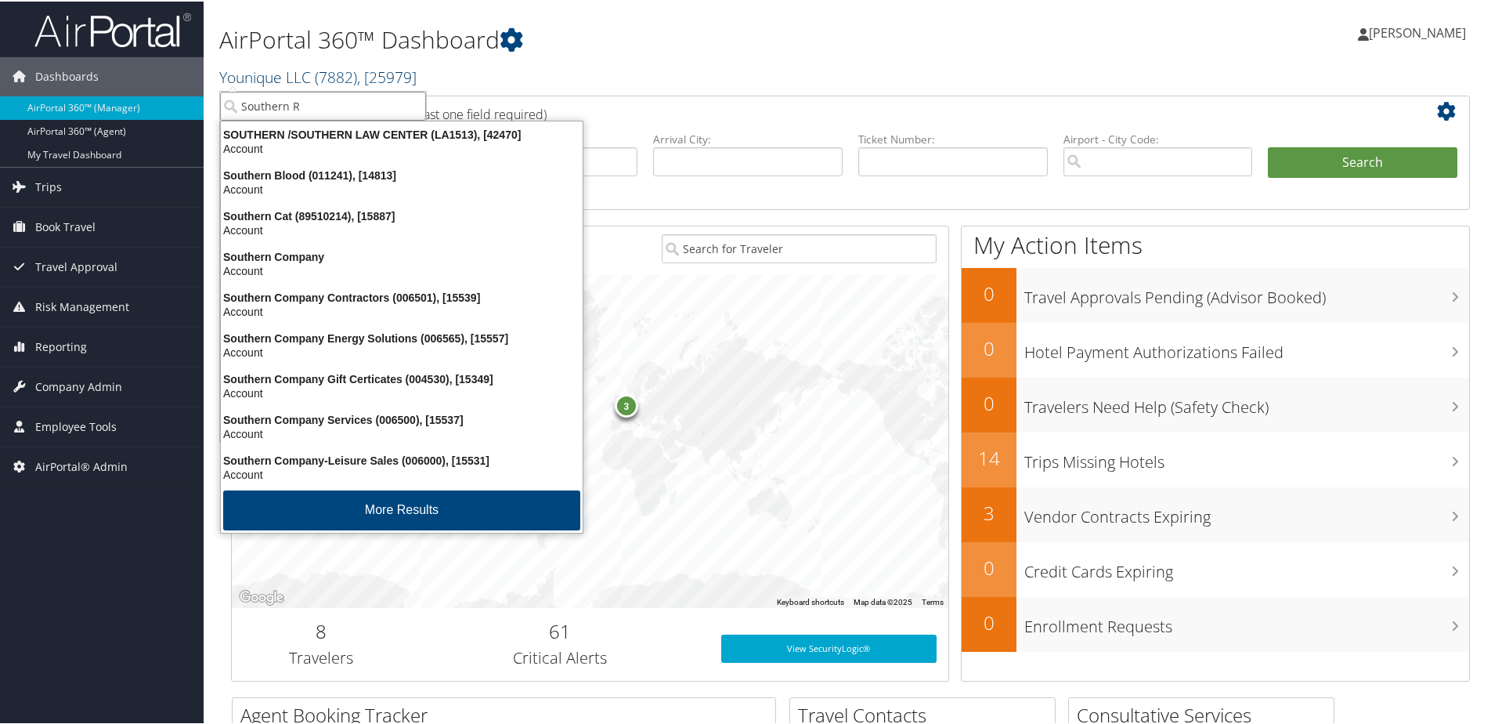
type input "Southern Re"
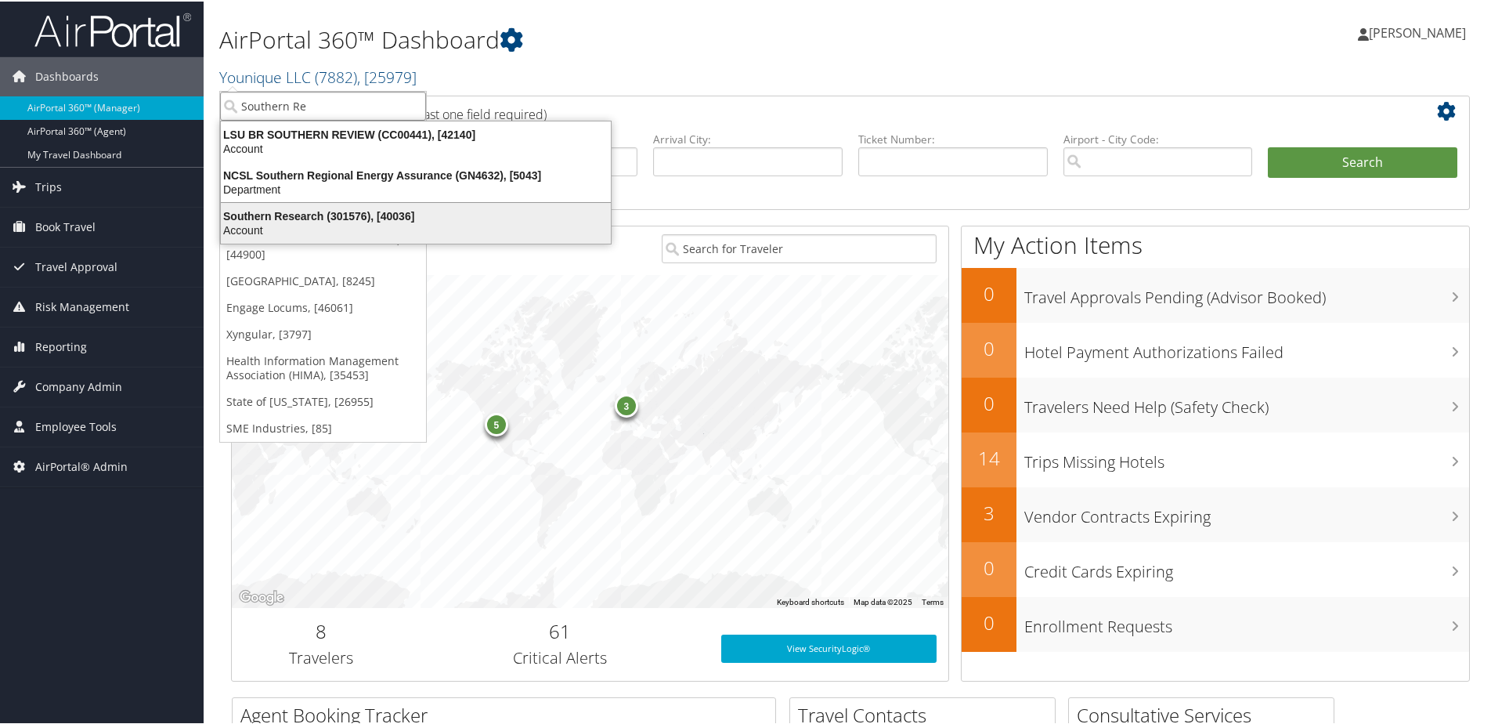
click at [327, 221] on div "Southern Research (301576), [40036]" at bounding box center [416, 215] width 409 height 14
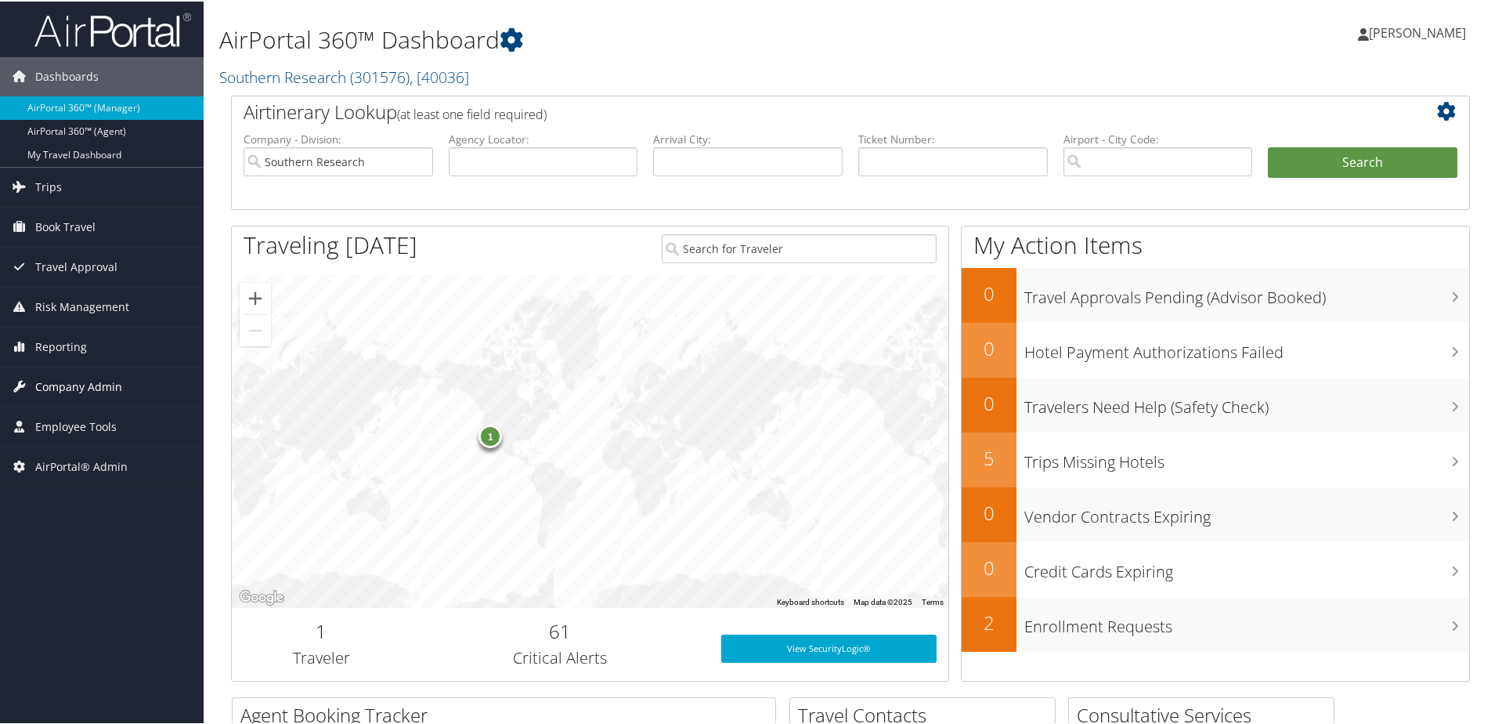
click at [67, 385] on span "Company Admin" at bounding box center [78, 385] width 87 height 39
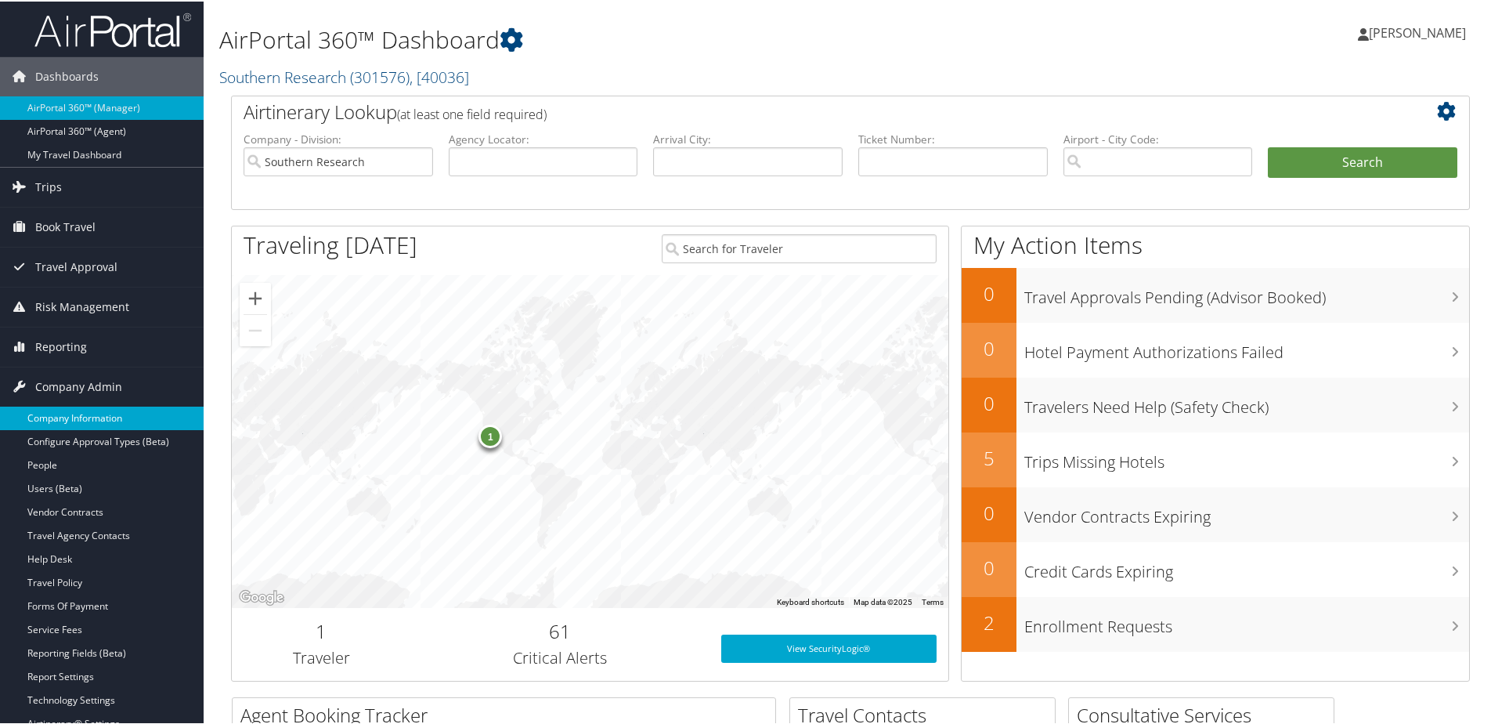
click at [70, 414] on link "Company Information" at bounding box center [102, 417] width 204 height 24
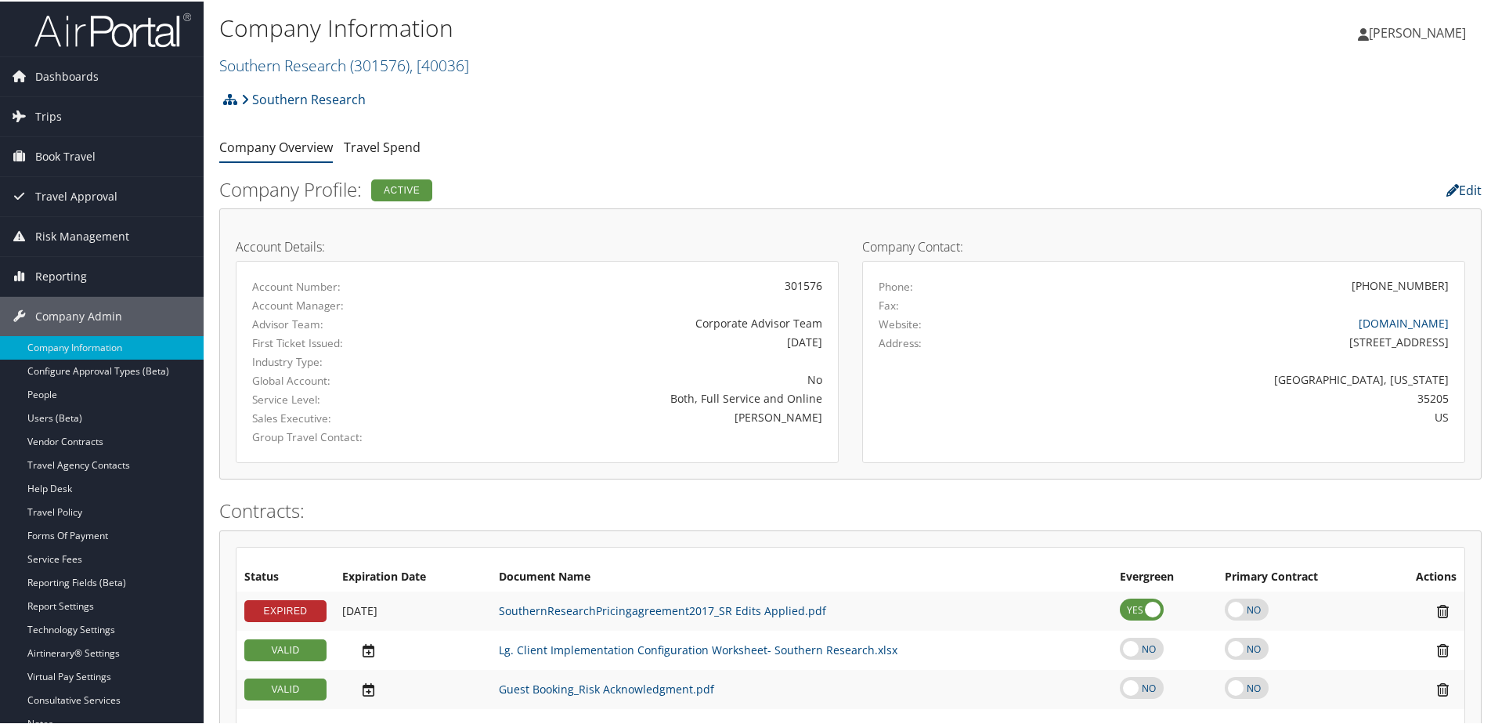
click at [1447, 184] on icon at bounding box center [1453, 189] width 13 height 13
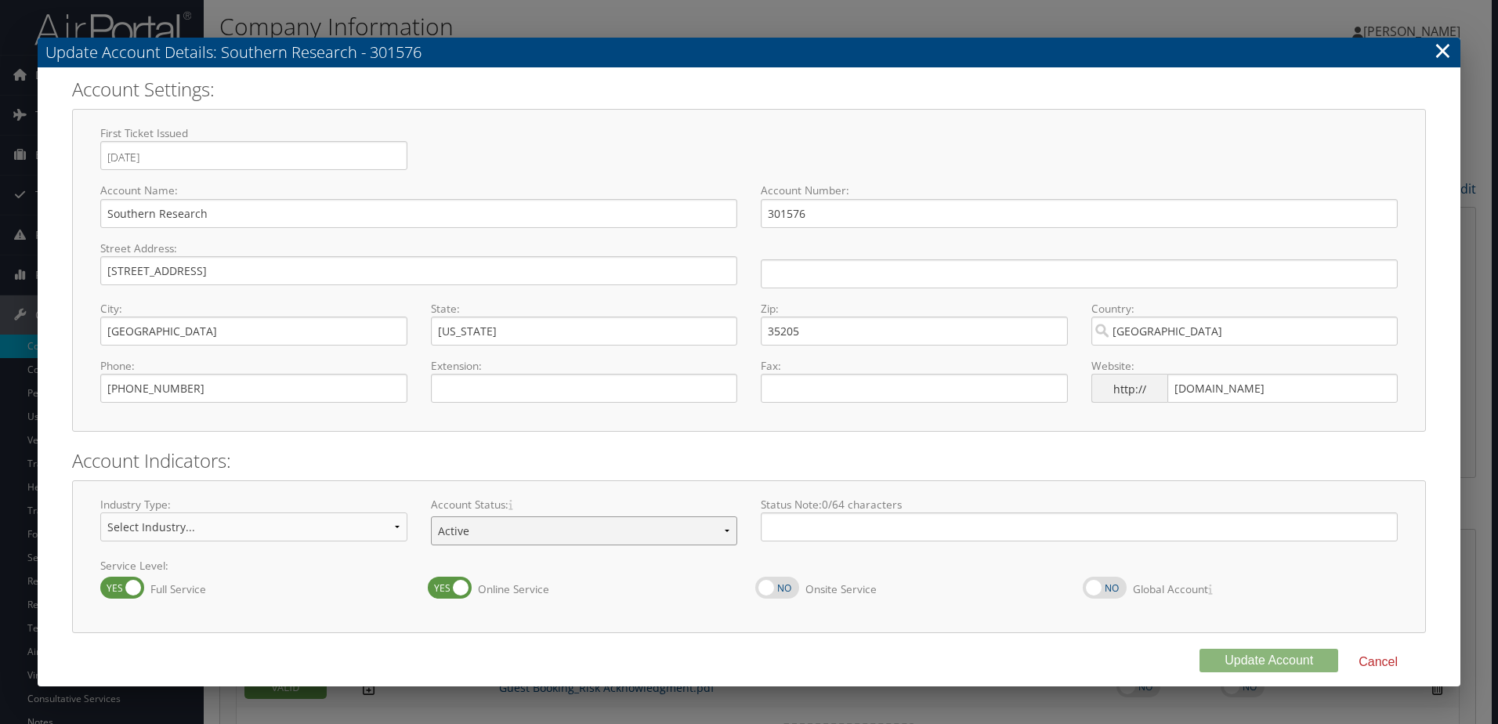
click at [589, 522] on select "Offboarding At Risk Inactive Active Implementing" at bounding box center [584, 530] width 307 height 29
select select "10"
click at [431, 516] on select "Offboarding At Risk Inactive Active Implementing" at bounding box center [584, 530] width 307 height 29
click at [1233, 662] on button "Update Account" at bounding box center [1268, 661] width 139 height 24
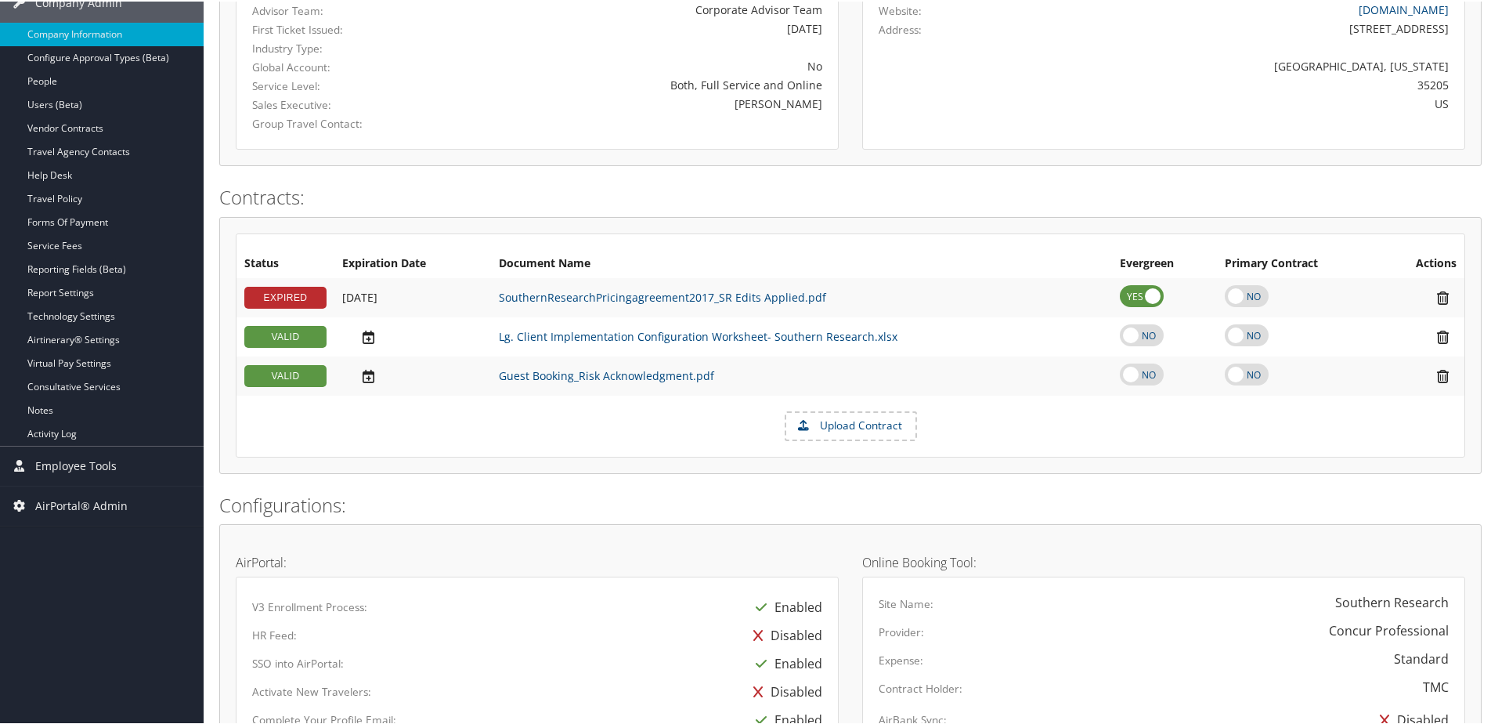
scroll to position [548, 0]
